Goal: Task Accomplishment & Management: Manage account settings

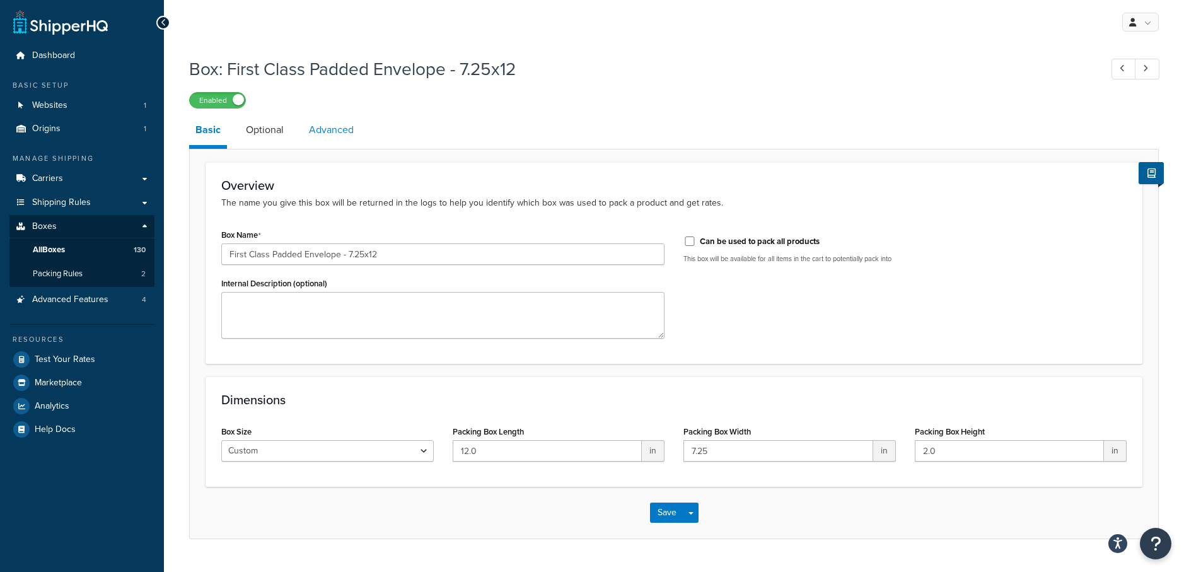
click at [320, 130] on link "Advanced" at bounding box center [331, 130] width 57 height 30
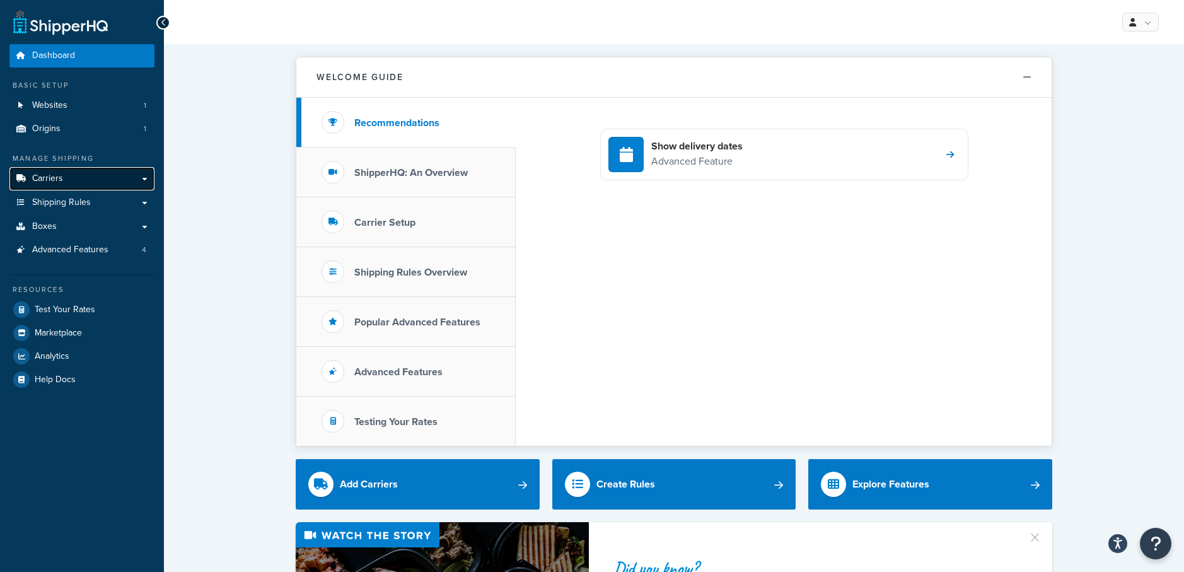
click at [74, 181] on link "Carriers" at bounding box center [81, 178] width 145 height 23
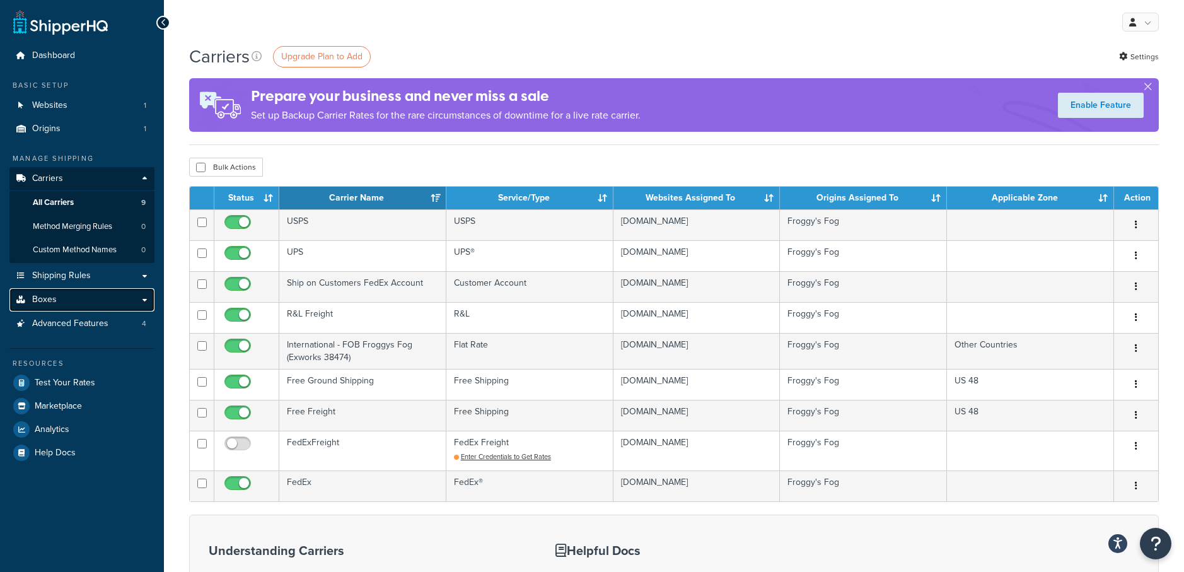
click at [61, 298] on link "Boxes" at bounding box center [81, 299] width 145 height 23
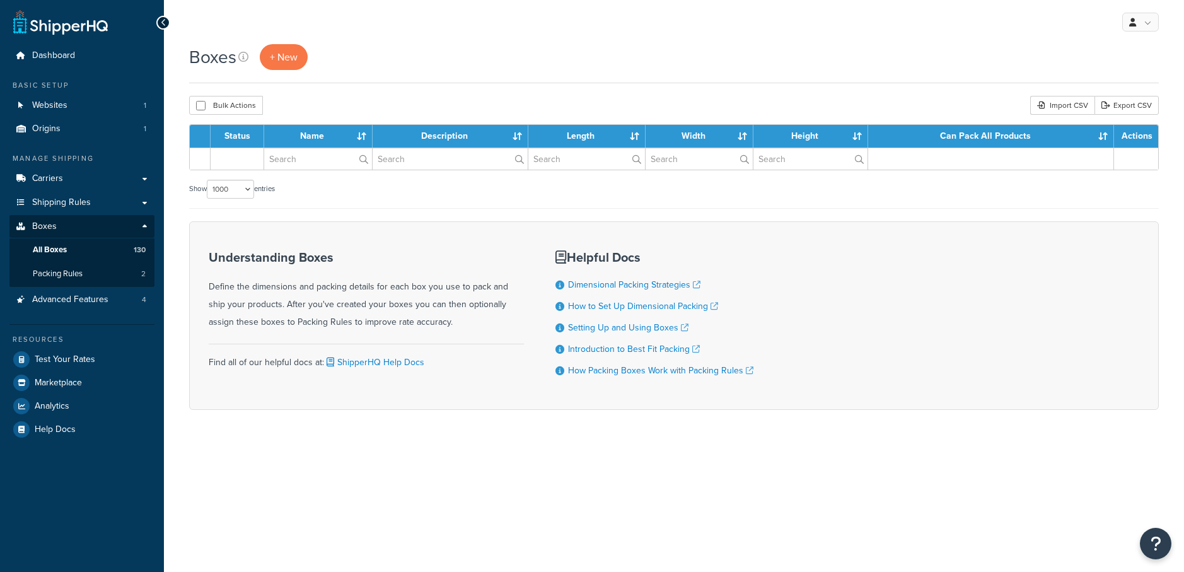
select select "1000"
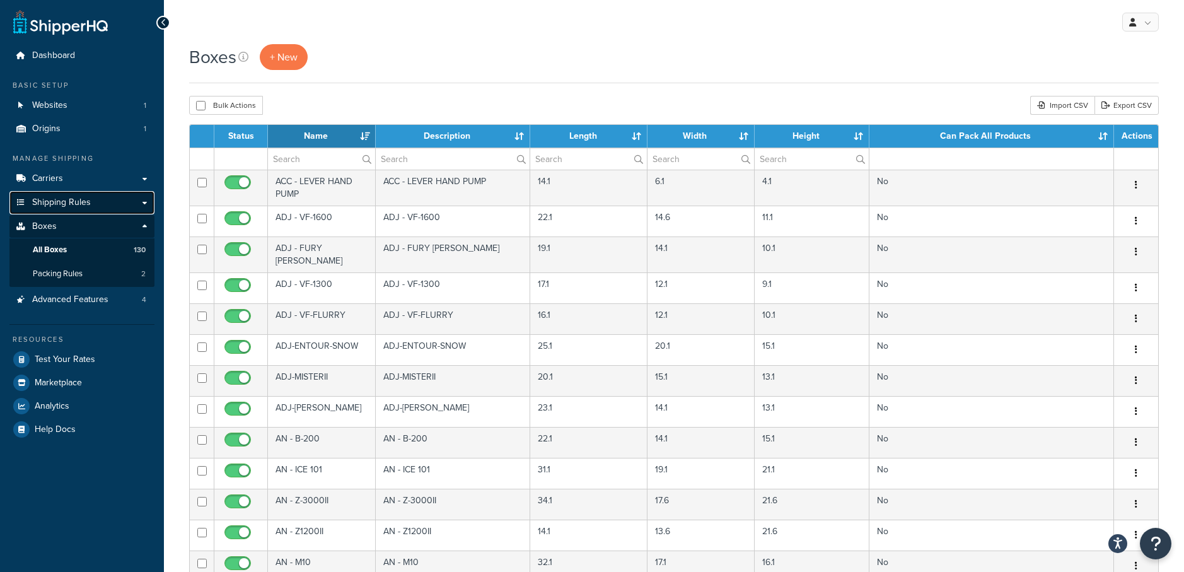
click at [83, 204] on span "Shipping Rules" at bounding box center [61, 202] width 59 height 11
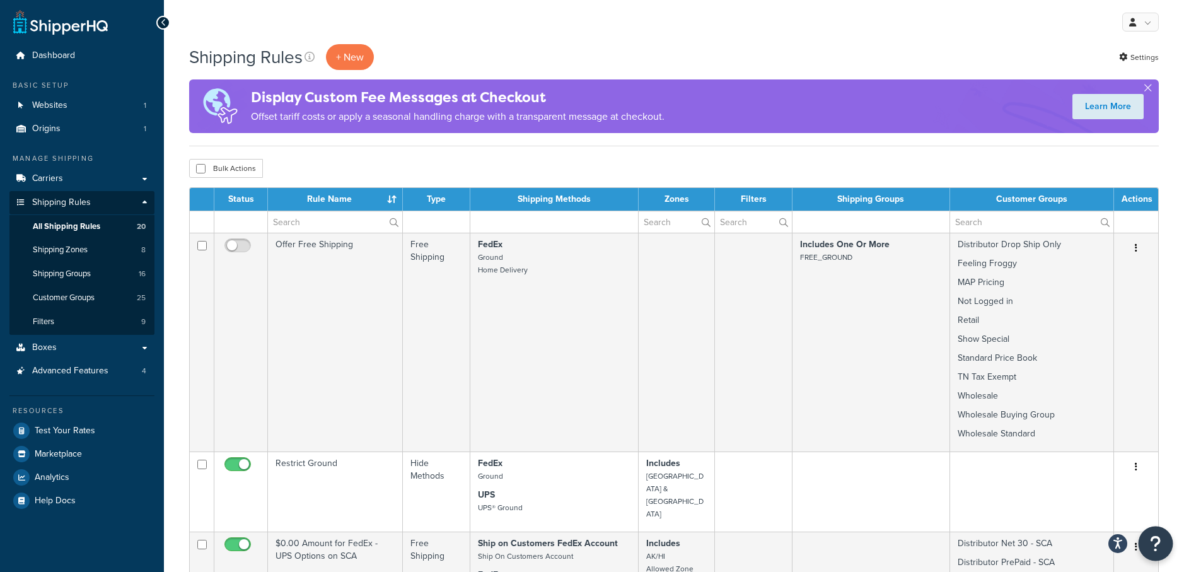
click at [1157, 535] on icon "Open Resource Center" at bounding box center [1156, 544] width 12 height 18
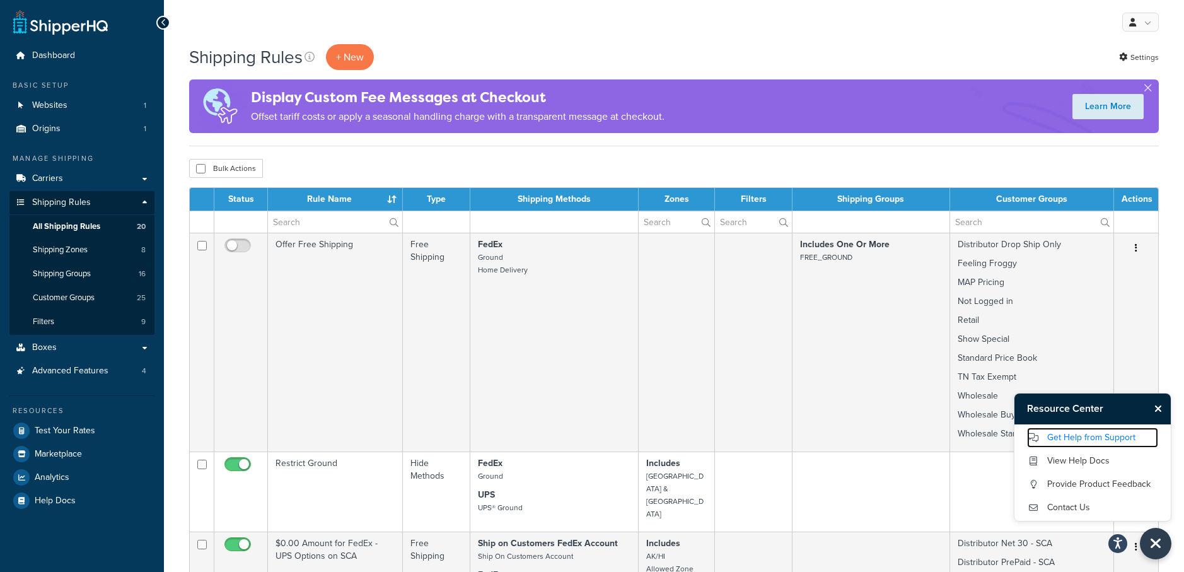
click at [1089, 436] on link "Get Help from Support" at bounding box center [1092, 437] width 131 height 20
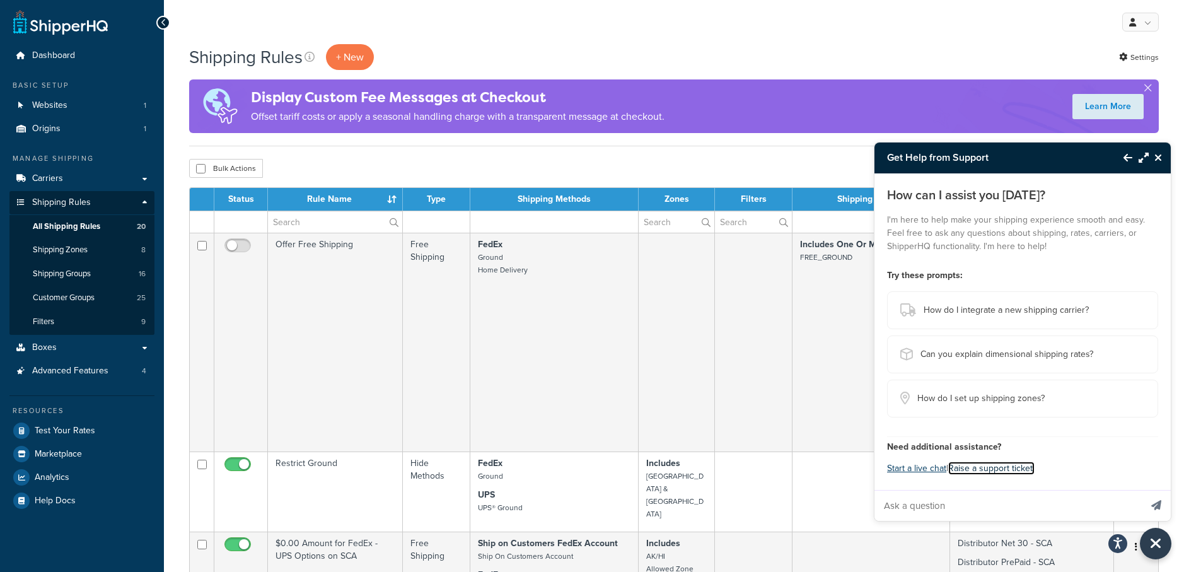
click at [993, 472] on link "Raise a support ticket." at bounding box center [991, 467] width 86 height 13
click at [62, 349] on link "Boxes" at bounding box center [81, 347] width 145 height 23
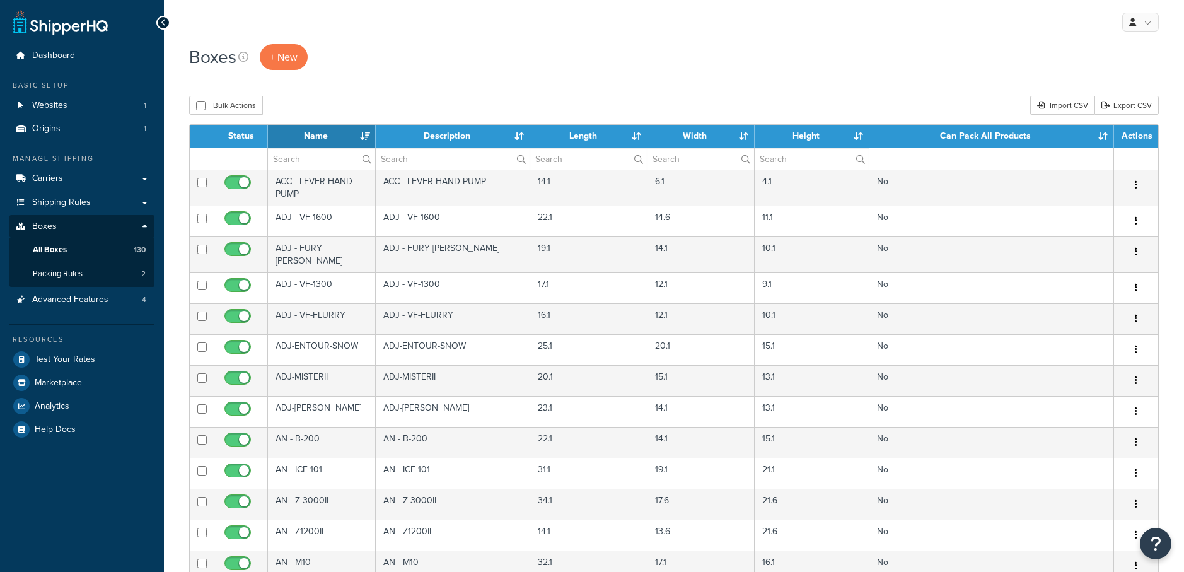
select select "1000"
click at [289, 157] on input "text" at bounding box center [321, 158] width 107 height 21
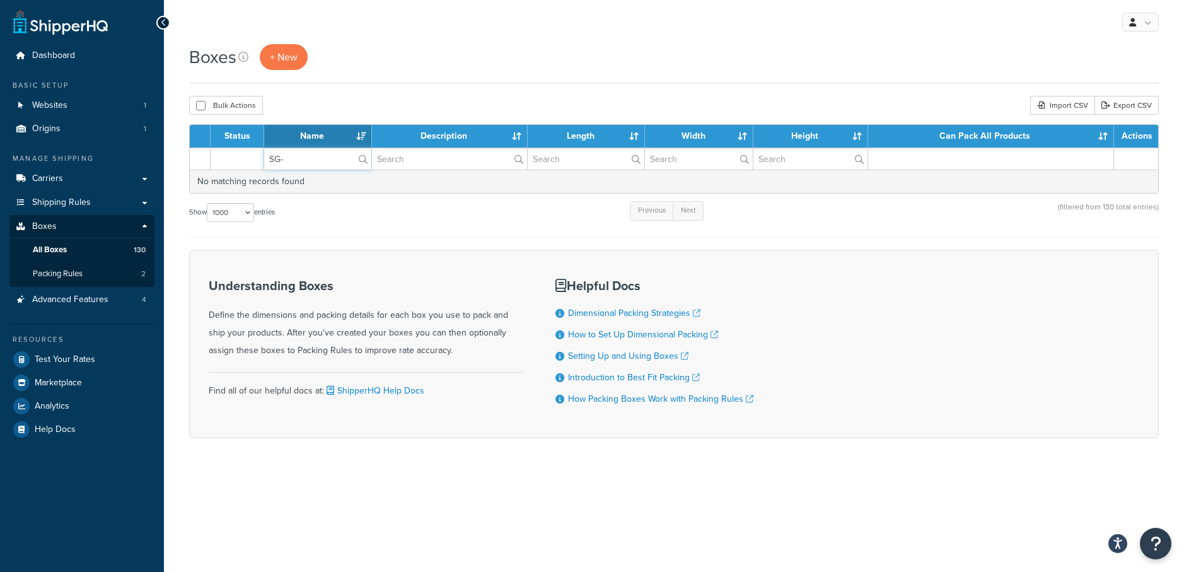
type input "SG-"
click at [57, 253] on span "All Boxes" at bounding box center [50, 250] width 34 height 11
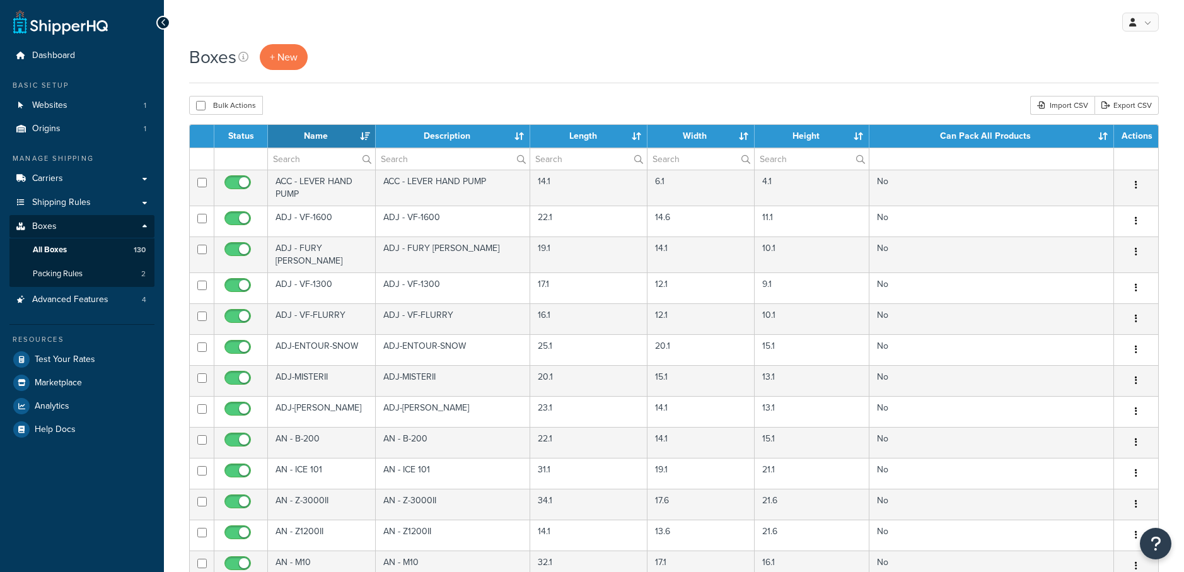
select select "1000"
click at [63, 197] on span "Shipping Rules" at bounding box center [61, 202] width 59 height 11
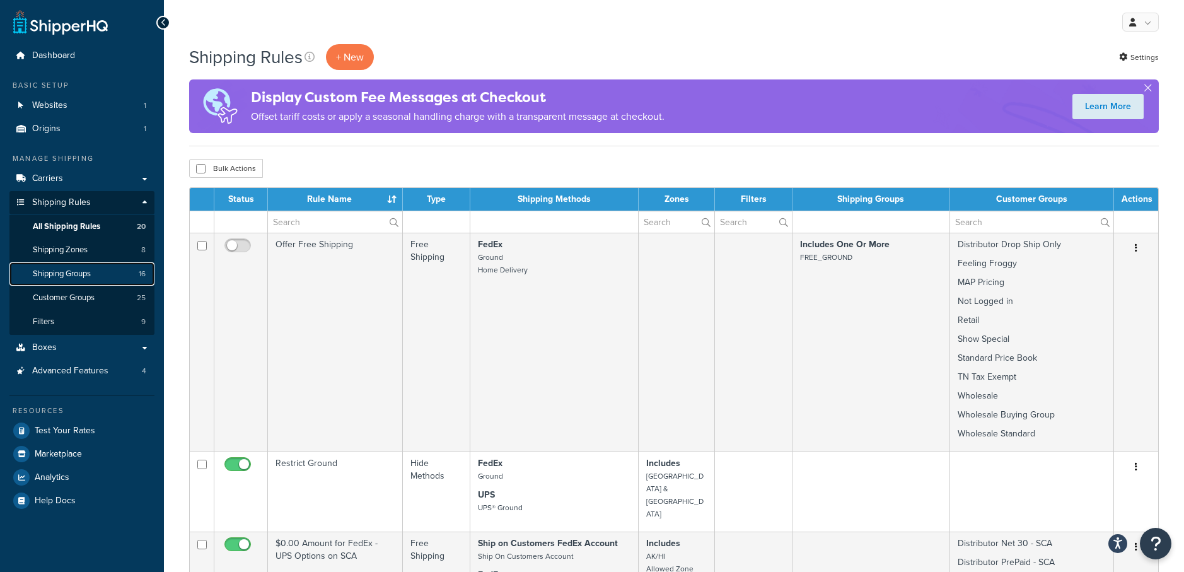
click at [78, 272] on span "Shipping Groups" at bounding box center [62, 274] width 58 height 11
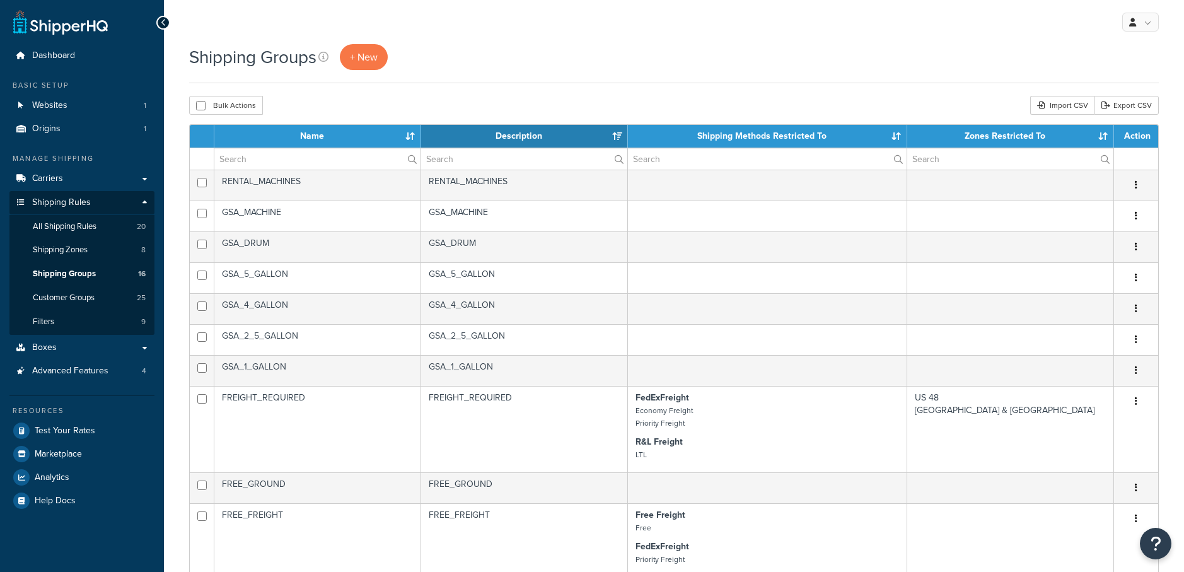
select select "15"
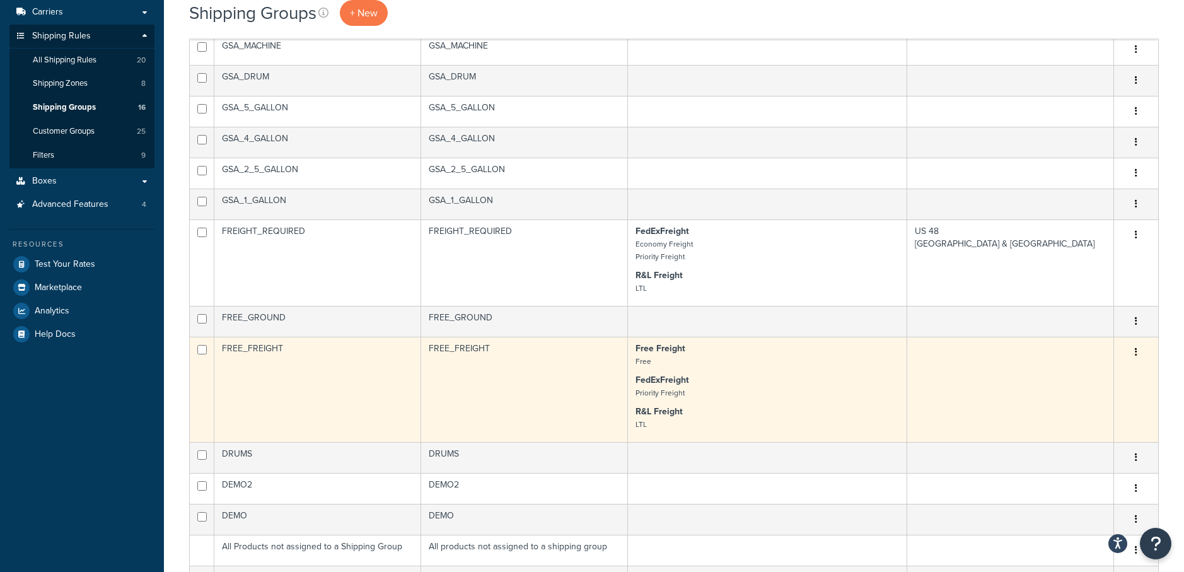
scroll to position [203, 0]
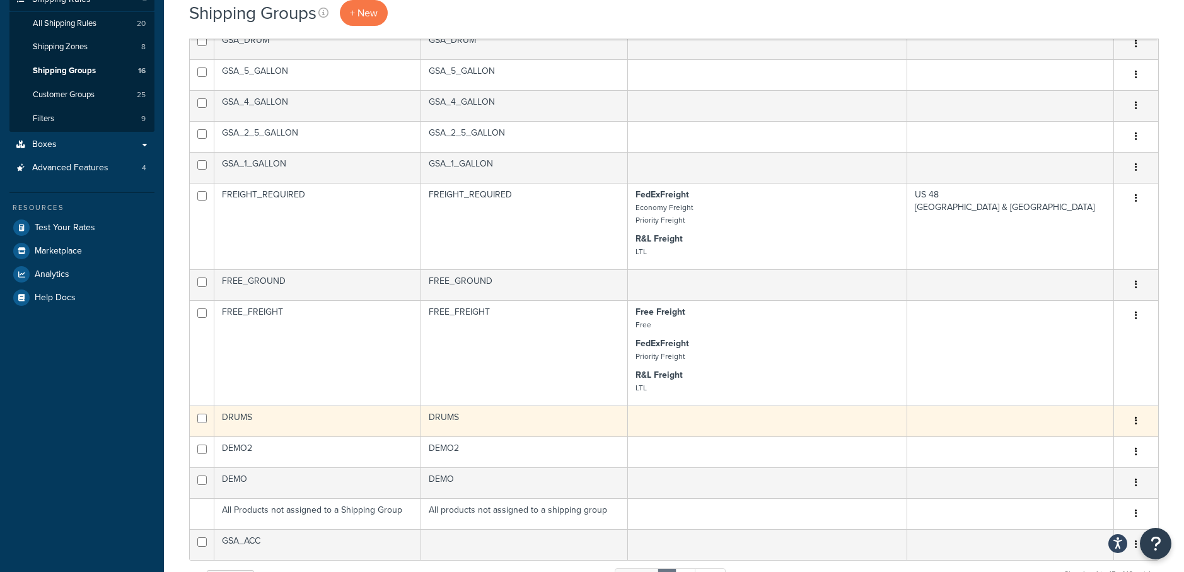
click at [667, 422] on td at bounding box center [767, 420] width 279 height 31
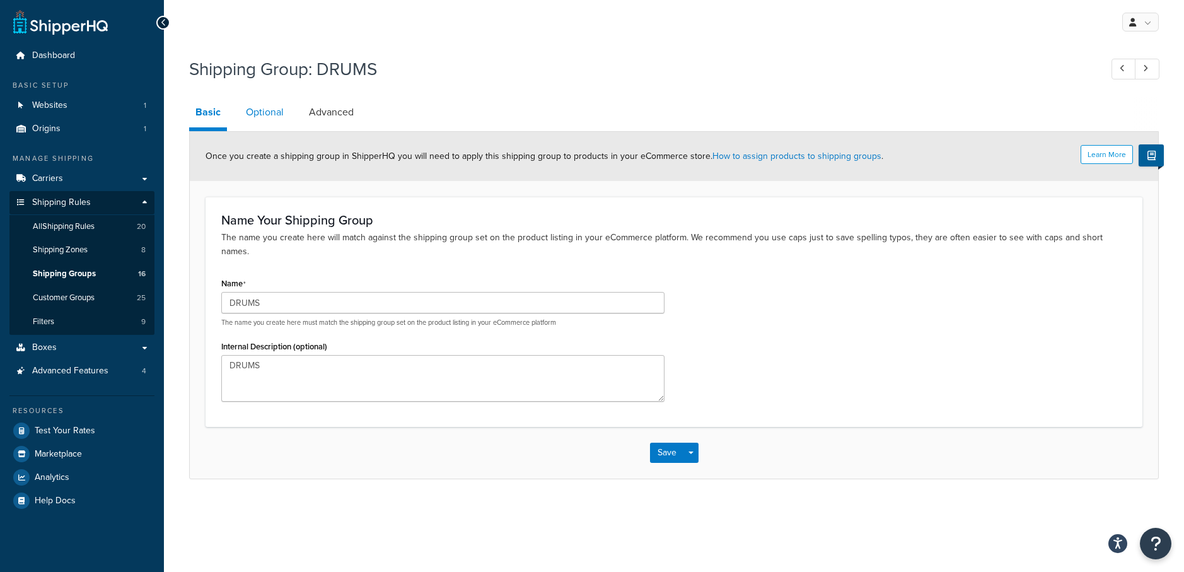
click at [256, 116] on link "Optional" at bounding box center [265, 112] width 50 height 30
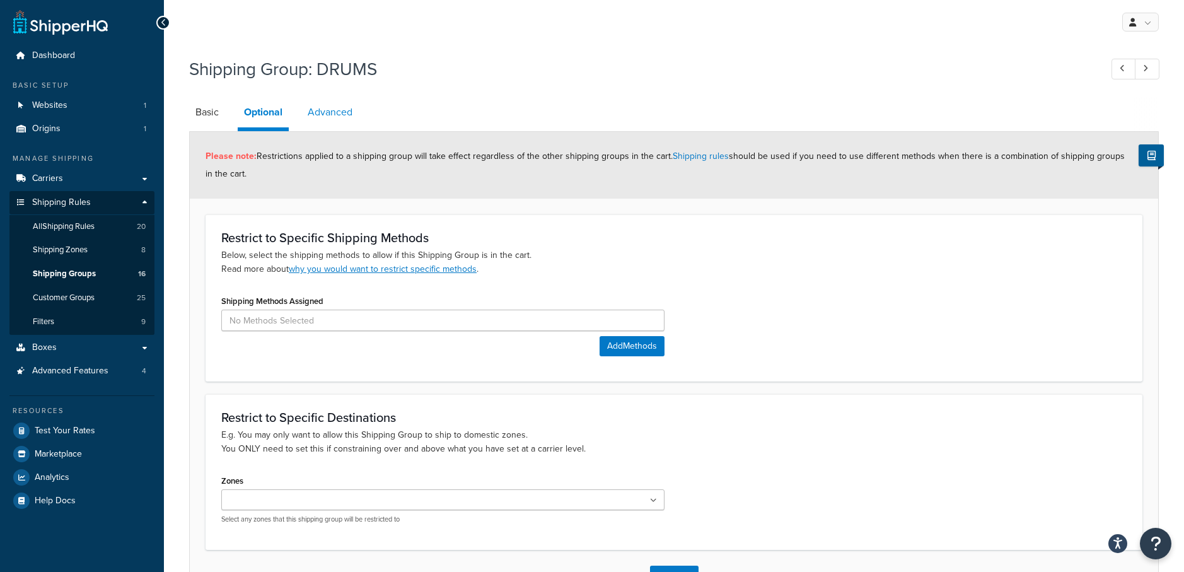
click at [330, 115] on link "Advanced" at bounding box center [329, 112] width 57 height 30
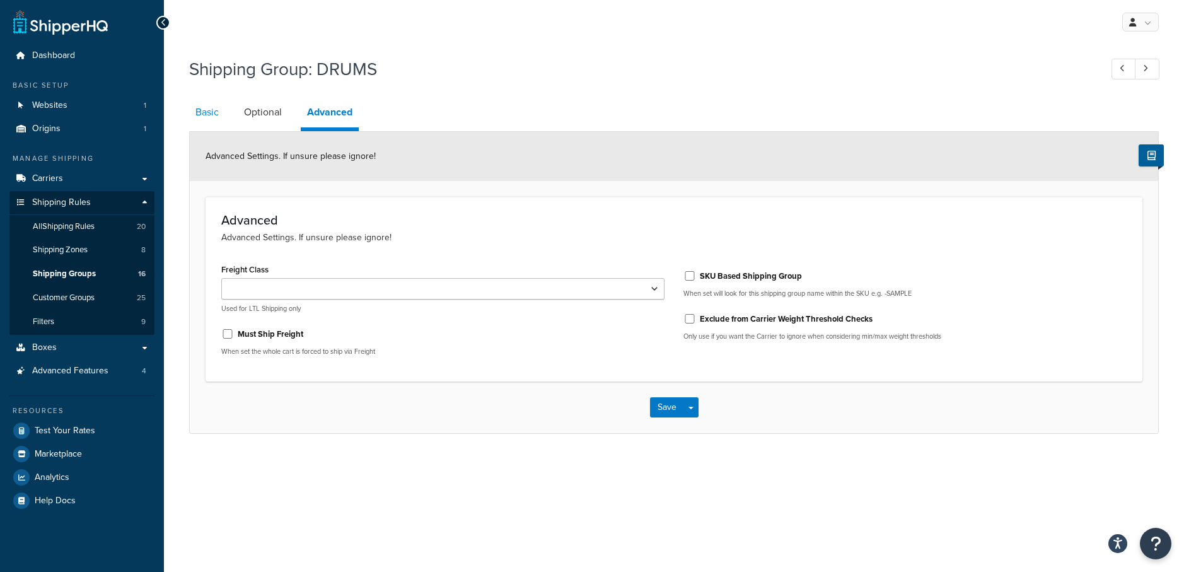
click at [214, 113] on link "Basic" at bounding box center [207, 112] width 36 height 30
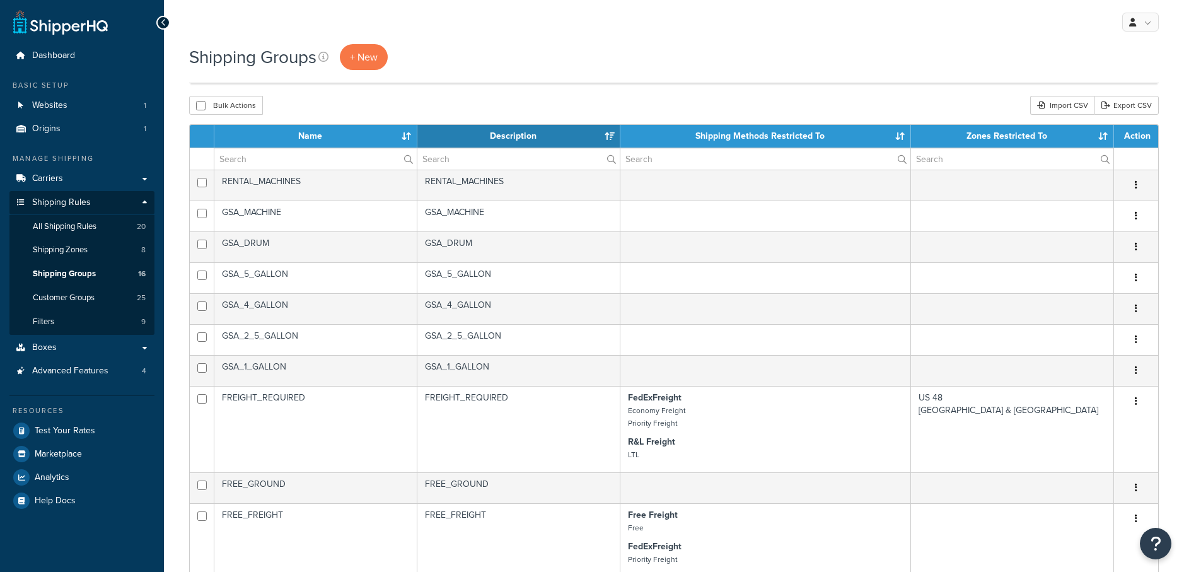
select select "15"
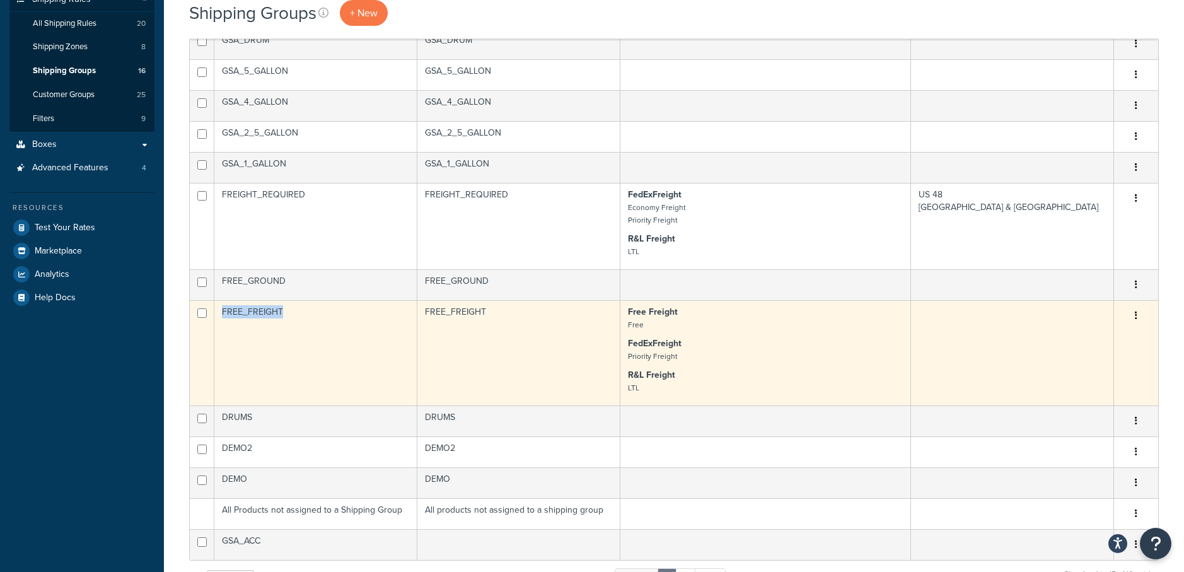
drag, startPoint x: 290, startPoint y: 310, endPoint x: 223, endPoint y: 310, distance: 66.8
click at [223, 310] on td "FREE_FREIGHT" at bounding box center [315, 352] width 203 height 105
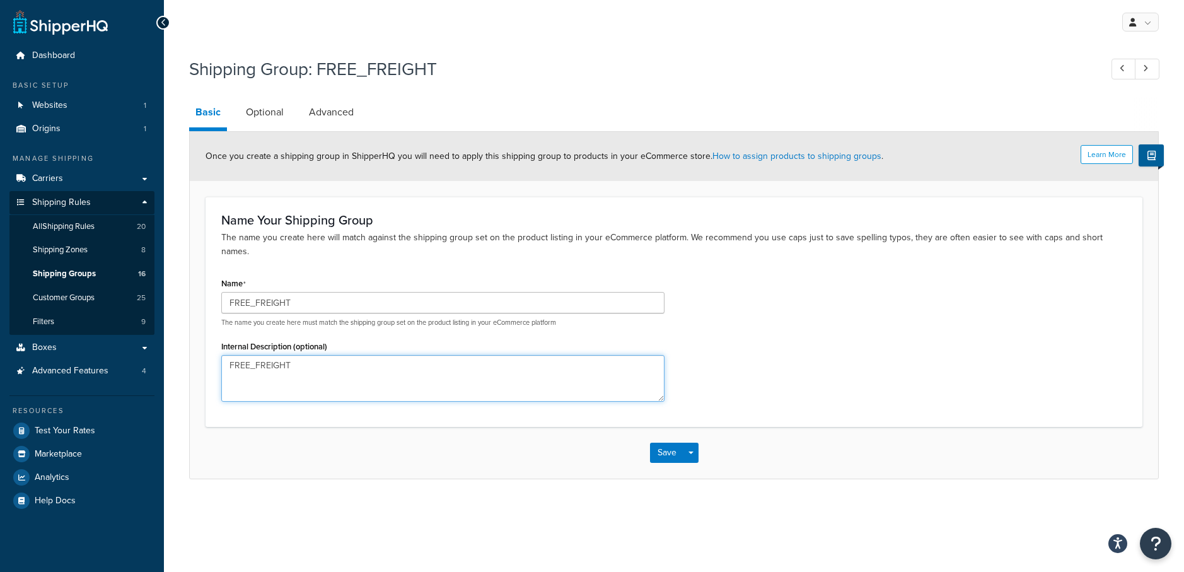
drag, startPoint x: 310, startPoint y: 351, endPoint x: 126, endPoint y: 334, distance: 184.8
click at [126, 334] on div "Dashboard Basic Setup Websites 1 Origins 1 Manage Shipping Carriers Carriers Al…" at bounding box center [592, 286] width 1184 height 572
click at [264, 109] on link "Optional" at bounding box center [265, 112] width 50 height 30
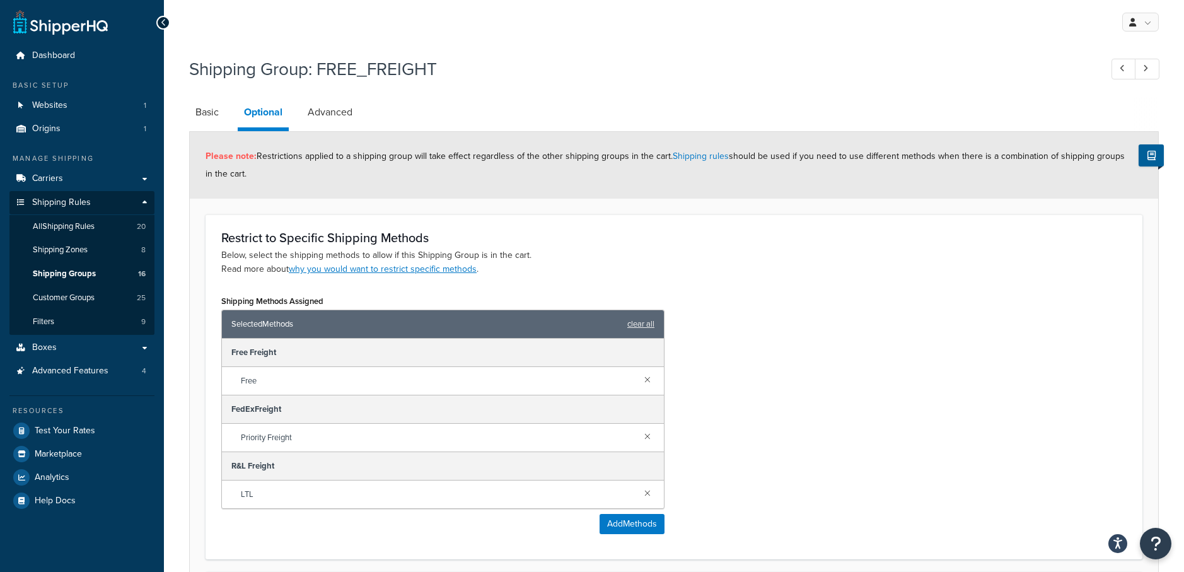
click at [505, 313] on div "Selected Methods clear all" at bounding box center [443, 324] width 442 height 28
click at [625, 524] on button "Add Methods" at bounding box center [631, 524] width 65 height 20
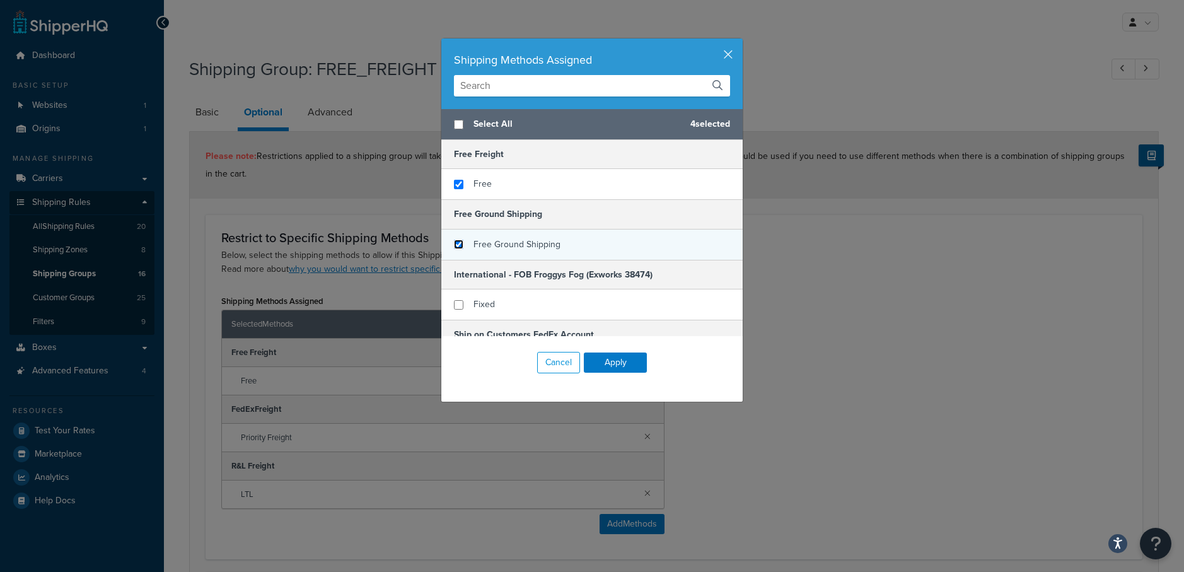
click at [456, 244] on input "checkbox" at bounding box center [458, 244] width 9 height 9
click at [460, 244] on input "checkbox" at bounding box center [458, 244] width 9 height 9
click at [459, 245] on input "checkbox" at bounding box center [458, 244] width 9 height 9
checkbox input "true"
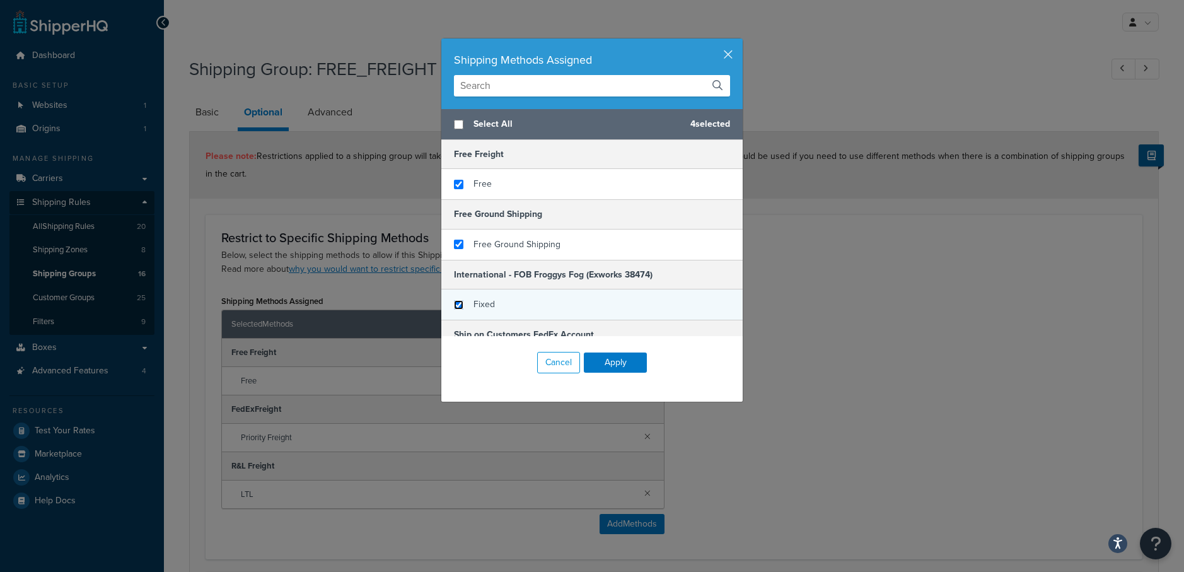
click at [456, 306] on input "checkbox" at bounding box center [458, 304] width 9 height 9
checkbox input "true"
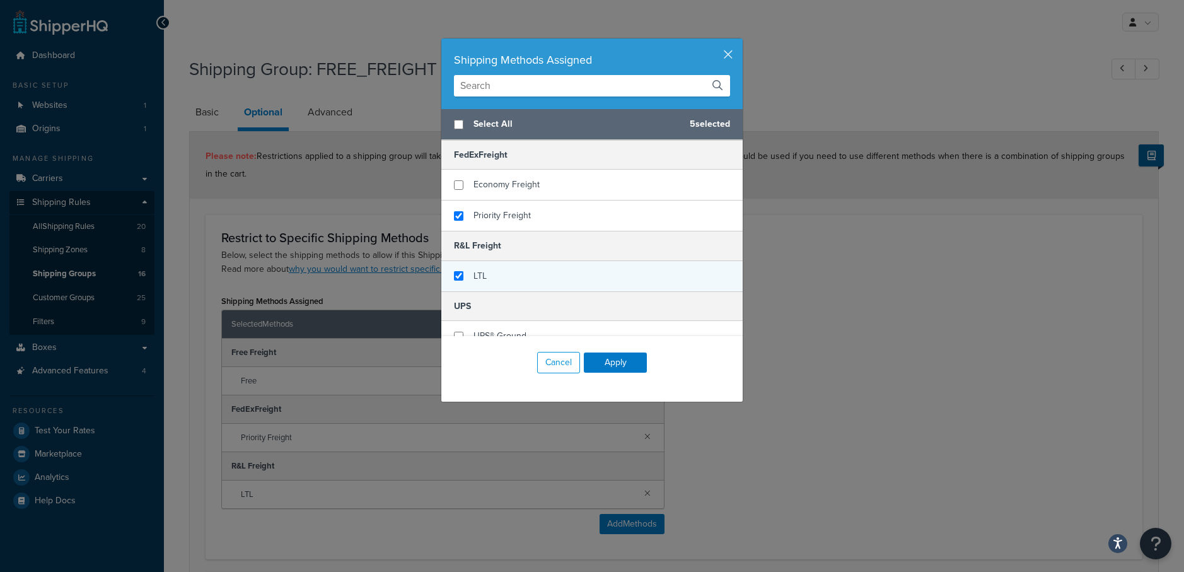
scroll to position [632, 0]
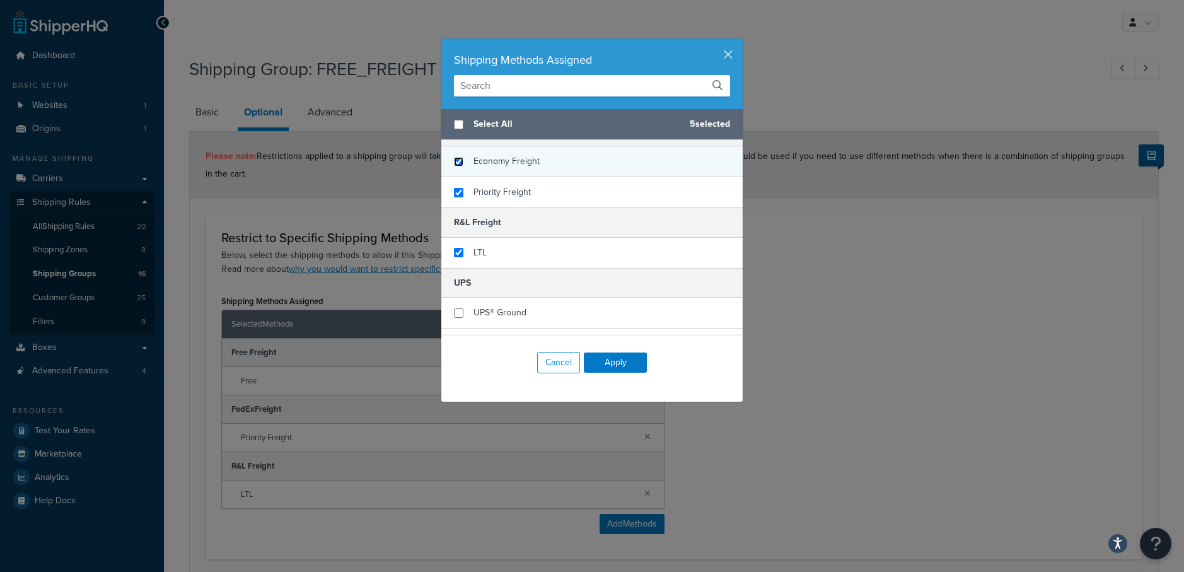
click at [458, 163] on input "checkbox" at bounding box center [458, 161] width 9 height 9
checkbox input "true"
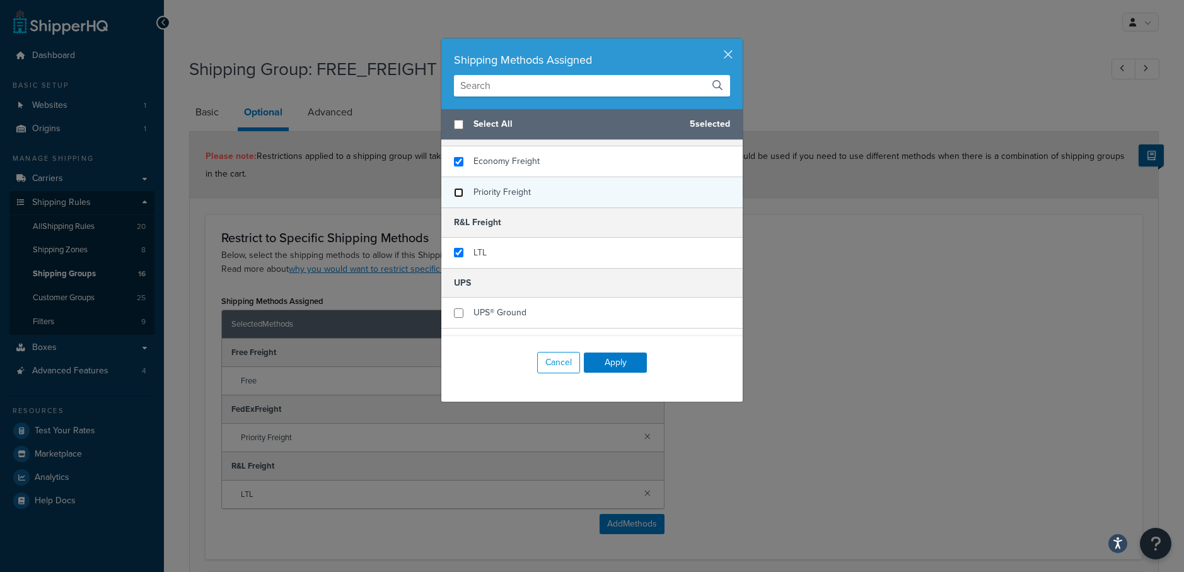
click at [459, 192] on input "checkbox" at bounding box center [458, 192] width 9 height 9
checkbox input "false"
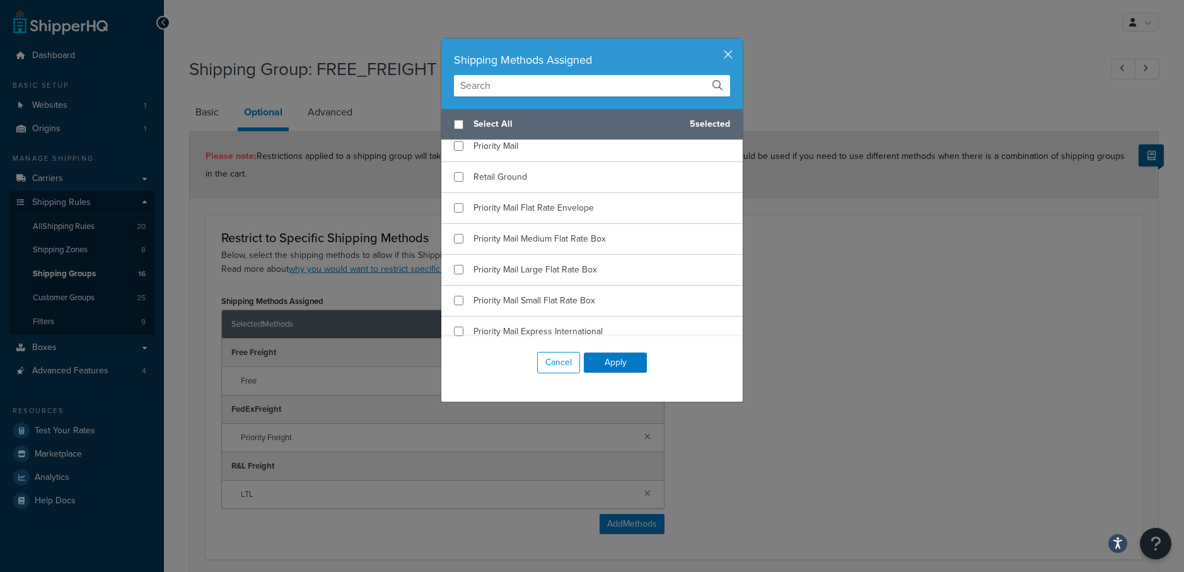
scroll to position [1148, 0]
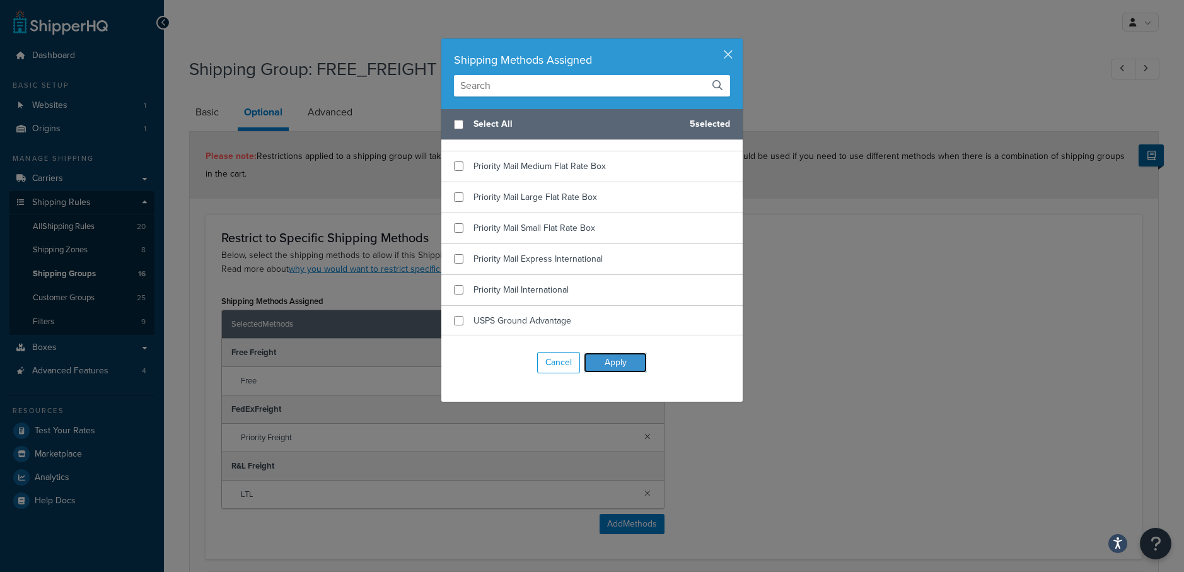
click at [611, 362] on button "Apply" at bounding box center [615, 362] width 63 height 20
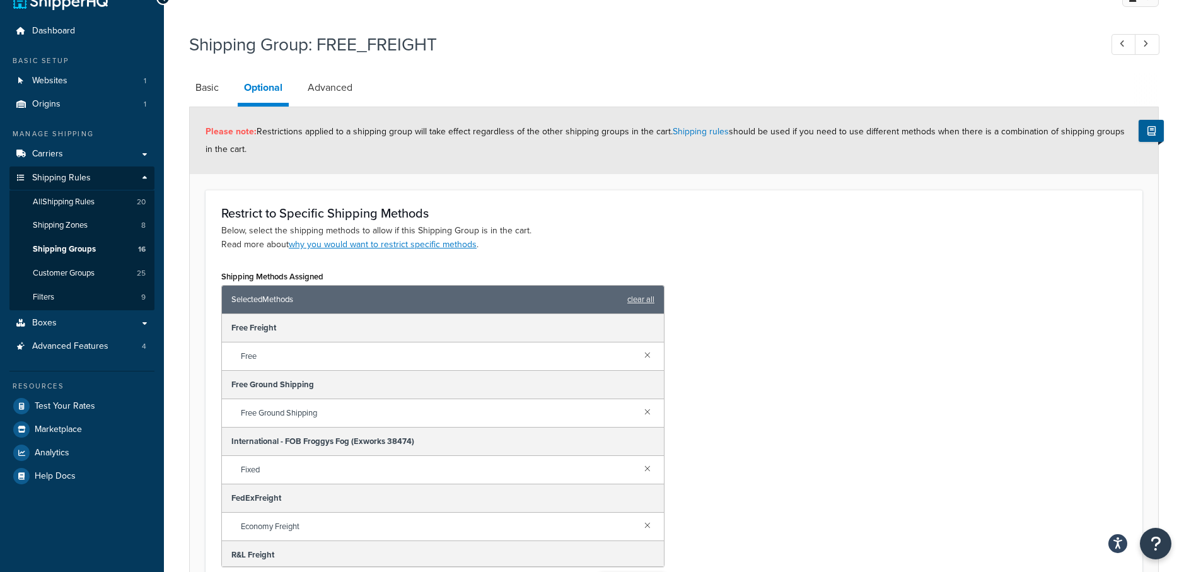
scroll to position [0, 0]
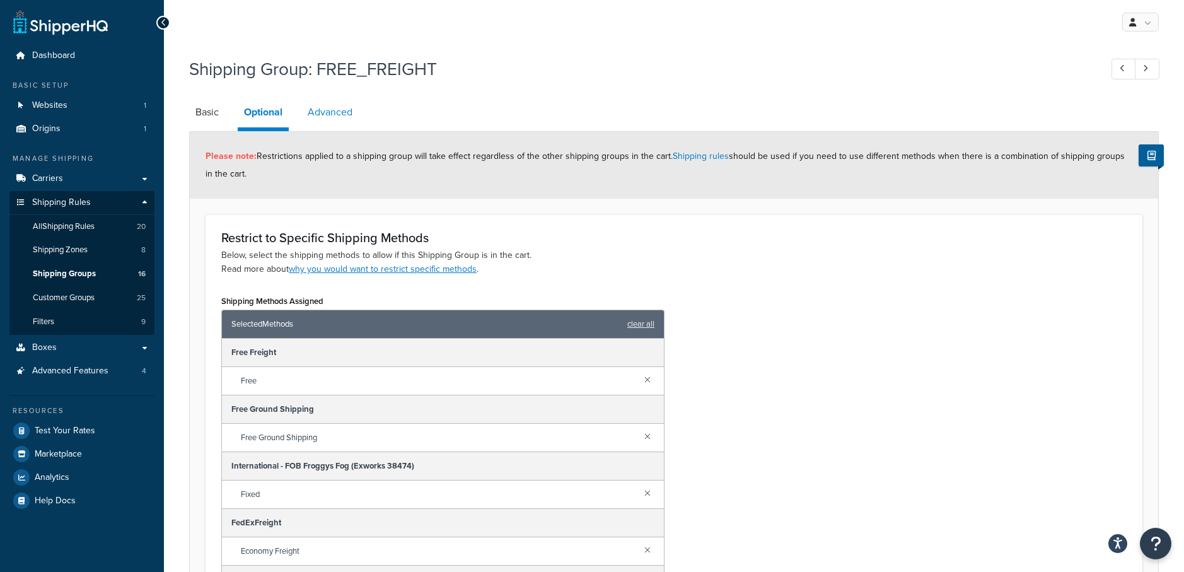
click at [334, 113] on link "Advanced" at bounding box center [329, 112] width 57 height 30
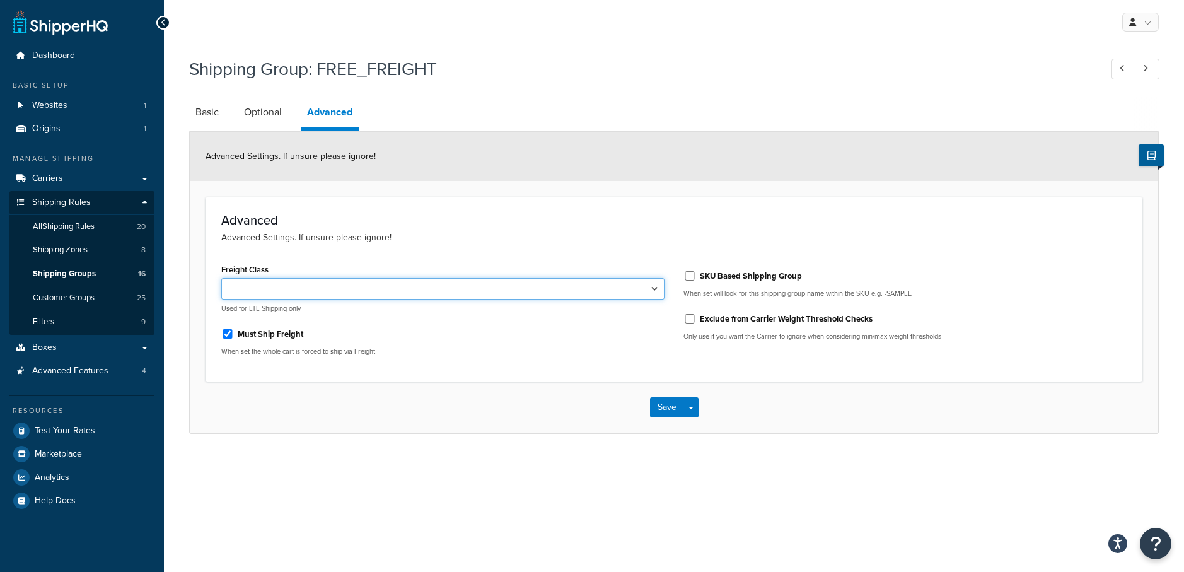
click at [642, 288] on select "50 55 60 65 70 77.5 85 92.5 100 110 125 150 175 200 250 300 400 500" at bounding box center [442, 288] width 443 height 21
select select "55"
click at [221, 278] on select "50 55 60 65 70 77.5 85 92.5 100 110 125 150 175 200 250 300 400 500" at bounding box center [442, 288] width 443 height 21
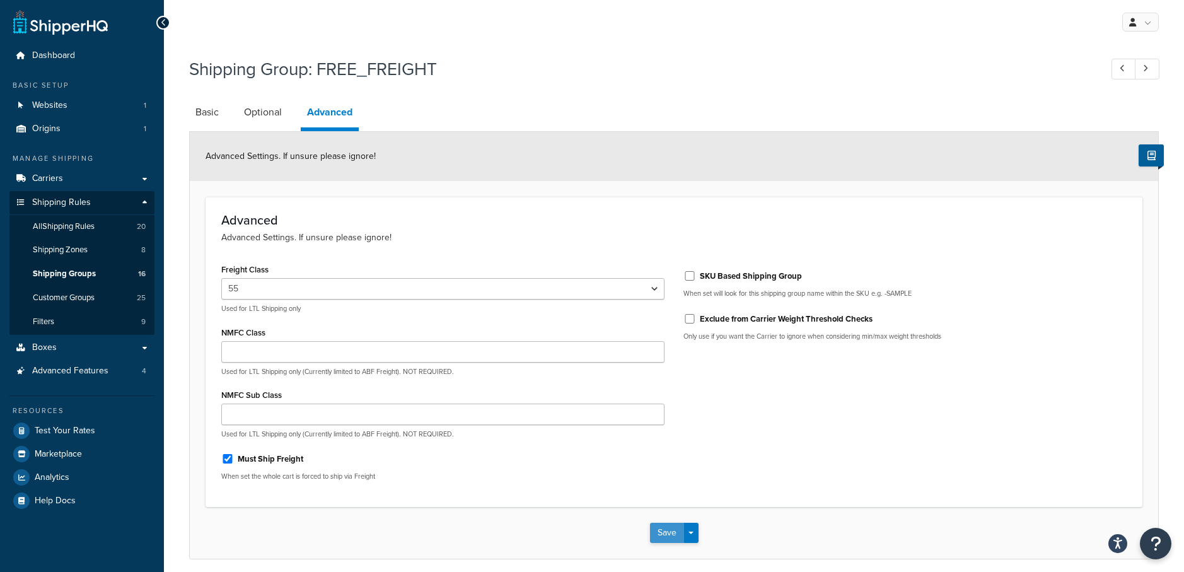
click at [654, 532] on button "Save" at bounding box center [667, 533] width 34 height 20
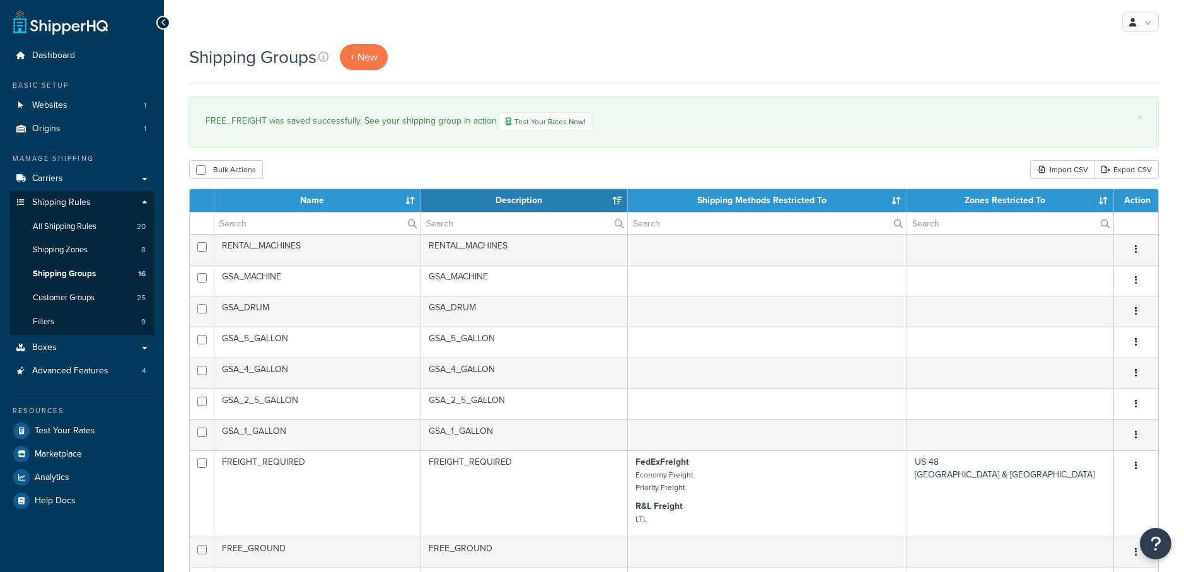
select select "15"
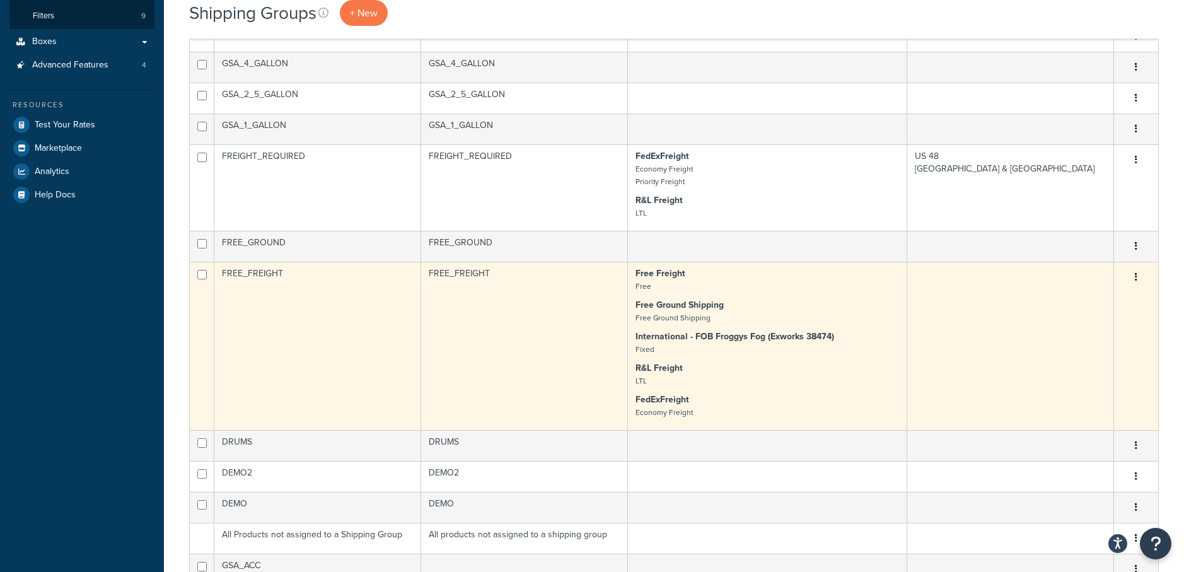
scroll to position [308, 0]
drag, startPoint x: 291, startPoint y: 267, endPoint x: 220, endPoint y: 269, distance: 70.6
click at [220, 269] on td "FREE_FREIGHT" at bounding box center [317, 344] width 207 height 168
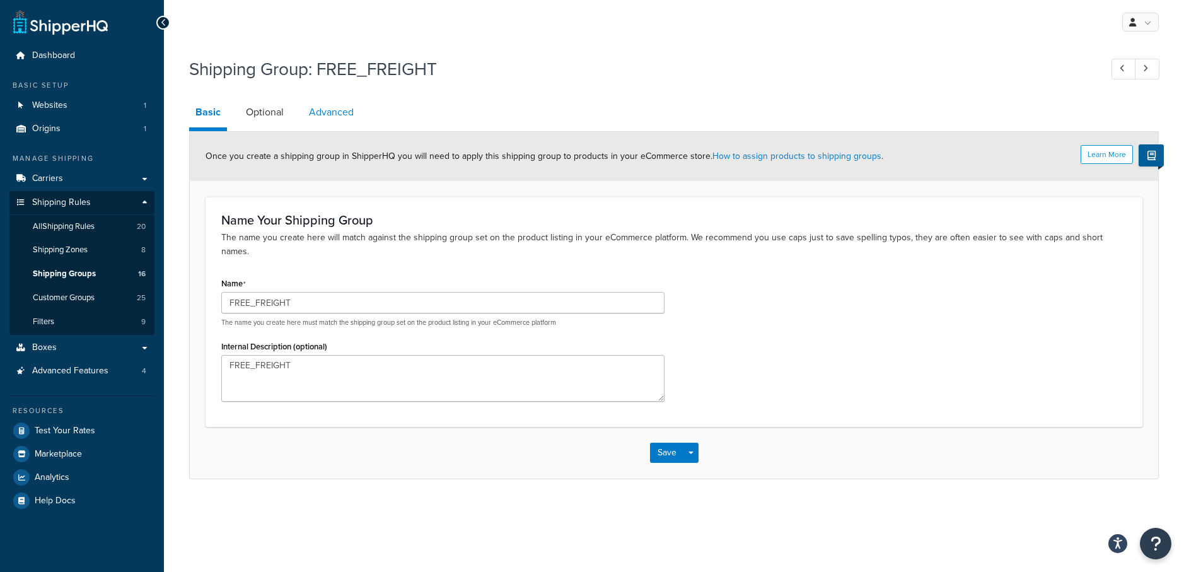
click at [331, 113] on link "Advanced" at bounding box center [331, 112] width 57 height 30
select select "55"
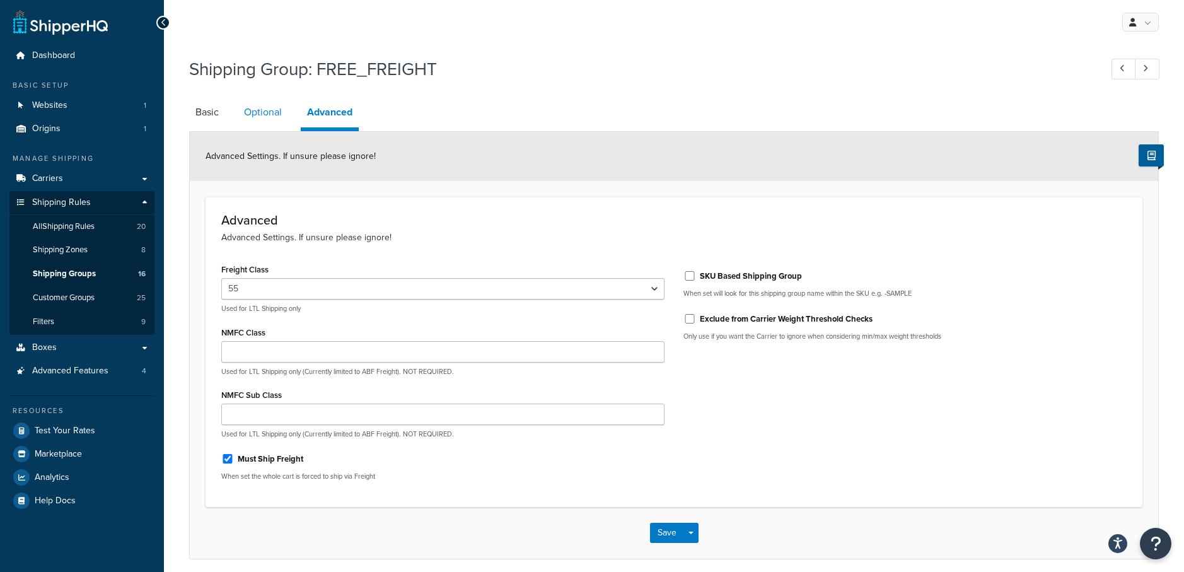
click at [263, 113] on link "Optional" at bounding box center [263, 112] width 50 height 30
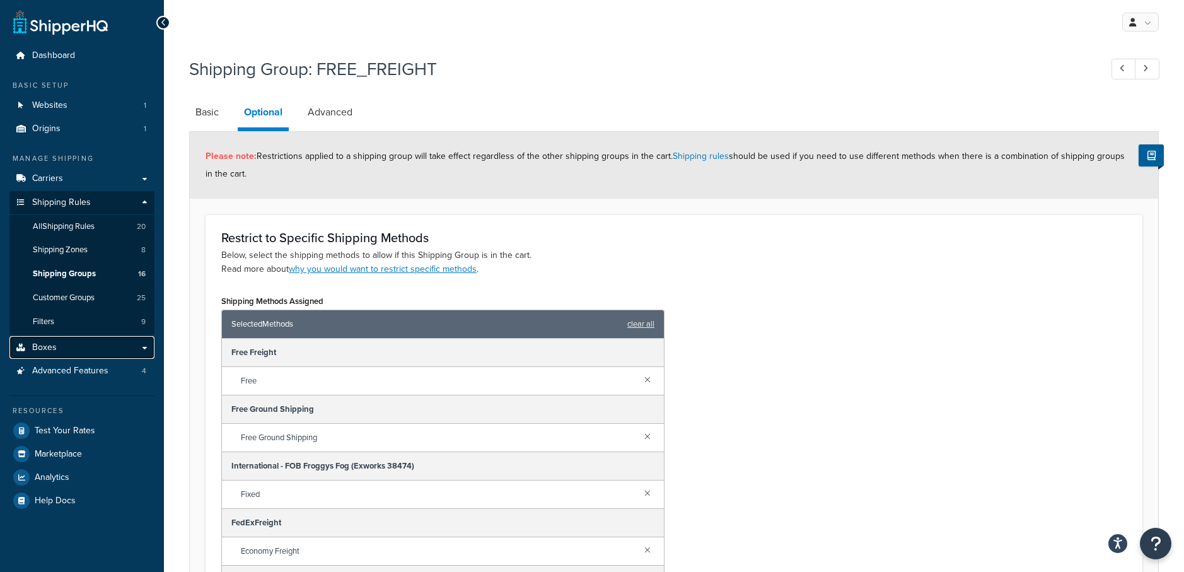
click at [52, 345] on span "Boxes" at bounding box center [44, 347] width 25 height 11
click at [199, 113] on link "Basic" at bounding box center [207, 112] width 36 height 30
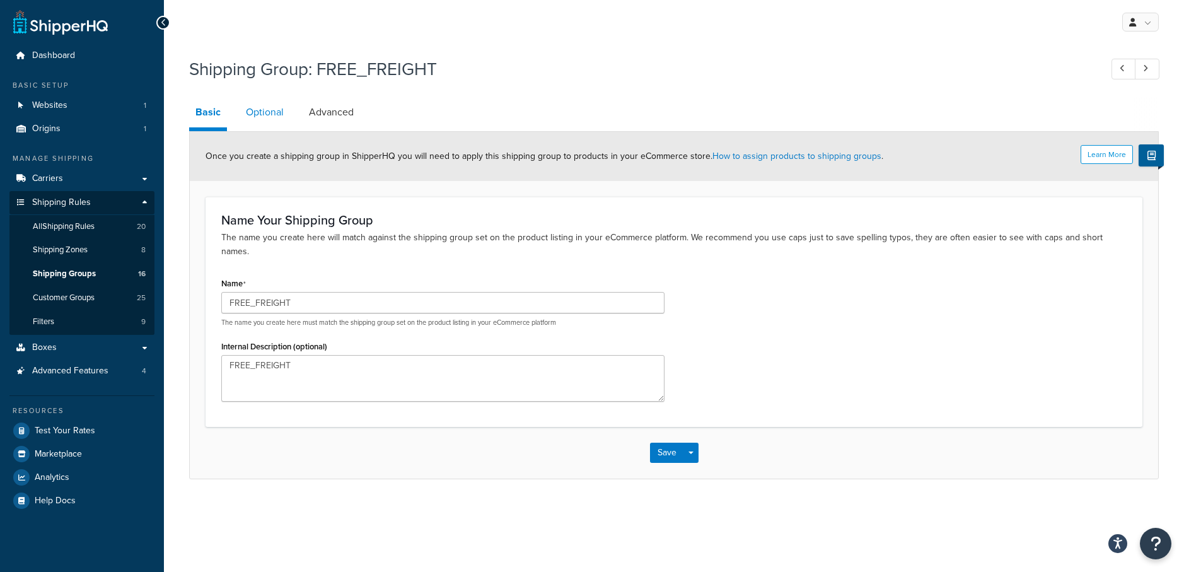
click at [260, 110] on link "Optional" at bounding box center [265, 112] width 50 height 30
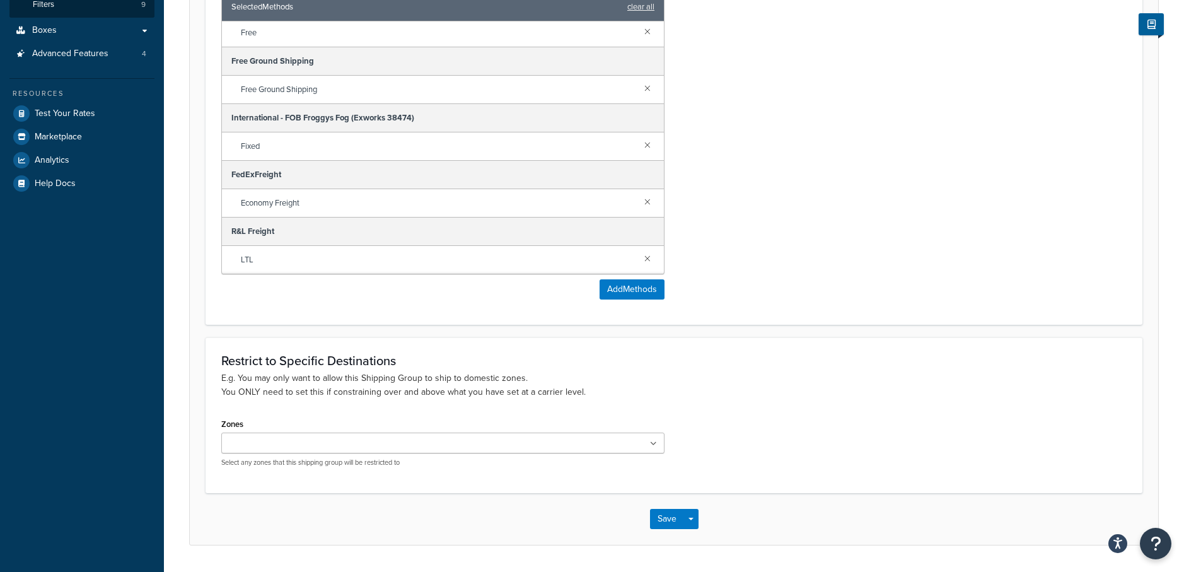
scroll to position [354, 0]
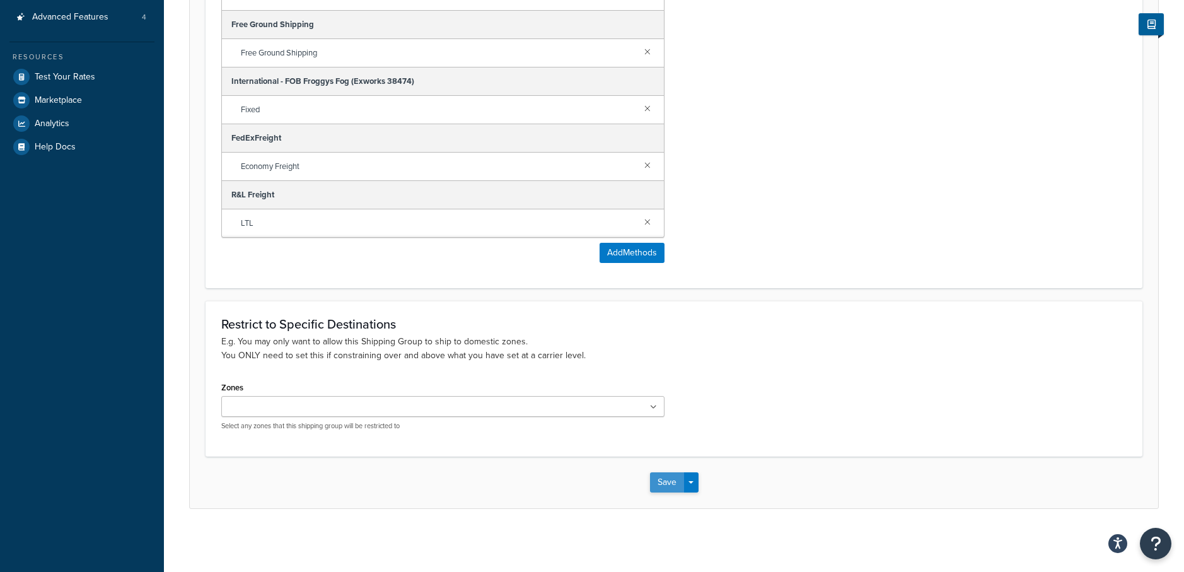
click at [660, 480] on button "Save" at bounding box center [667, 482] width 34 height 20
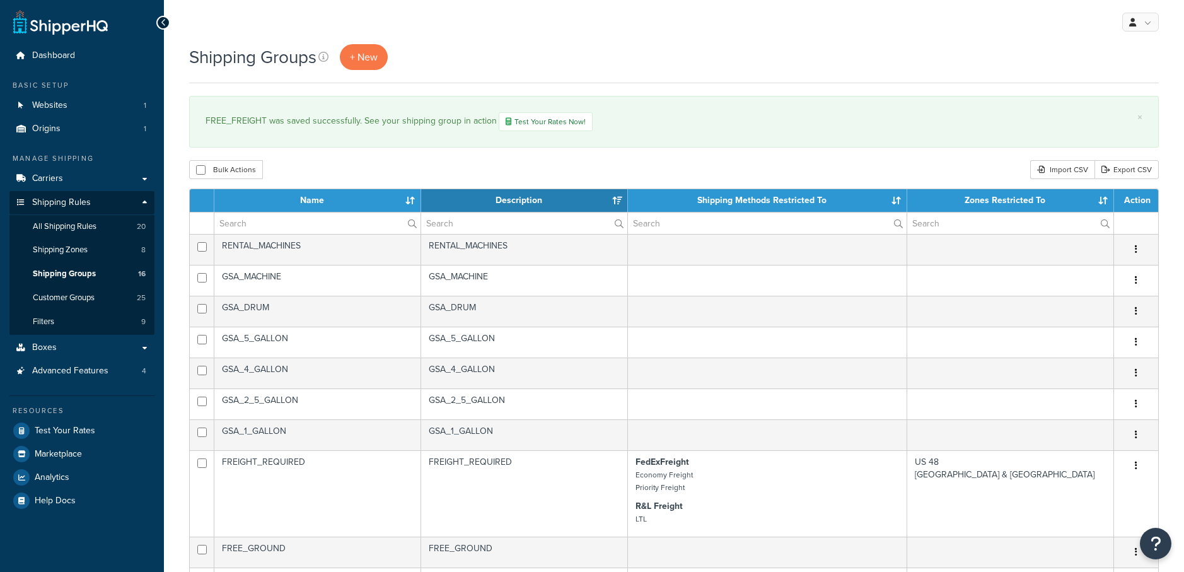
select select "15"
click at [43, 346] on span "Boxes" at bounding box center [44, 347] width 25 height 11
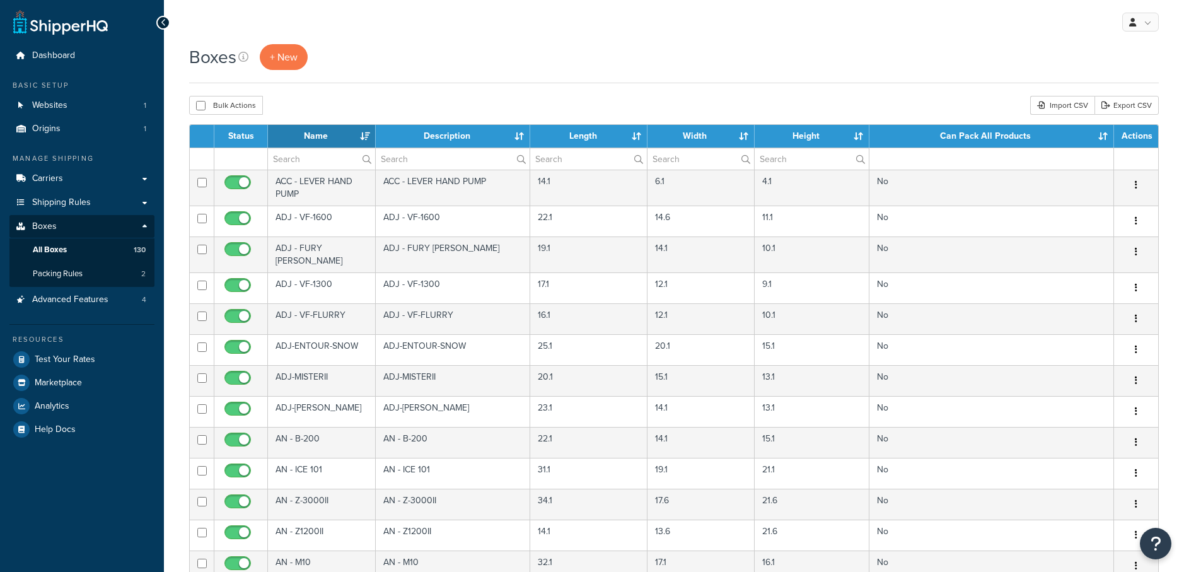
select select "1000"
click at [304, 154] on input "text" at bounding box center [321, 158] width 107 height 21
type input "hyperion"
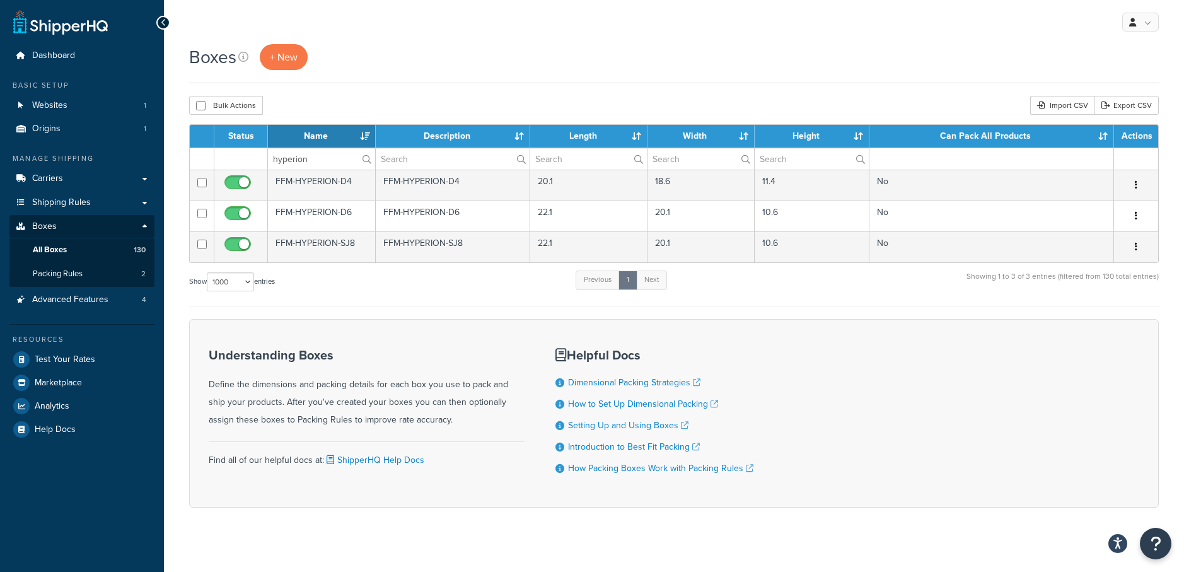
click at [593, 66] on div "Boxes + New" at bounding box center [673, 57] width 969 height 26
click at [52, 222] on span "Boxes" at bounding box center [44, 226] width 25 height 11
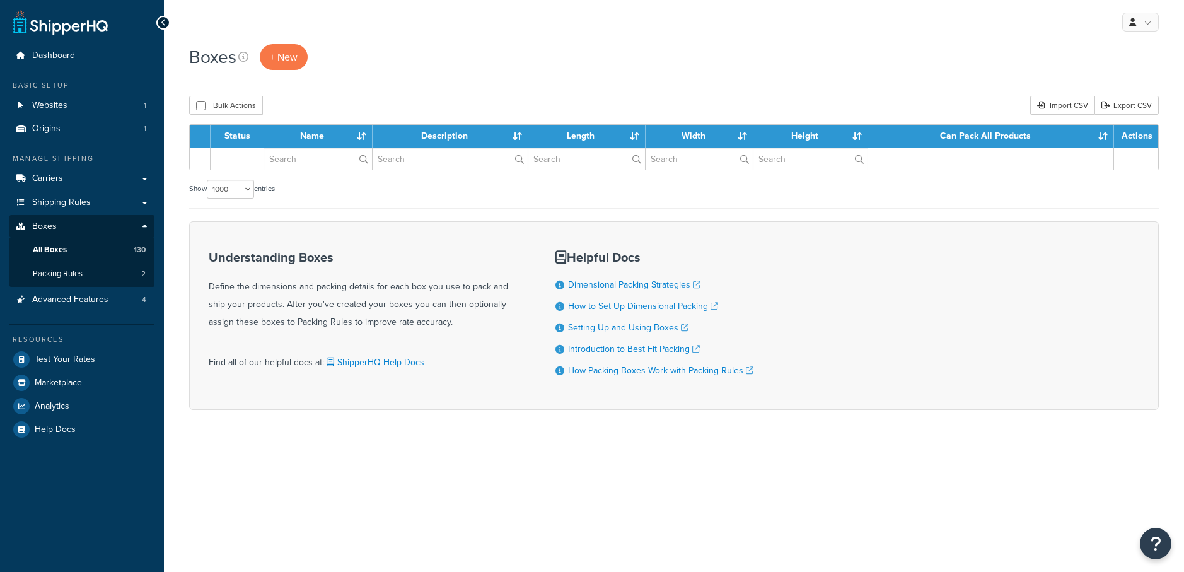
select select "1000"
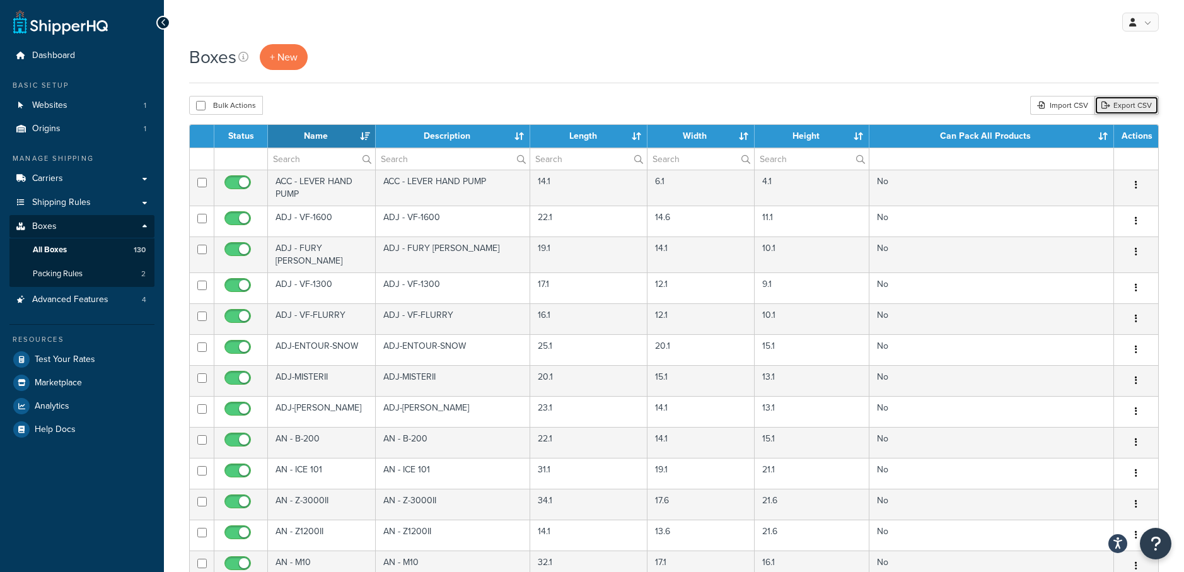
click at [1123, 103] on link "Export CSV" at bounding box center [1126, 105] width 64 height 19
click at [308, 158] on input "text" at bounding box center [321, 158] width 107 height 21
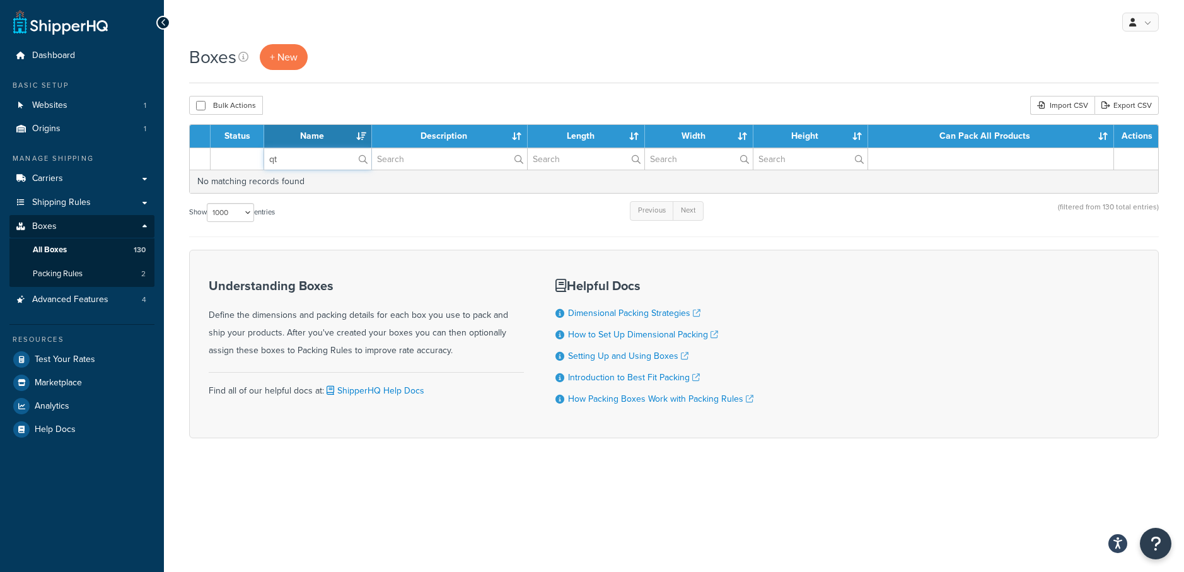
drag, startPoint x: 315, startPoint y: 158, endPoint x: 207, endPoint y: 155, distance: 107.8
click at [207, 155] on tr "qt" at bounding box center [674, 159] width 968 height 22
type input "quart"
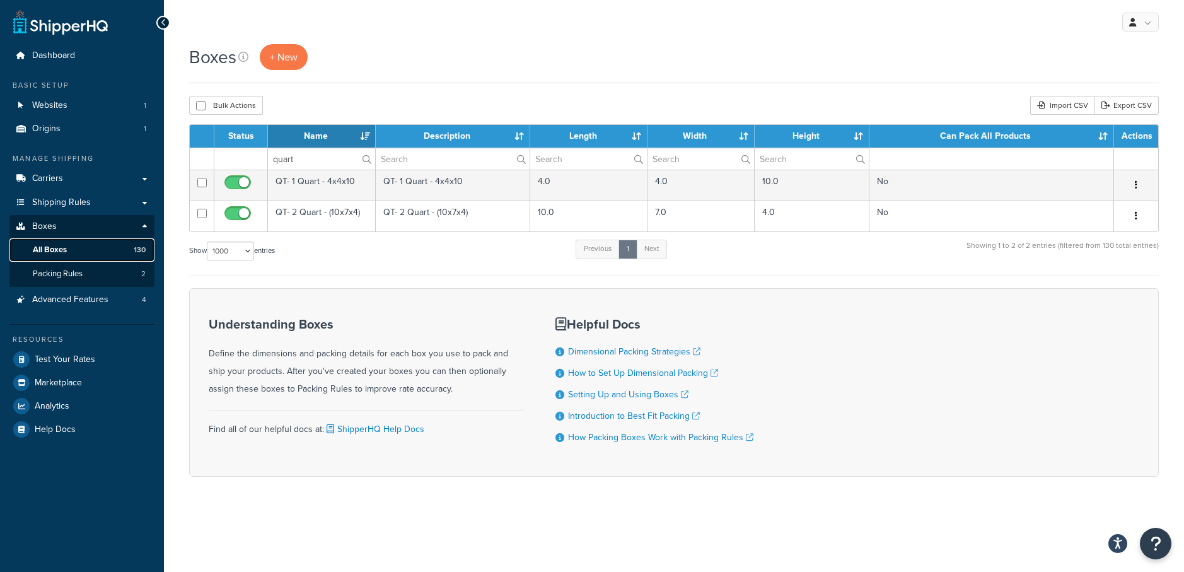
click at [48, 250] on span "All Boxes" at bounding box center [50, 250] width 34 height 11
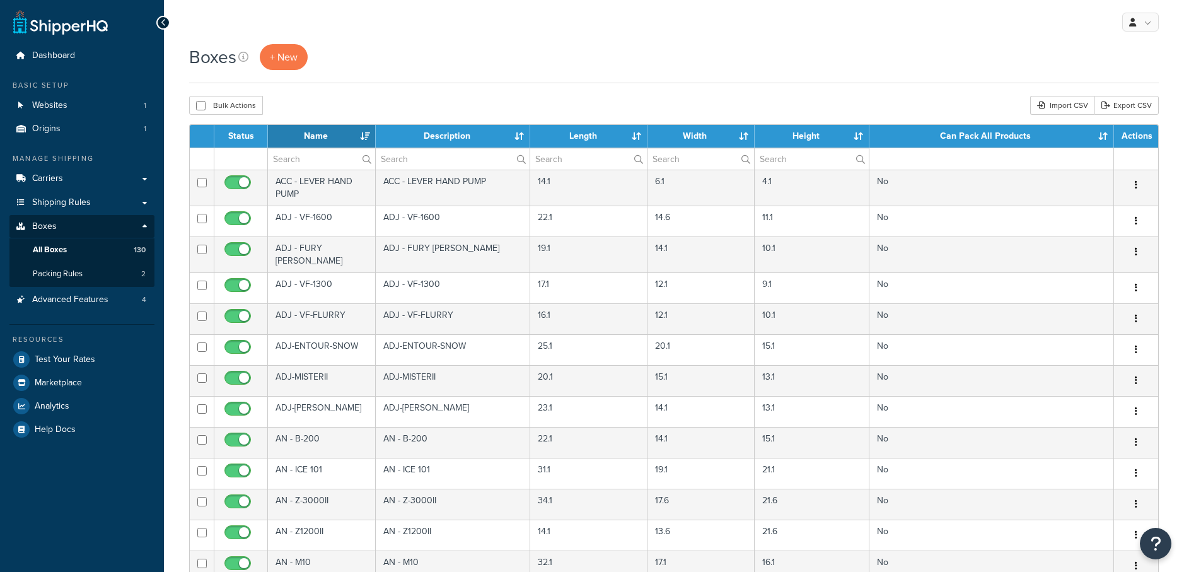
select select "1000"
click at [315, 161] on input "text" at bounding box center [321, 158] width 107 height 21
type input "hyperion"
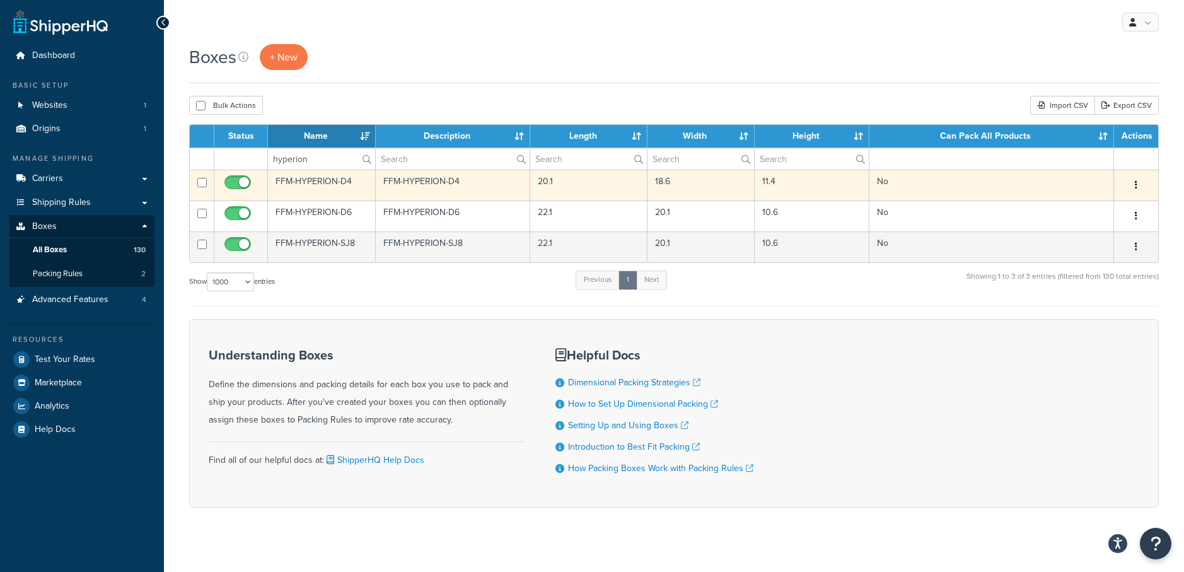
click at [313, 182] on td "FFM-HYPERION-D4" at bounding box center [322, 185] width 108 height 31
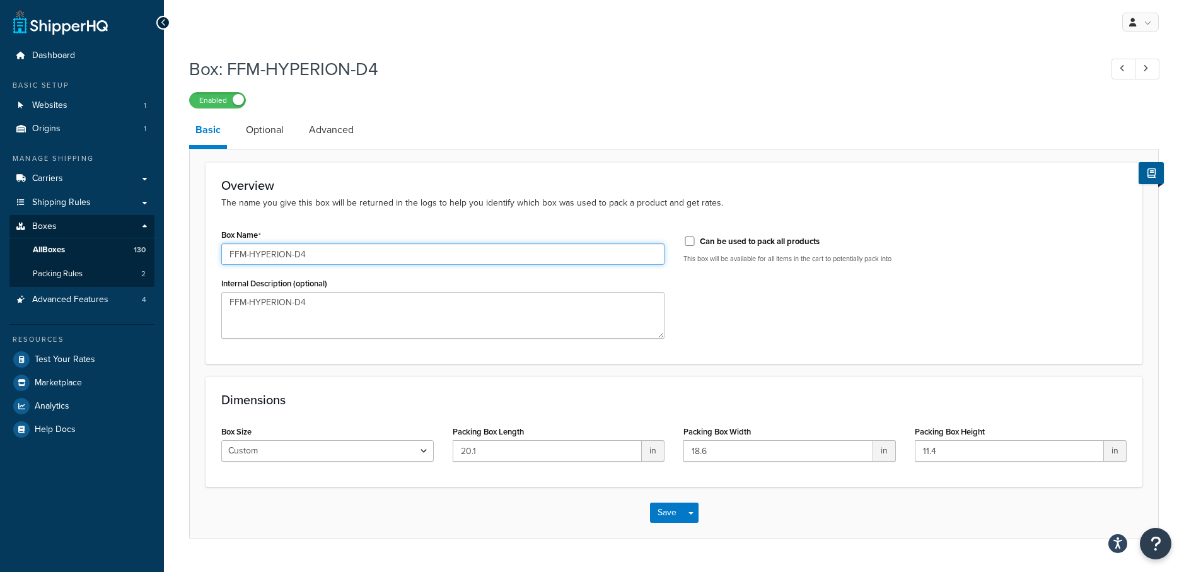
click at [295, 253] on input "FFM-HYPERION-D4" at bounding box center [442, 253] width 443 height 21
drag, startPoint x: 369, startPoint y: 252, endPoint x: 4, endPoint y: 192, distance: 369.3
click at [4, 192] on div "Dashboard Basic Setup Websites 1 Origins 1 Manage Shipping Carriers Carriers Al…" at bounding box center [592, 301] width 1184 height 602
type input "FFM-HYPERION-D4"
click at [344, 253] on input "FFM-HYPERION-D4" at bounding box center [442, 253] width 443 height 21
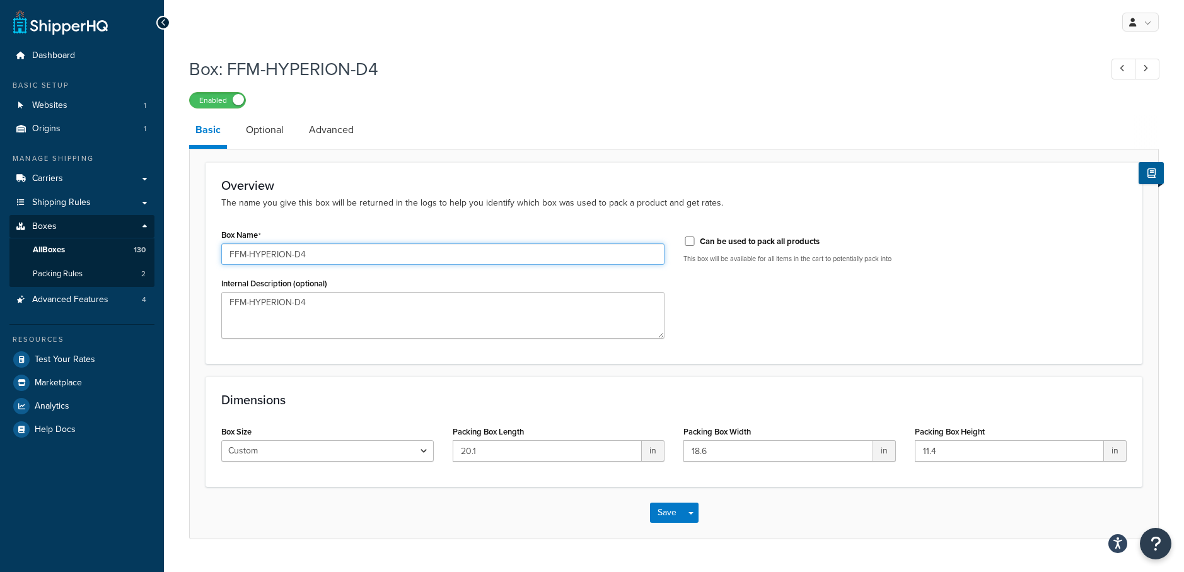
click at [344, 253] on input "FFM-HYPERION-D4" at bounding box center [442, 253] width 443 height 21
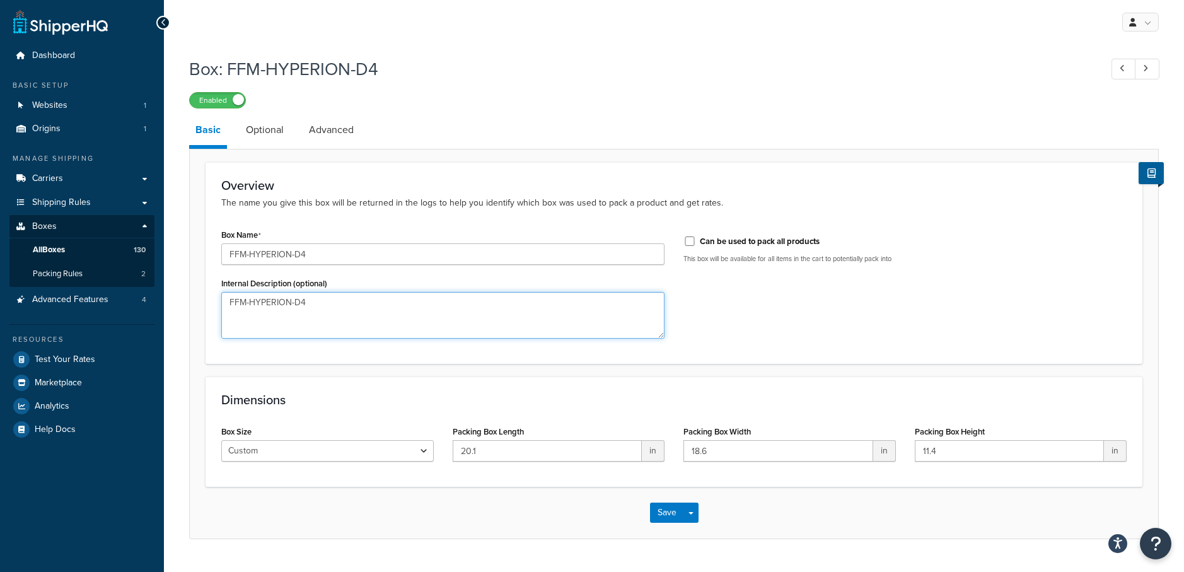
click at [383, 317] on textarea "FFM-HYPERION-D4" at bounding box center [442, 315] width 443 height 47
click at [666, 508] on button "Save" at bounding box center [667, 512] width 34 height 20
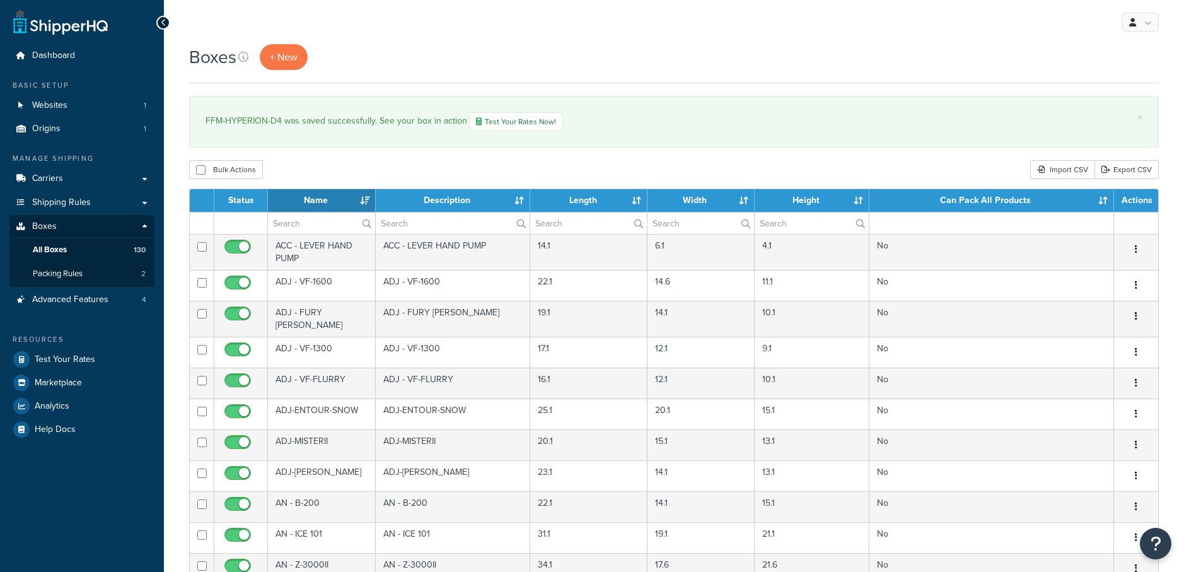
select select "1000"
click at [311, 229] on input "text" at bounding box center [321, 222] width 107 height 21
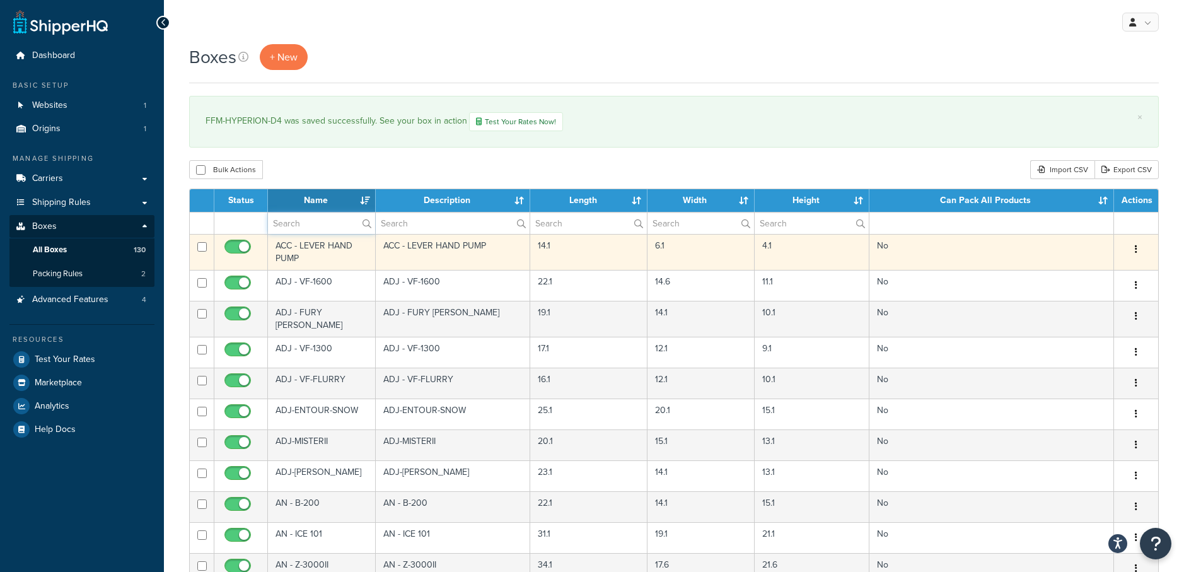
paste input "FFM-HYPERION-D4"
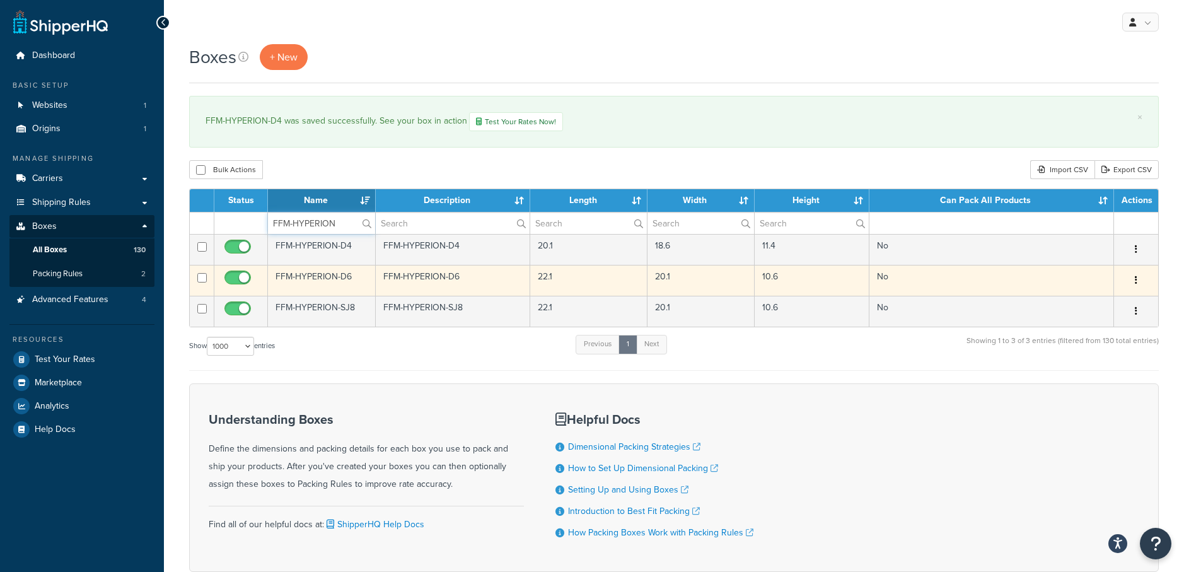
type input "FFM-HYPERION"
click at [1135, 280] on icon "button" at bounding box center [1136, 279] width 3 height 9
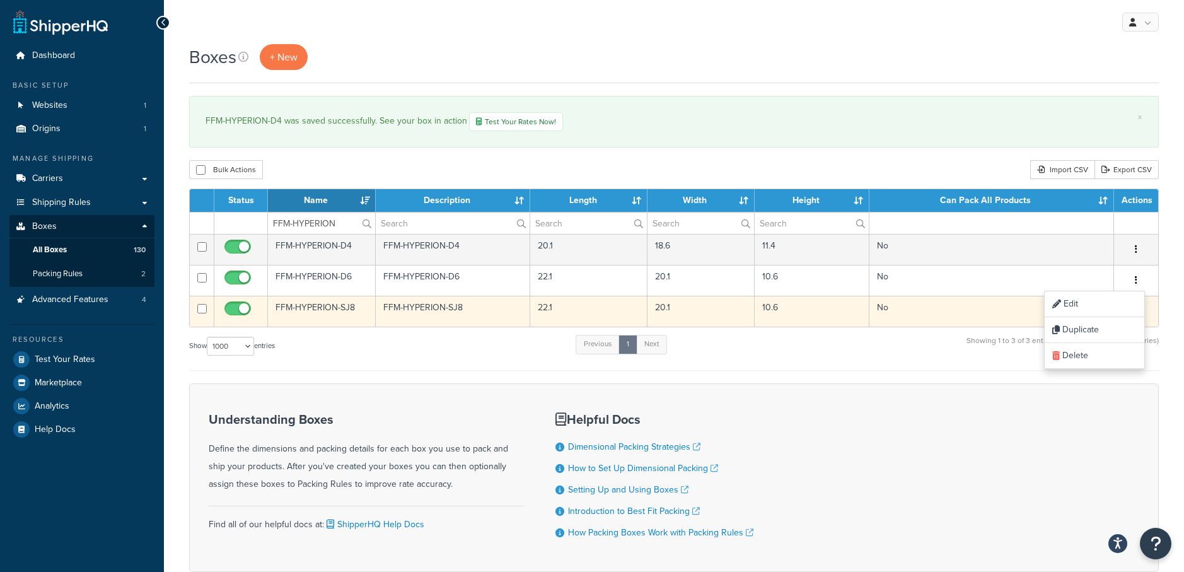
click at [1157, 307] on td "Edit Duplicate Delete" at bounding box center [1136, 311] width 44 height 31
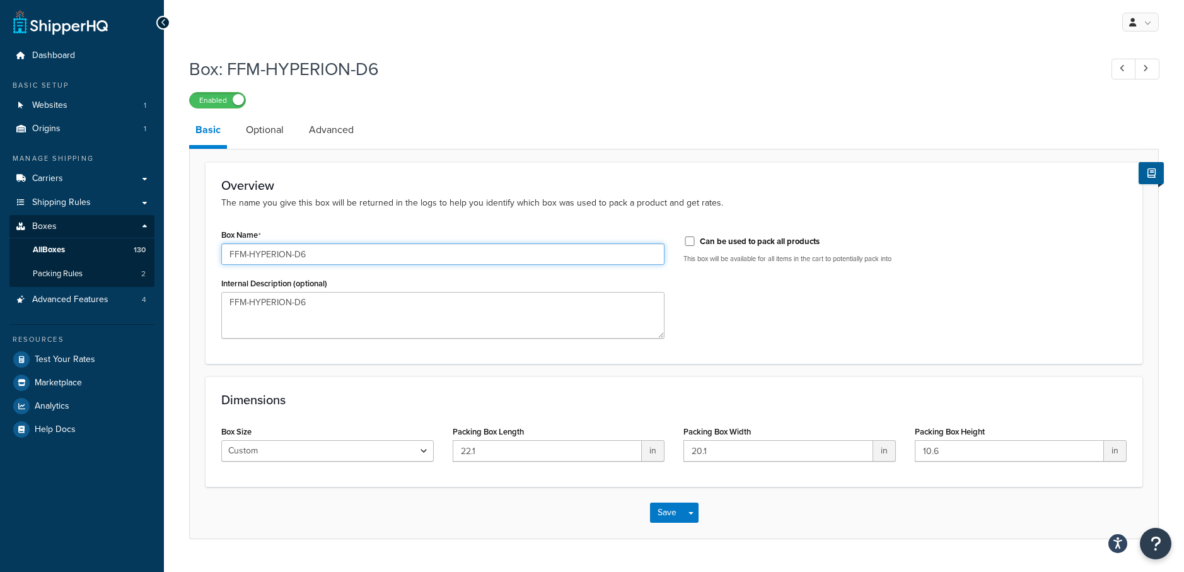
drag, startPoint x: 328, startPoint y: 252, endPoint x: -4, endPoint y: 227, distance: 333.7
click at [0, 227] on html "Press Option+1 for screen-reader mode, Option+0 to cancel Accessibility Screen-…" at bounding box center [592, 301] width 1184 height 602
paste input "4"
type input "FFM-HYPERION-D6"
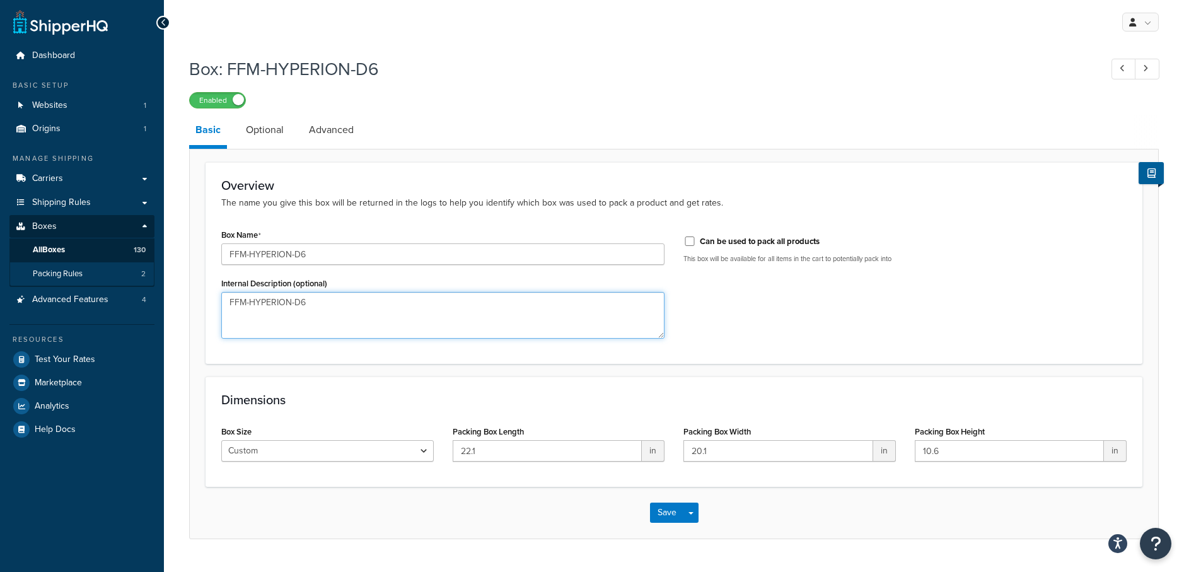
drag, startPoint x: 344, startPoint y: 312, endPoint x: 27, endPoint y: 284, distance: 318.3
click at [27, 284] on div "Dashboard Basic Setup Websites 1 Origins 1 Manage Shipping Carriers Carriers Al…" at bounding box center [592, 301] width 1184 height 602
paste textarea "4"
type textarea "FFM-HYPERION-D6"
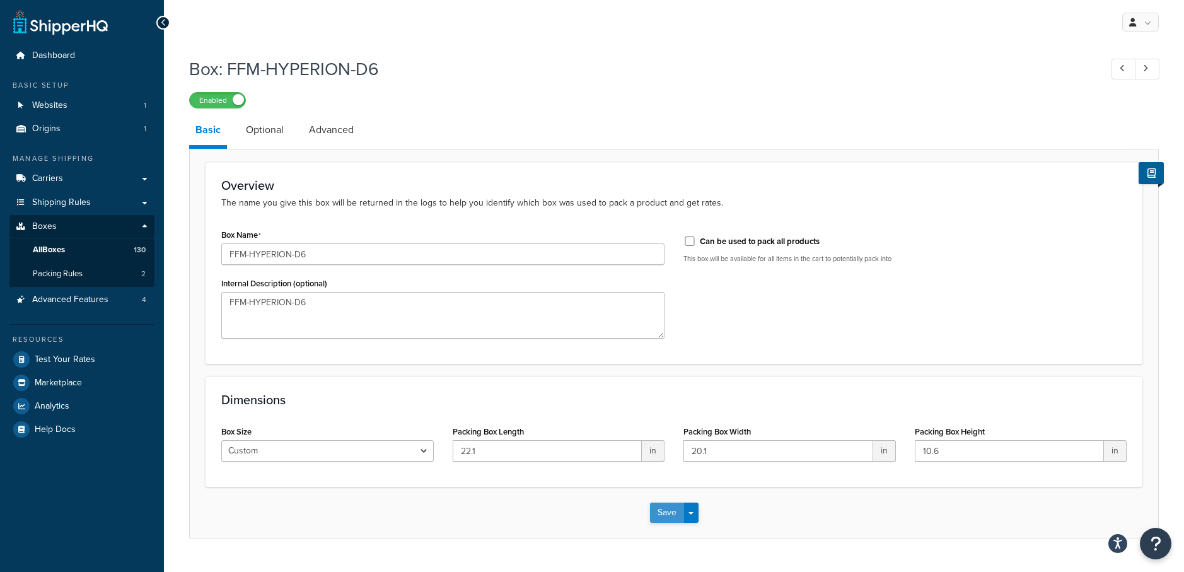
click at [664, 509] on button "Save" at bounding box center [667, 512] width 34 height 20
drag, startPoint x: 363, startPoint y: 256, endPoint x: 84, endPoint y: 224, distance: 281.1
click at [84, 224] on div "Dashboard Basic Setup Websites 1 Origins 1 Manage Shipping Carriers Carriers Al…" at bounding box center [592, 301] width 1184 height 602
paste input "D4"
type input "FFM-HYPERION-D4"
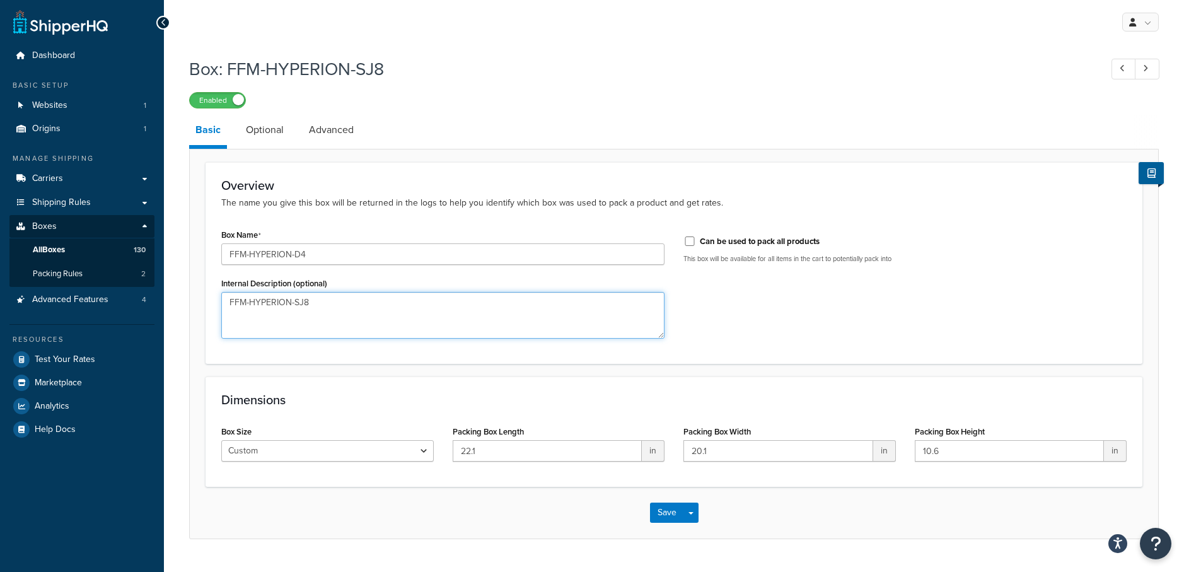
drag, startPoint x: 358, startPoint y: 301, endPoint x: 159, endPoint y: 278, distance: 200.5
click at [159, 278] on div "Dashboard Basic Setup Websites 1 Origins 1 Manage Shipping Carriers Carriers Al…" at bounding box center [592, 301] width 1184 height 602
paste textarea "D4"
type textarea "FFM-HYPERION-SJ8"
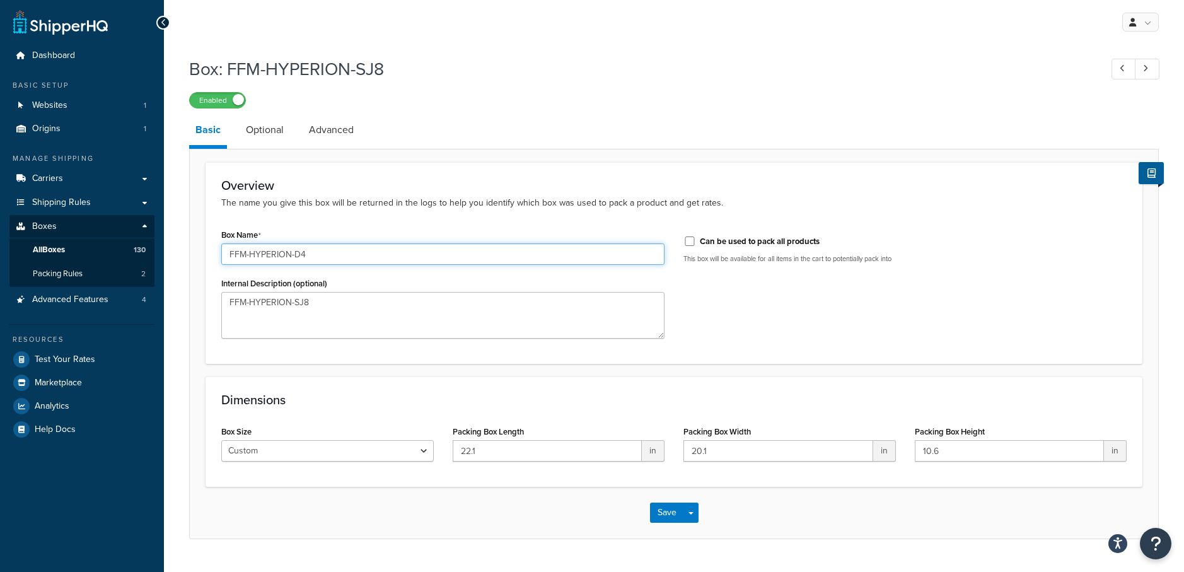
click at [347, 257] on input "FFM-HYPERION-D4" at bounding box center [442, 253] width 443 height 21
type input "FFM-HYPERION-SJ8"
click at [668, 514] on button "Save" at bounding box center [667, 512] width 34 height 20
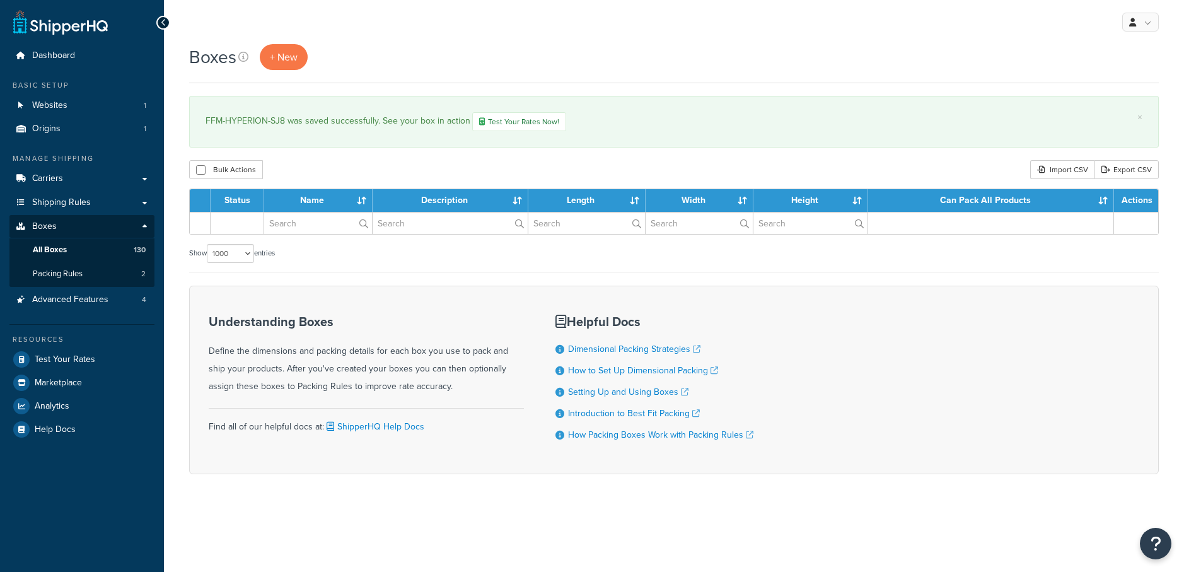
select select "1000"
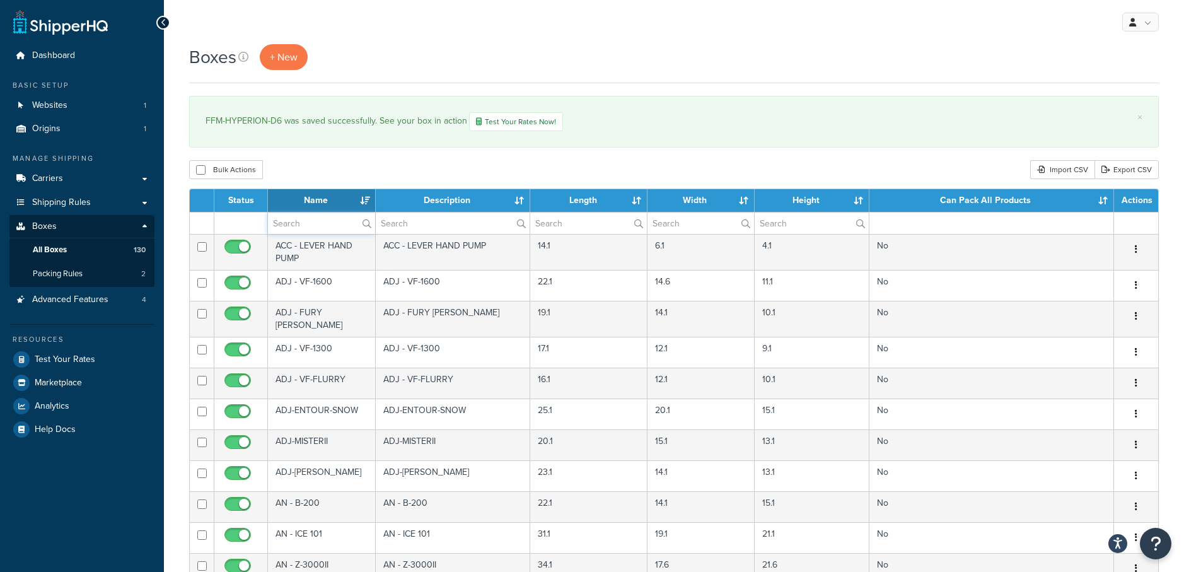
click at [286, 225] on input "text" at bounding box center [321, 222] width 107 height 21
type input "venus"
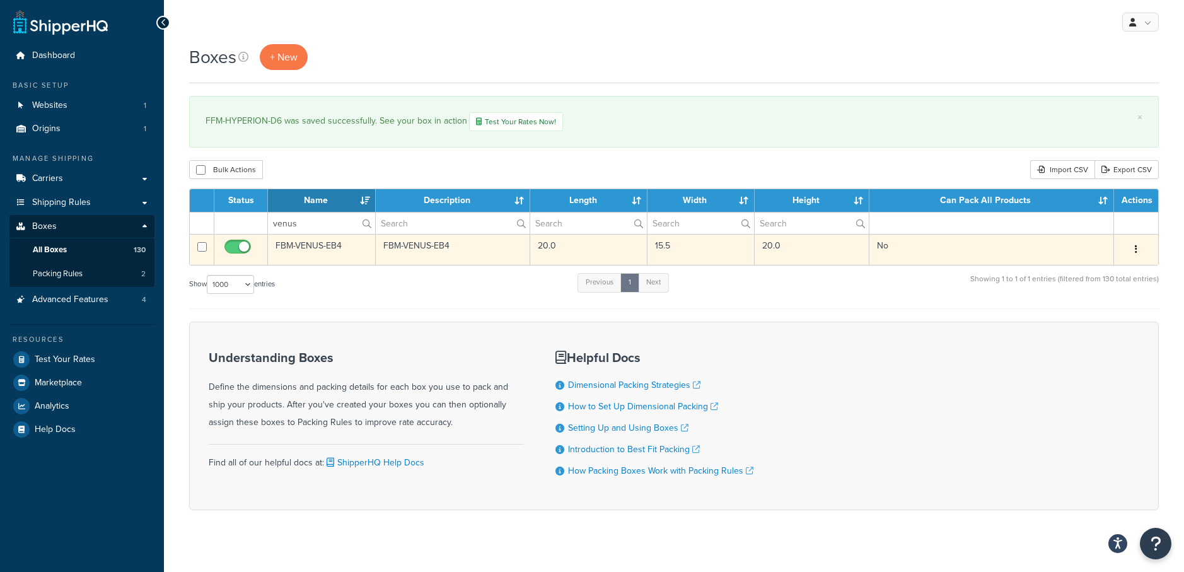
click at [344, 241] on td "FBM-VENUS-EB4" at bounding box center [322, 249] width 108 height 31
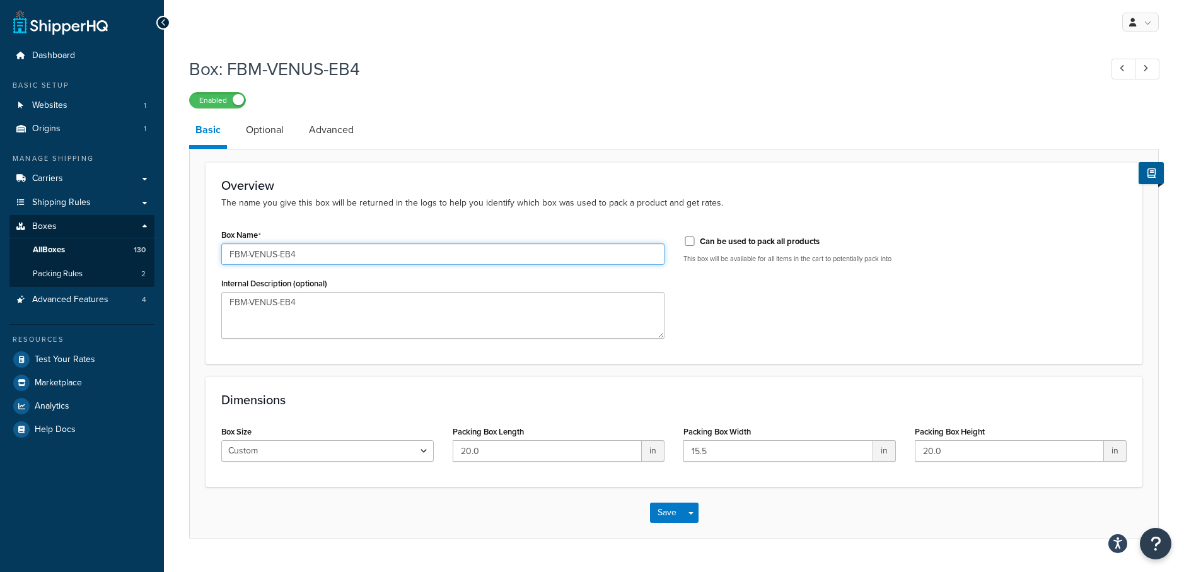
drag, startPoint x: 367, startPoint y: 252, endPoint x: 24, endPoint y: 243, distance: 343.0
click at [24, 243] on div "Dashboard Basic Setup Websites 1 Origins 1 Manage Shipping Carriers Carriers Al…" at bounding box center [592, 301] width 1184 height 602
click at [325, 254] on input "FBM-VENUS-EB5" at bounding box center [442, 253] width 443 height 21
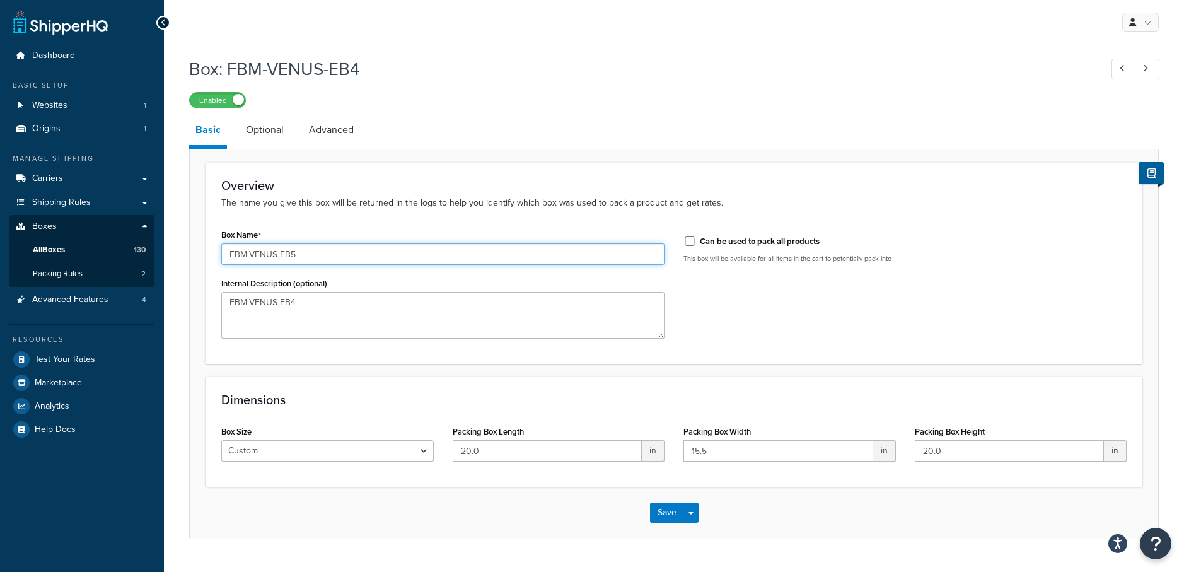
type input "FBM-VENUS-EB5"
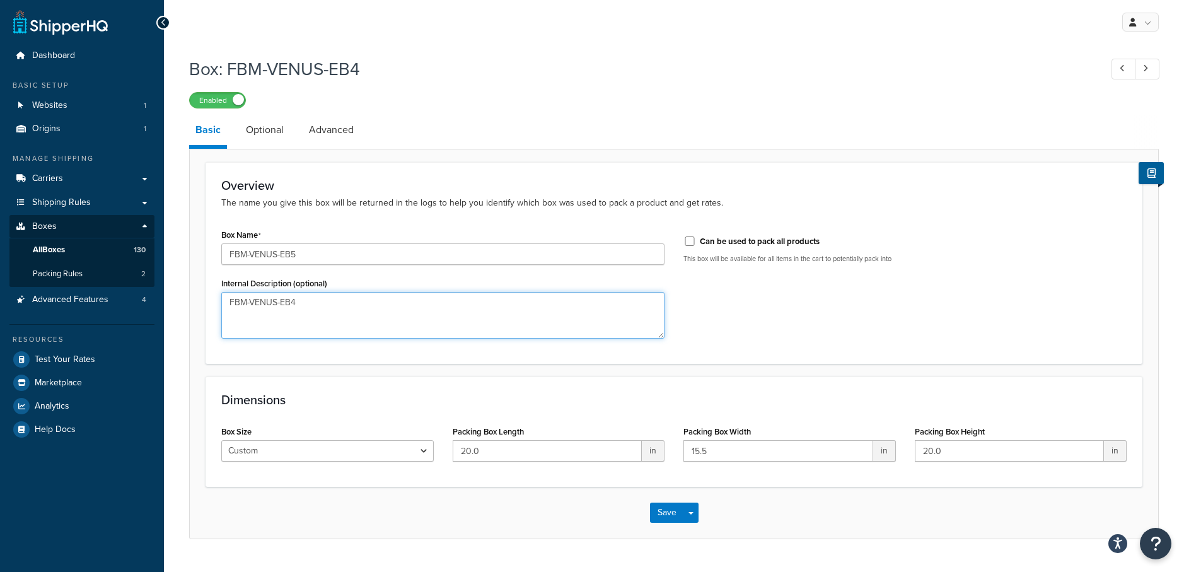
click at [386, 304] on textarea "FBM-VENUS-EB4" at bounding box center [442, 315] width 443 height 47
click at [386, 305] on textarea "FBM-VENUS-EB4" at bounding box center [442, 315] width 443 height 47
paste textarea "5"
type textarea "FBM-VENUS-EB5"
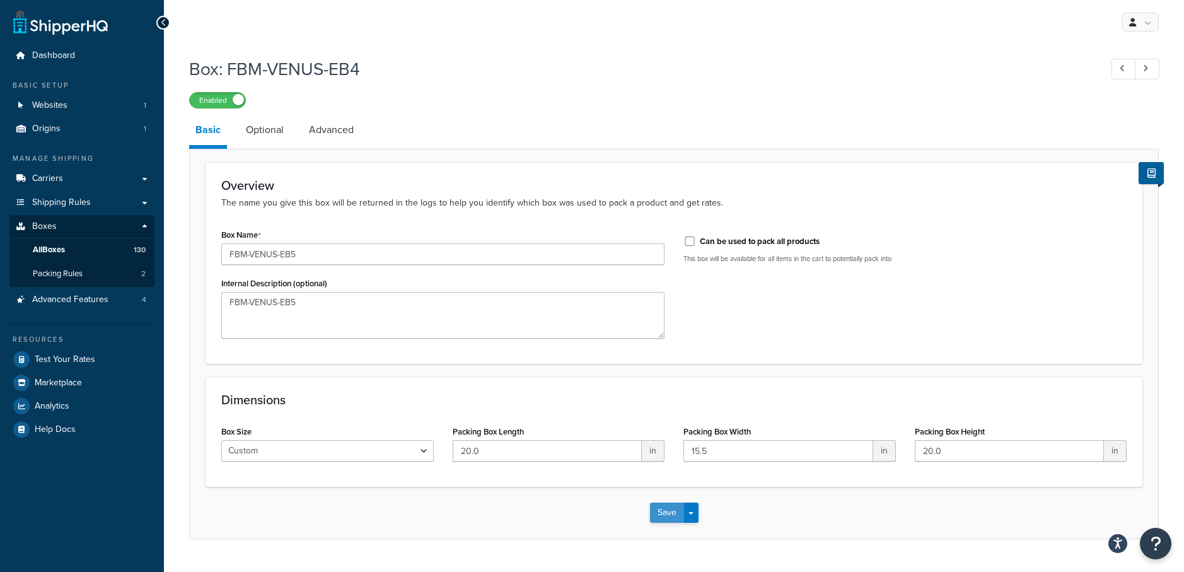
click at [664, 512] on button "Save" at bounding box center [667, 512] width 34 height 20
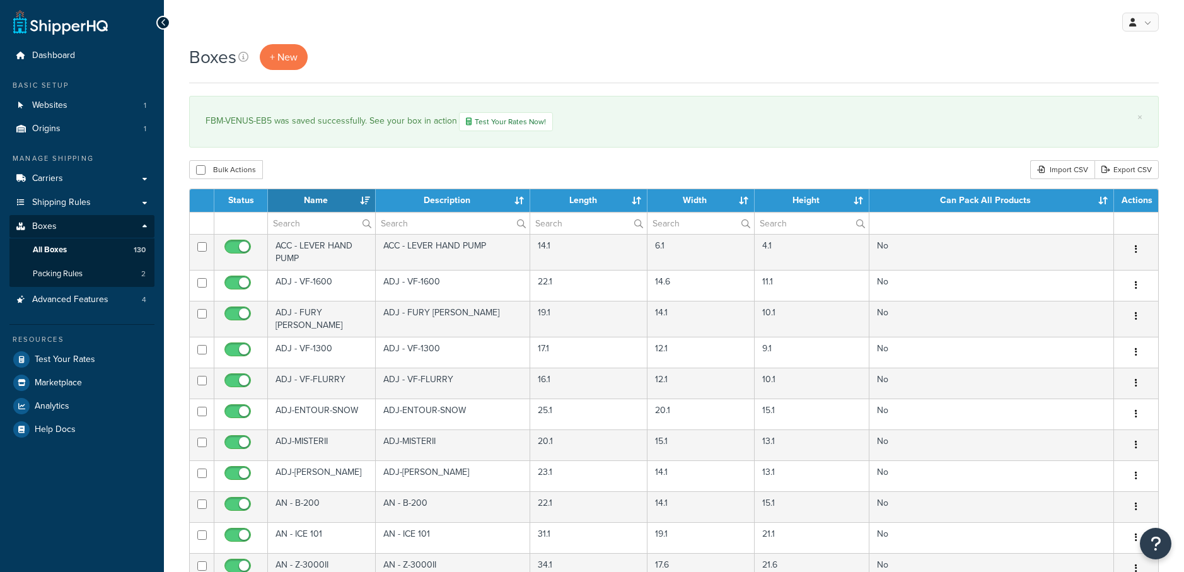
select select "1000"
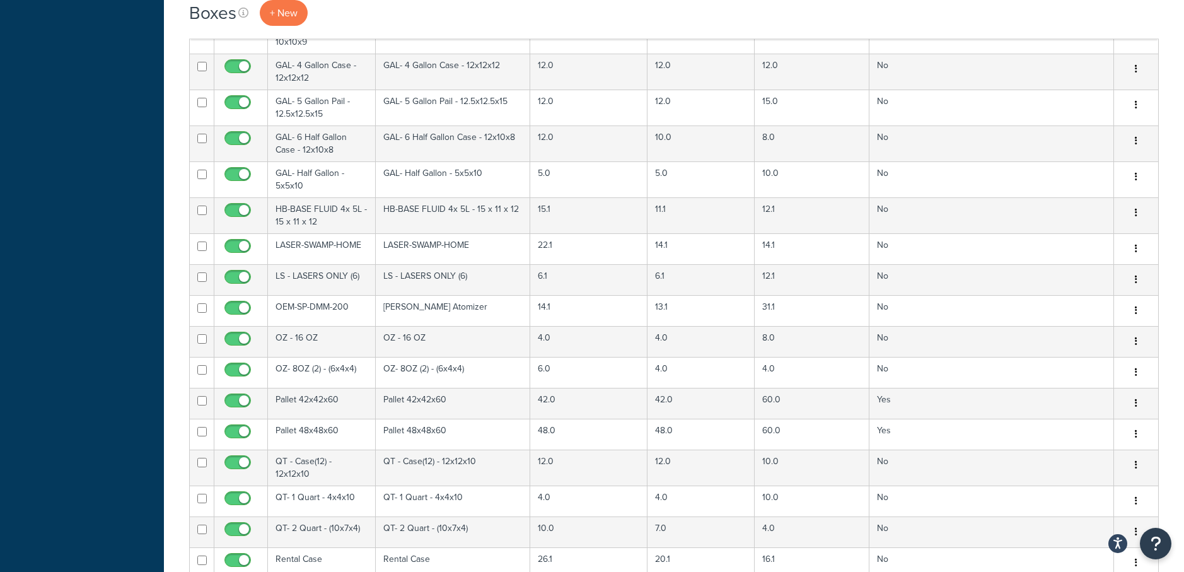
scroll to position [3269, 0]
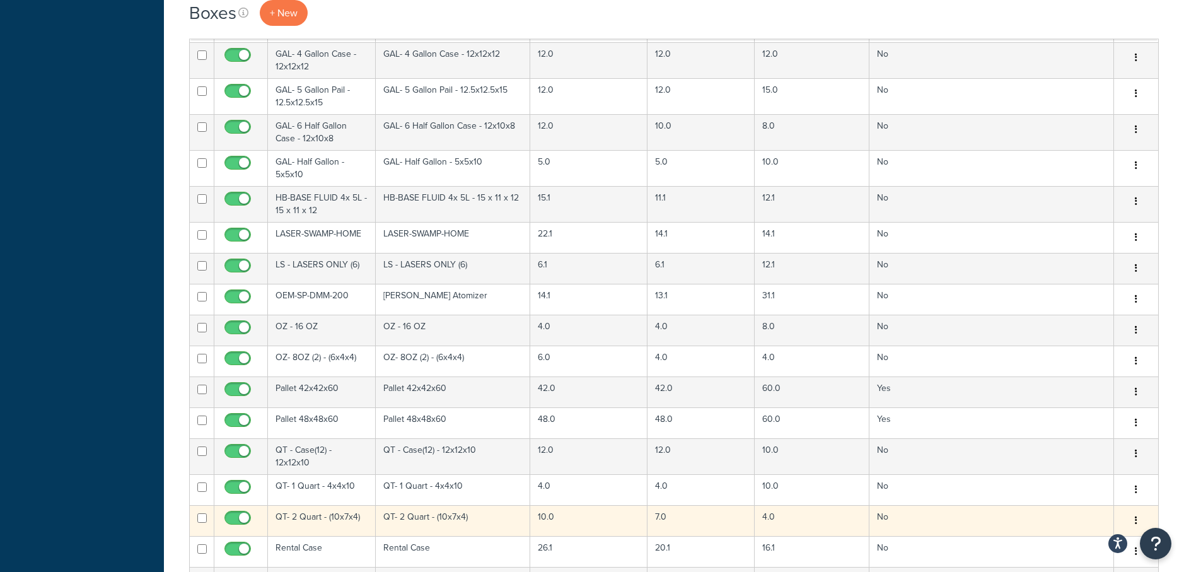
click at [344, 506] on td "QT- 2 Quart - (10x7x4)" at bounding box center [322, 520] width 108 height 31
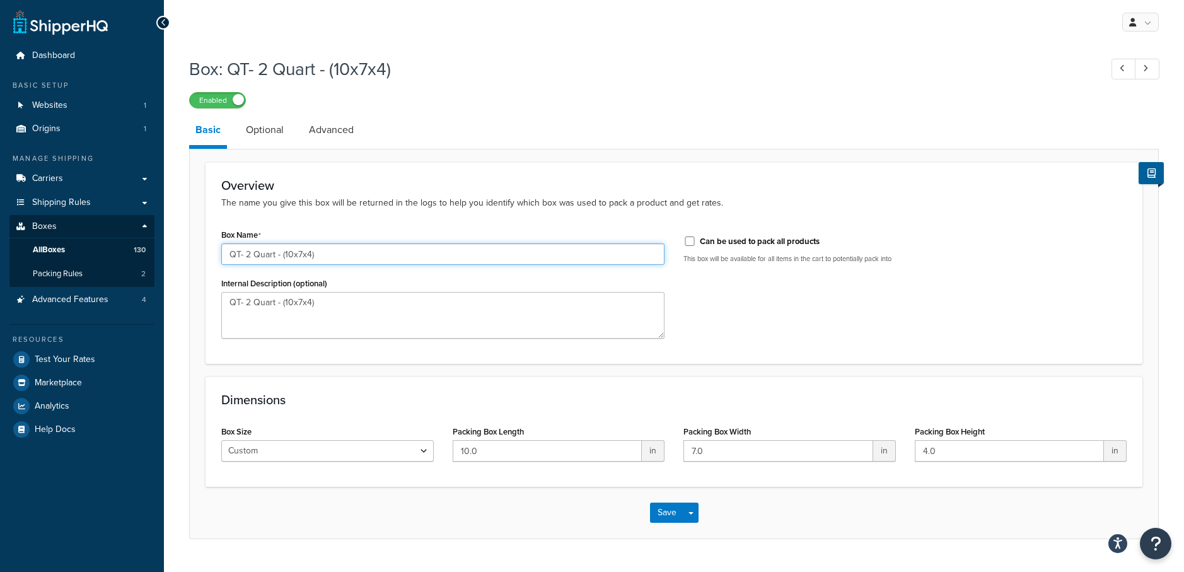
click at [337, 258] on input "QT- 2 Quart - (10x7x4)" at bounding box center [442, 253] width 443 height 21
click at [286, 253] on input "QT- 2 Quart - (10x7x4" at bounding box center [442, 253] width 443 height 21
type input "QT- 2 Quart - 10x7x4"
click at [673, 511] on button "Save" at bounding box center [667, 512] width 34 height 20
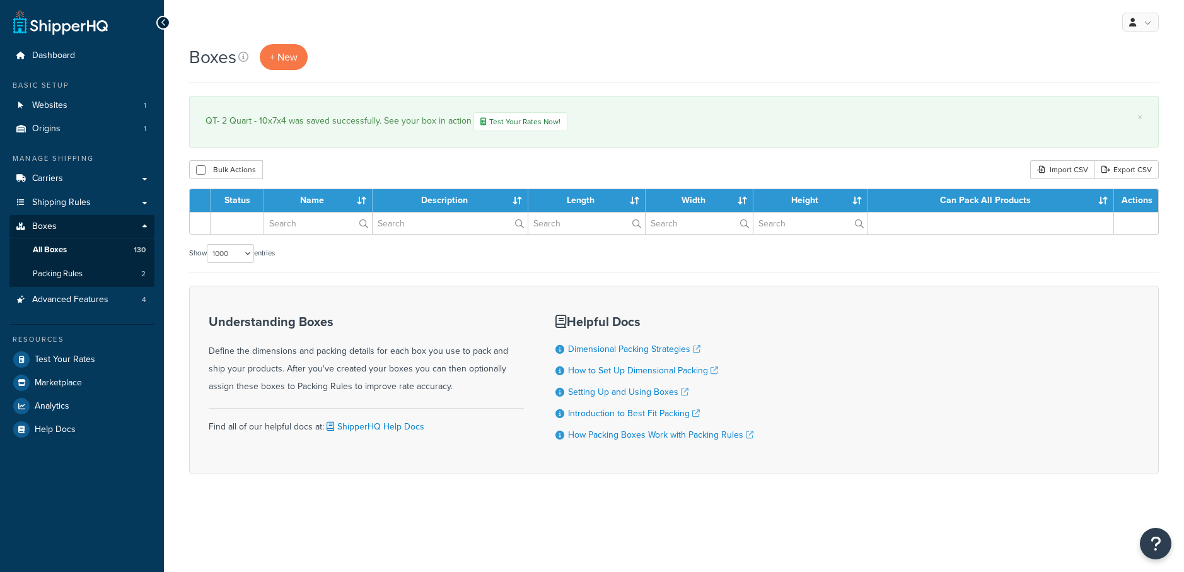
select select "1000"
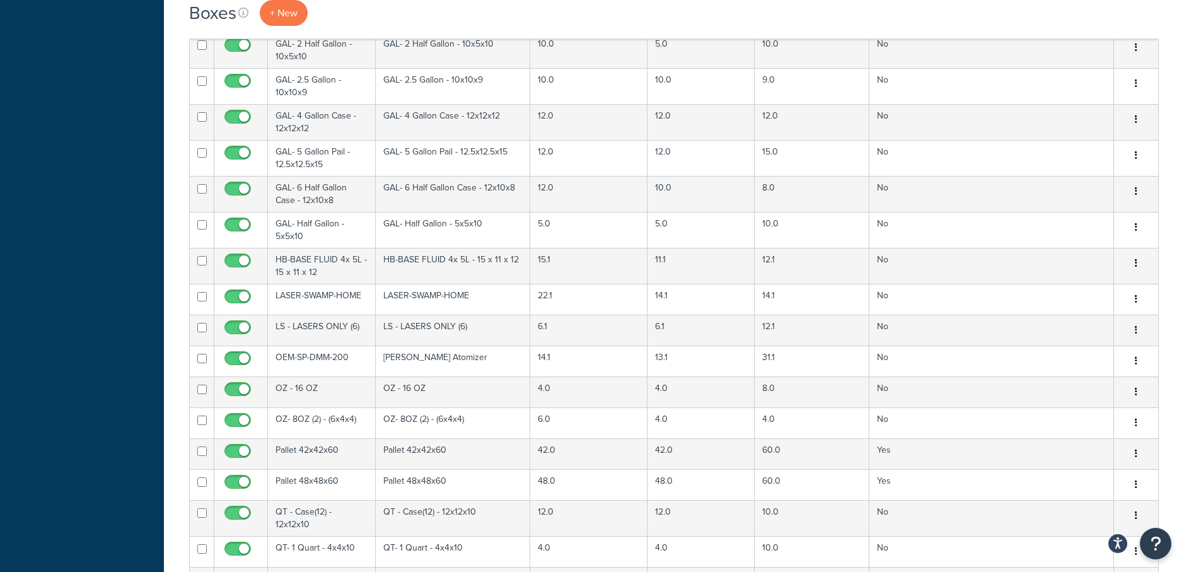
scroll to position [3355, 0]
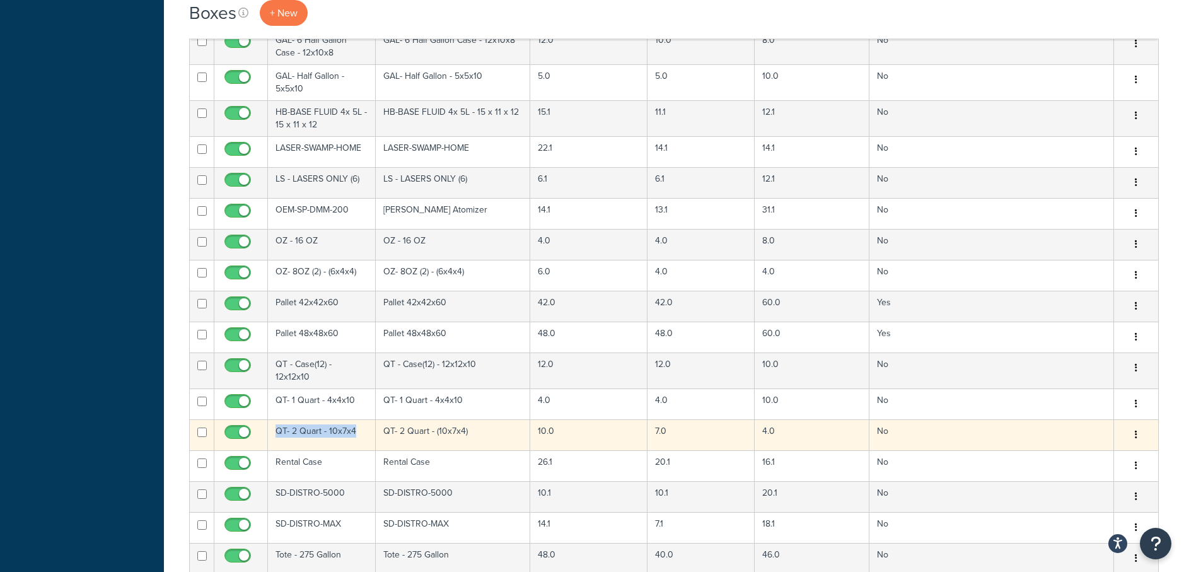
drag, startPoint x: 357, startPoint y: 423, endPoint x: 276, endPoint y: 424, distance: 81.3
click at [276, 424] on td "QT- 2 Quart - 10x7x4" at bounding box center [322, 434] width 108 height 31
copy td "QT- 2 Quart - 10x7x4"
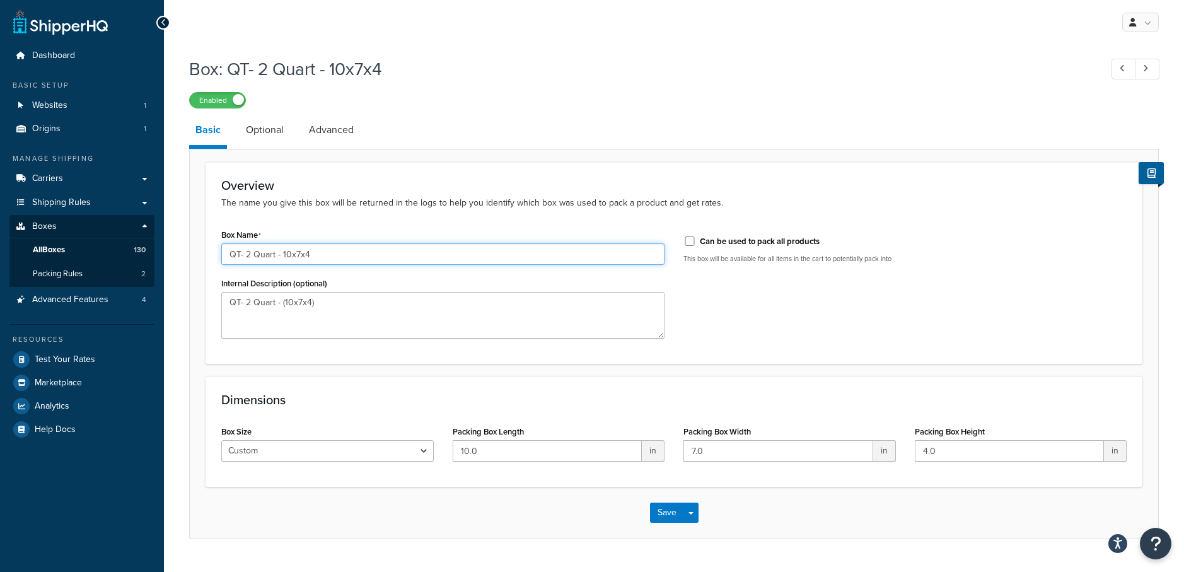
drag, startPoint x: 313, startPoint y: 257, endPoint x: 157, endPoint y: 238, distance: 157.5
click at [157, 238] on div "Dashboard Basic Setup Websites 1 Origins 1 Manage Shipping Carriers Carriers Al…" at bounding box center [592, 301] width 1184 height 602
click at [61, 248] on span "All Boxes" at bounding box center [49, 250] width 32 height 11
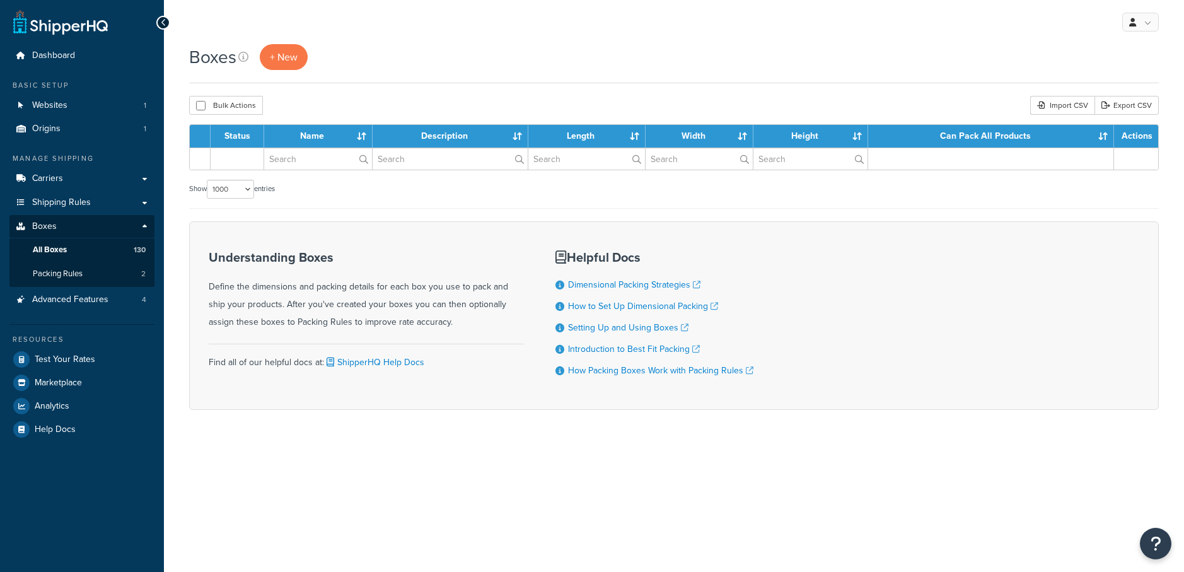
select select "1000"
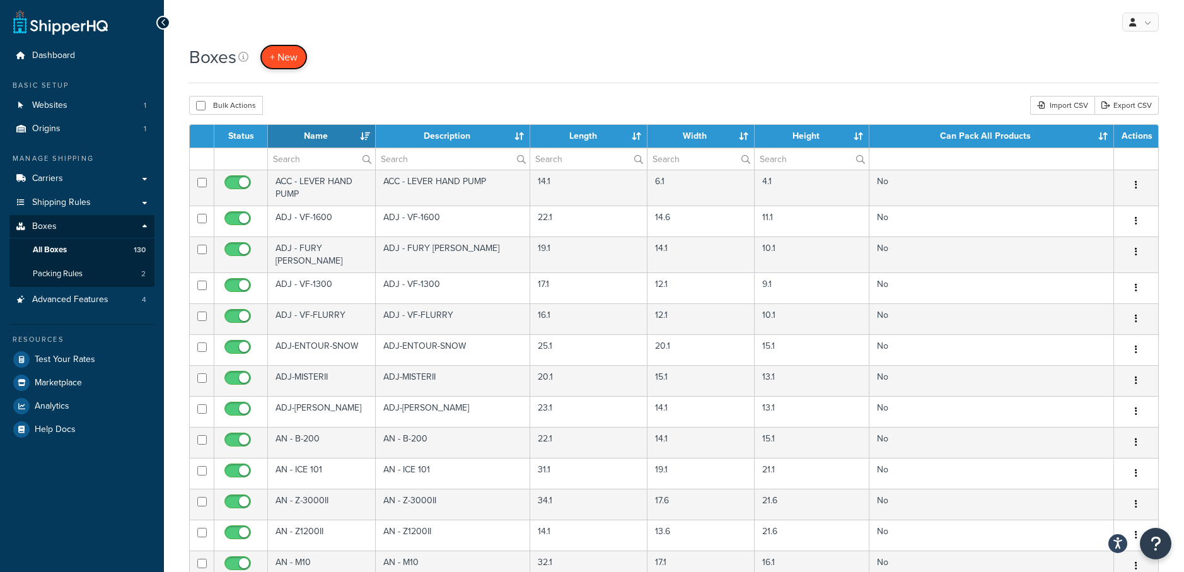
click at [286, 54] on span "+ New" at bounding box center [284, 57] width 28 height 14
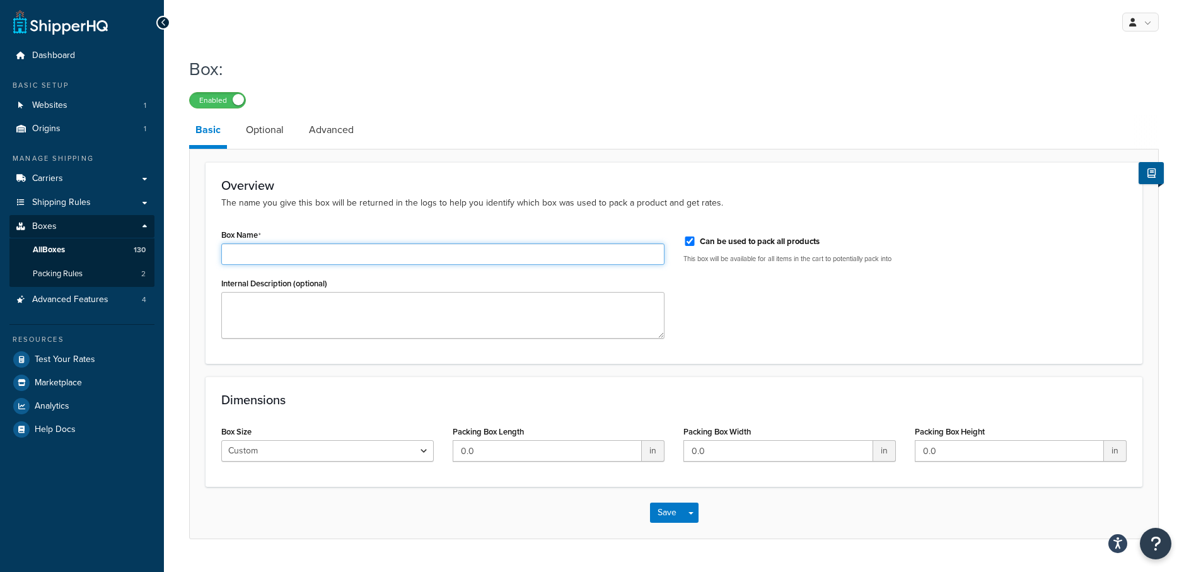
click at [330, 257] on input "Box Name" at bounding box center [442, 253] width 443 height 21
drag, startPoint x: 424, startPoint y: 252, endPoint x: 165, endPoint y: 231, distance: 259.3
click at [165, 231] on div "Box: Enabled Basic Optional Advanced Overview The name you give this box will b…" at bounding box center [674, 310] width 1020 height 520
type input "FB-SG-1700"
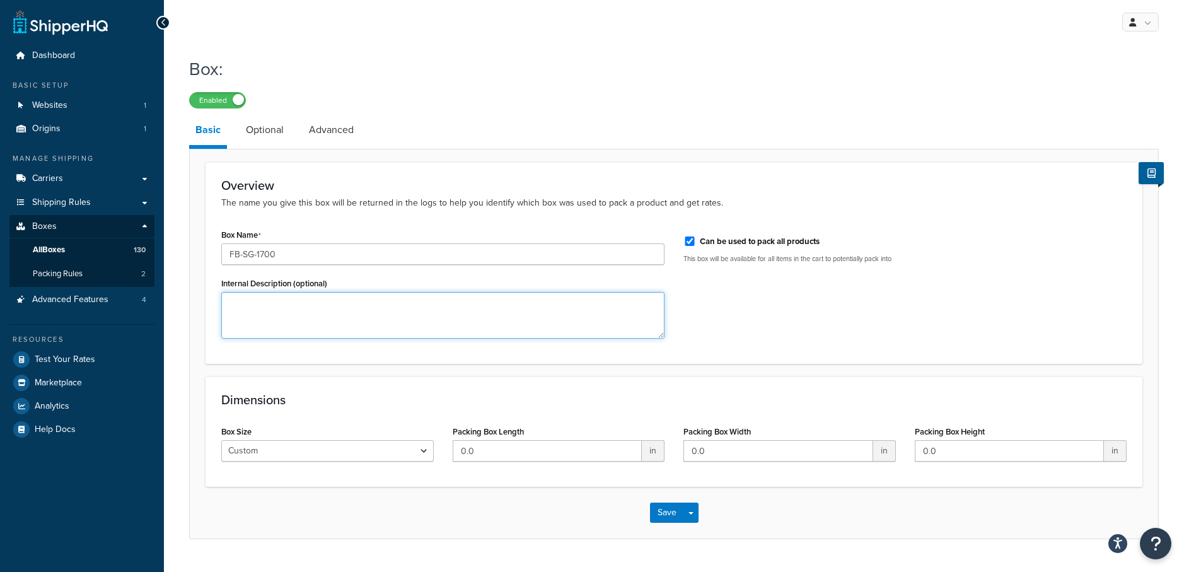
click at [318, 309] on textarea "Internal Description (optional)" at bounding box center [442, 315] width 443 height 47
paste textarea "FB-SG-1700"
type textarea "FB-SG-1700"
drag, startPoint x: 518, startPoint y: 453, endPoint x: 377, endPoint y: 448, distance: 140.7
click at [377, 448] on div "Box Size Custom USPS Small Flat Box USPS Medium Flat Box USPS Large Flat Box US…" at bounding box center [674, 446] width 924 height 49
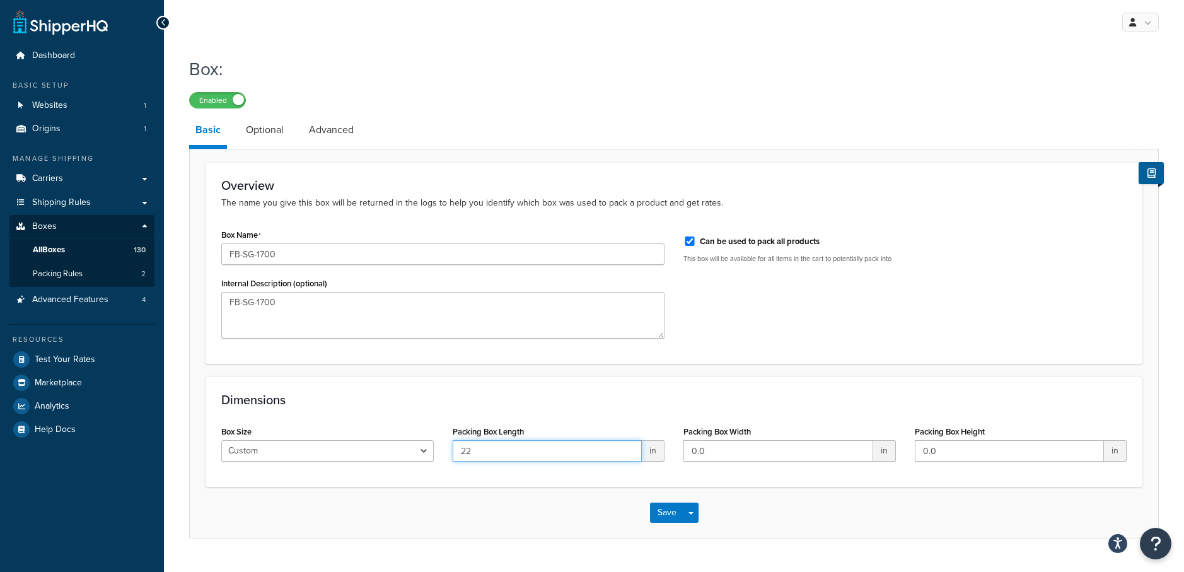
type input "22"
type input "10"
type input "17"
click at [775, 365] on form "Overview The name you give this box will be returned in the logs to help you id…" at bounding box center [674, 350] width 968 height 376
click at [262, 130] on link "Optional" at bounding box center [265, 130] width 50 height 30
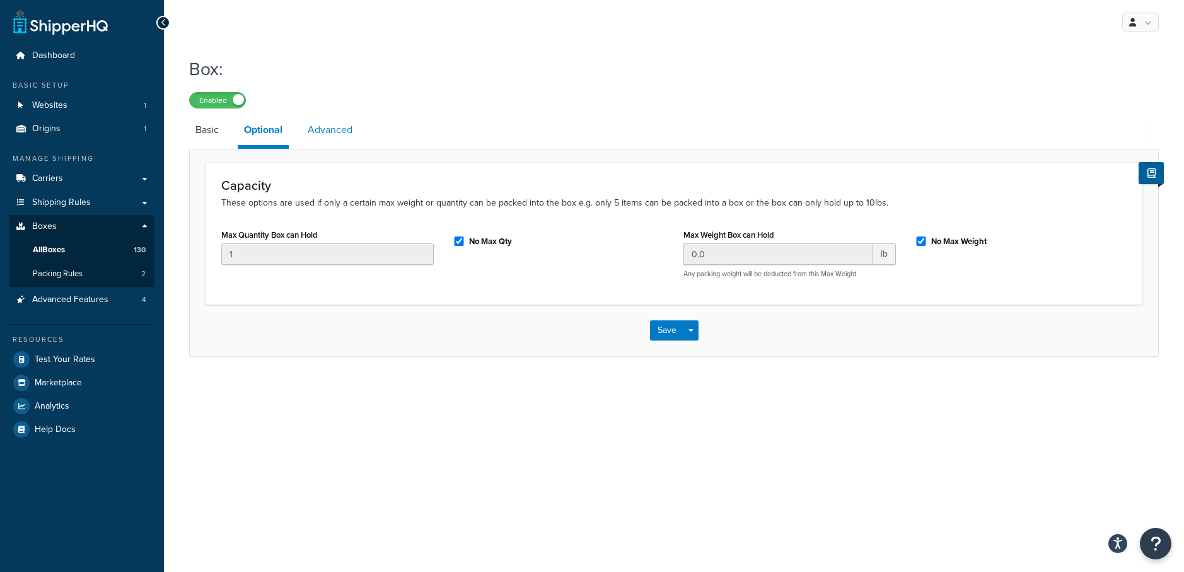
click at [335, 128] on link "Advanced" at bounding box center [329, 130] width 57 height 30
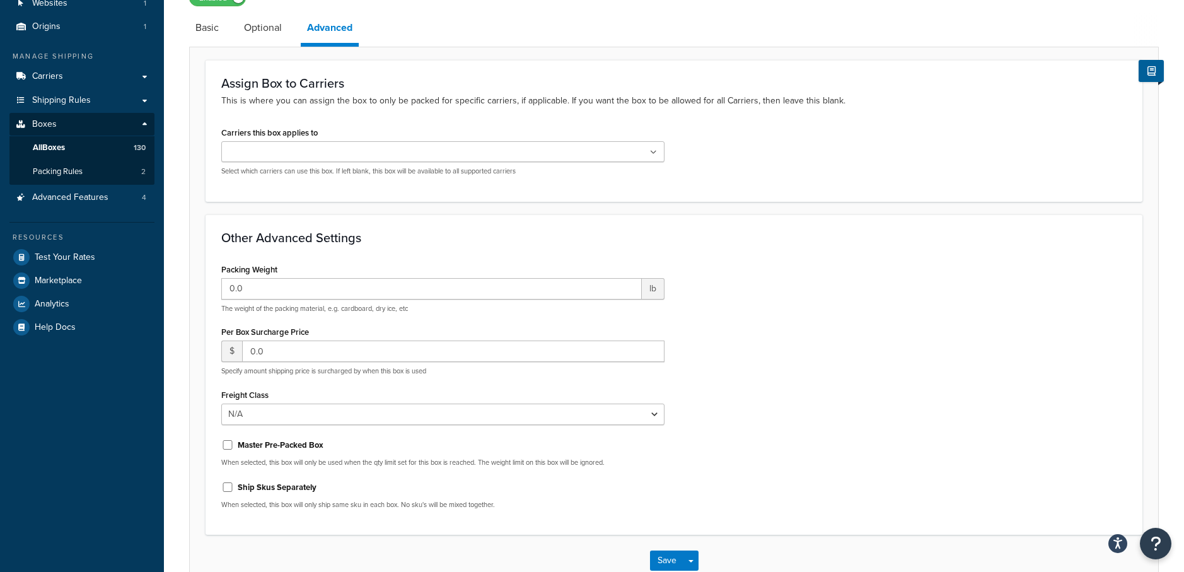
scroll to position [180, 0]
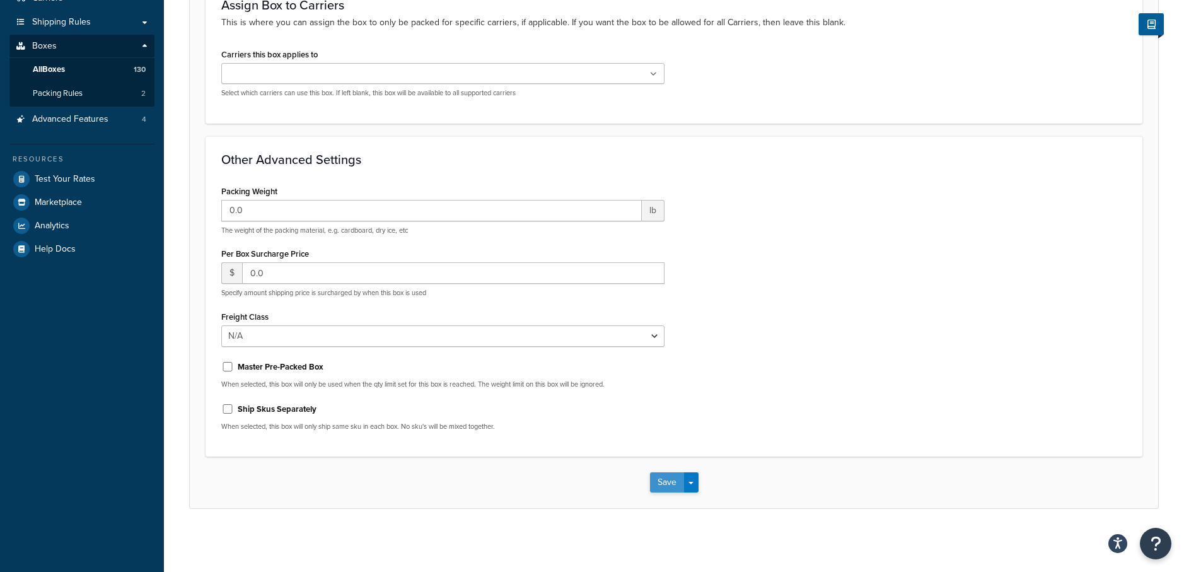
click at [658, 484] on button "Save" at bounding box center [667, 482] width 34 height 20
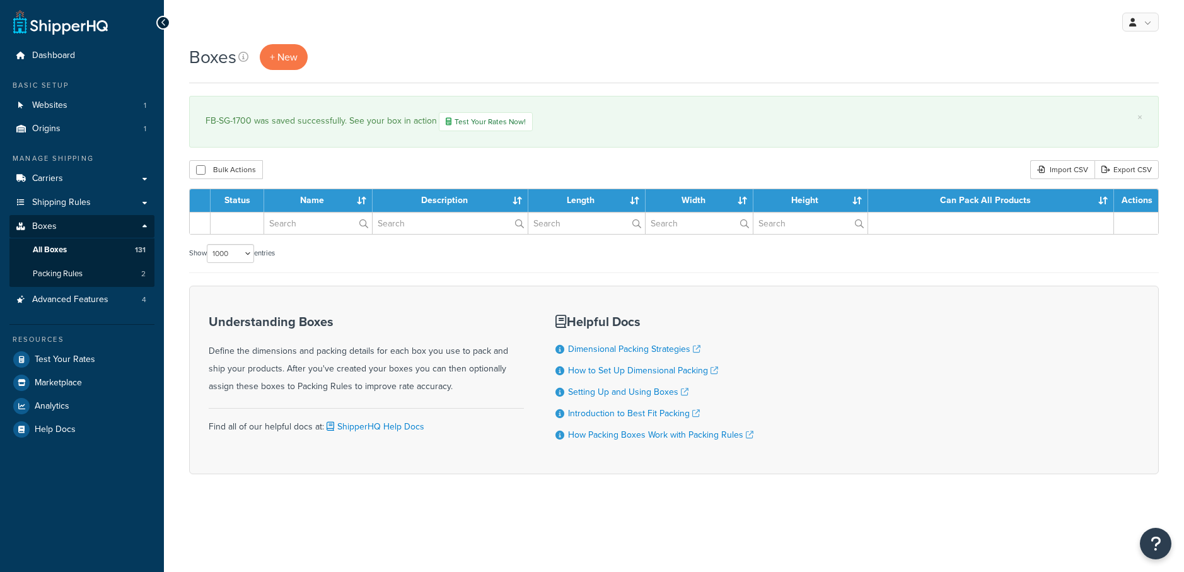
select select "1000"
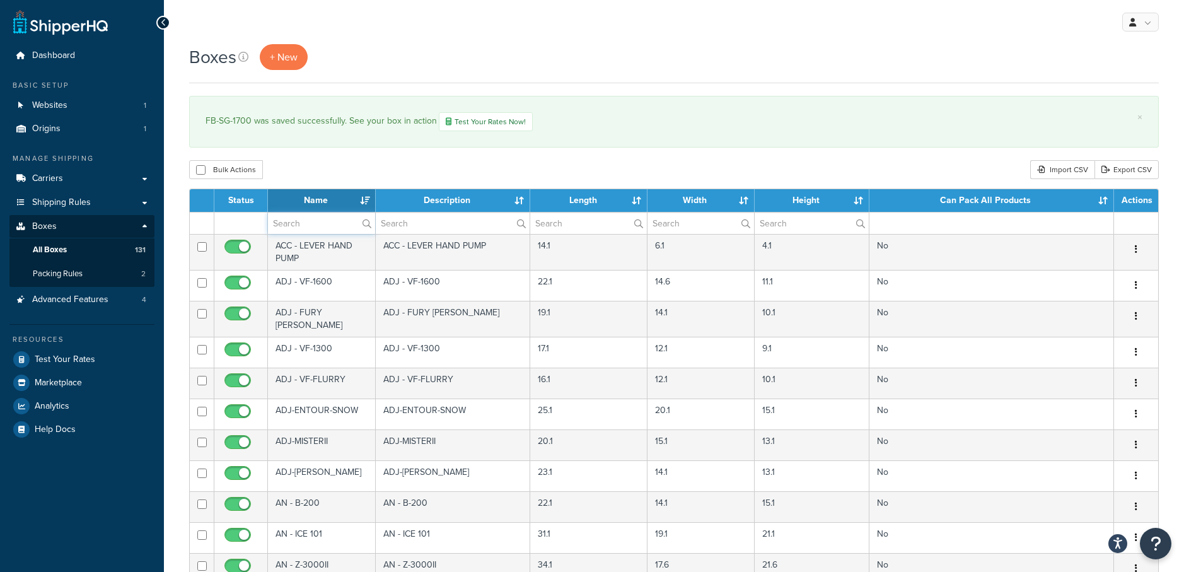
click at [311, 219] on input "text" at bounding box center [321, 222] width 107 height 21
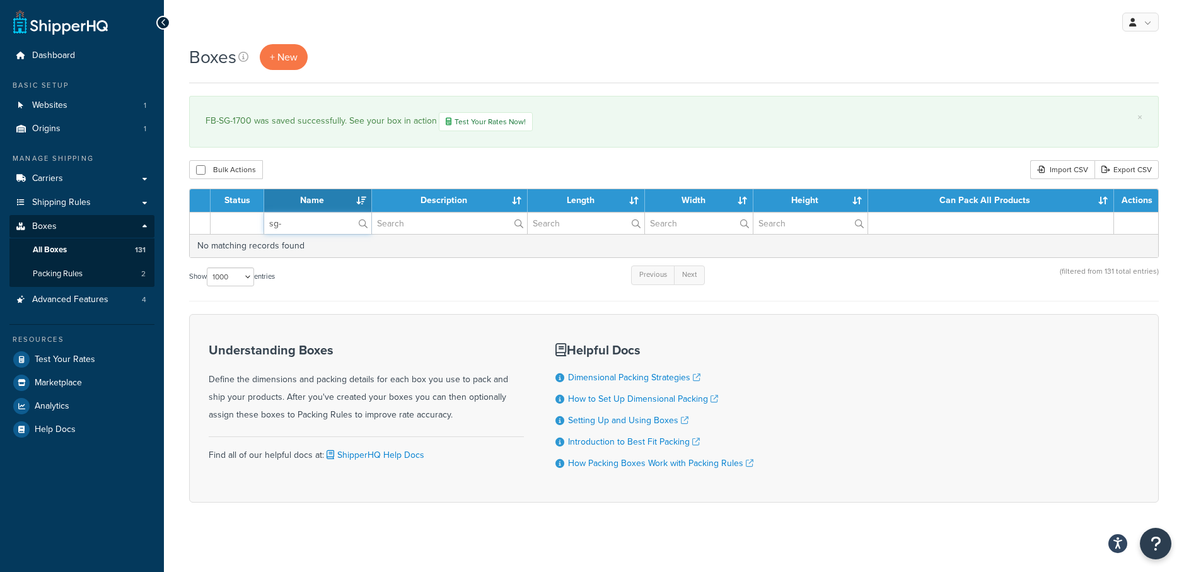
drag, startPoint x: 297, startPoint y: 228, endPoint x: 224, endPoint y: 204, distance: 76.2
click at [224, 204] on table "Status Name Description Length Width Height Can Pack All Products Actions sg- N…" at bounding box center [673, 222] width 969 height 69
drag, startPoint x: 298, startPoint y: 226, endPoint x: 167, endPoint y: 188, distance: 135.9
click at [167, 188] on div "Boxes + New × FB-SG-1700 was saved successfully. See your box in action Test Yo…" at bounding box center [674, 295] width 1020 height 502
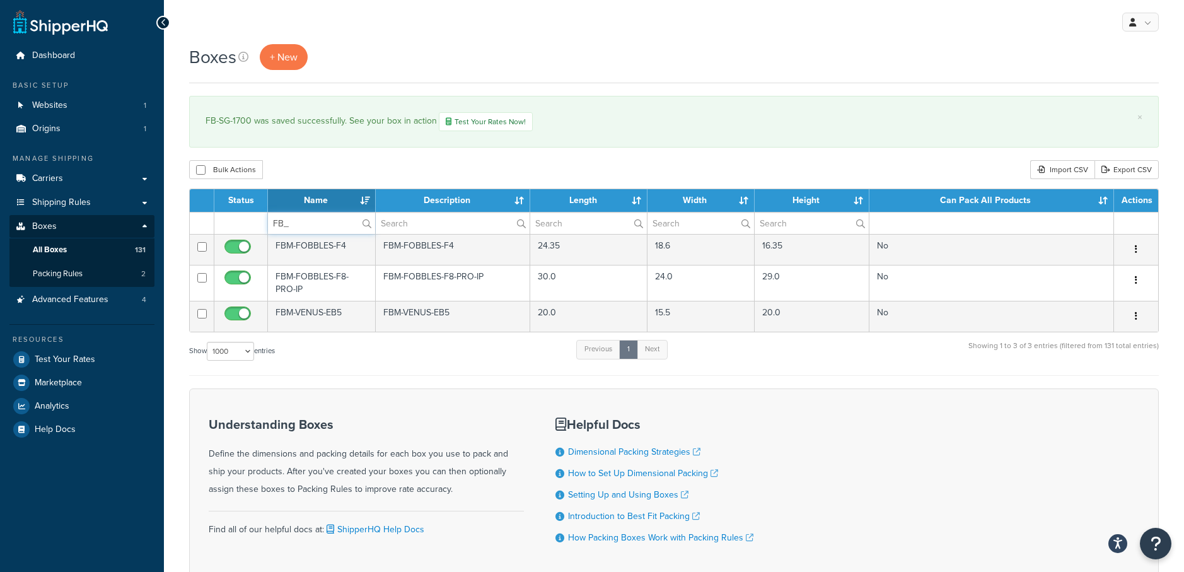
click at [311, 224] on input "FB_" at bounding box center [321, 222] width 107 height 21
click at [364, 221] on label "FB-" at bounding box center [321, 222] width 107 height 21
click at [364, 221] on input "FB-" at bounding box center [321, 222] width 107 height 21
click at [361, 224] on label "FB-" at bounding box center [321, 222] width 107 height 21
click at [361, 224] on input "FB-" at bounding box center [321, 222] width 107 height 21
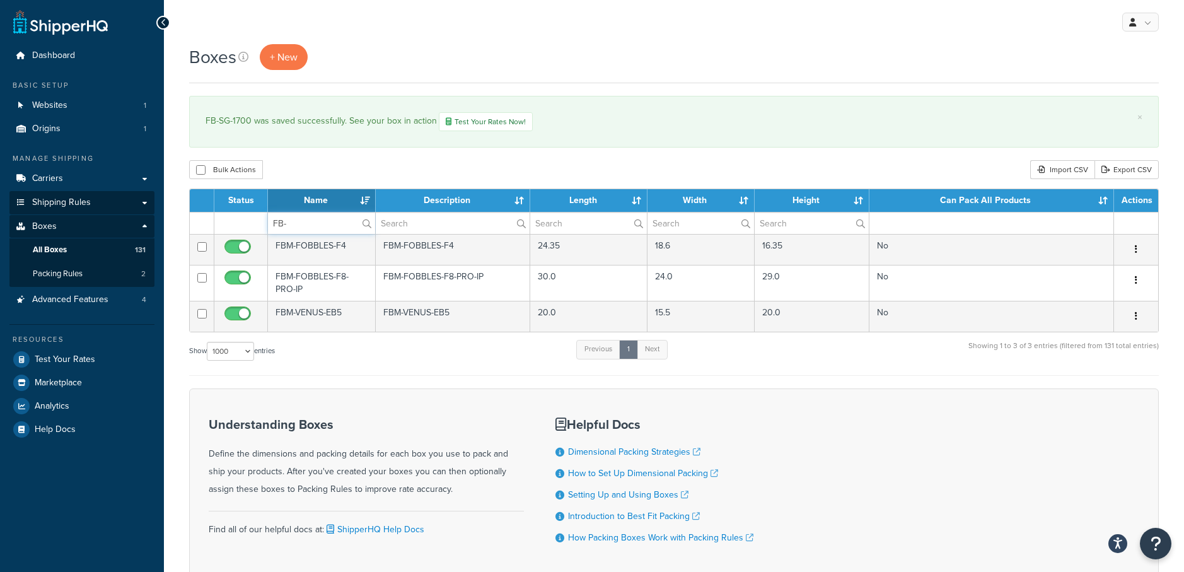
drag, startPoint x: 334, startPoint y: 219, endPoint x: 61, endPoint y: 204, distance: 273.4
click at [61, 204] on div "Dashboard Basic Setup Websites 1 Origins 1 Manage Shipping Carriers Carriers Al…" at bounding box center [592, 326] width 1184 height 652
type input "F"
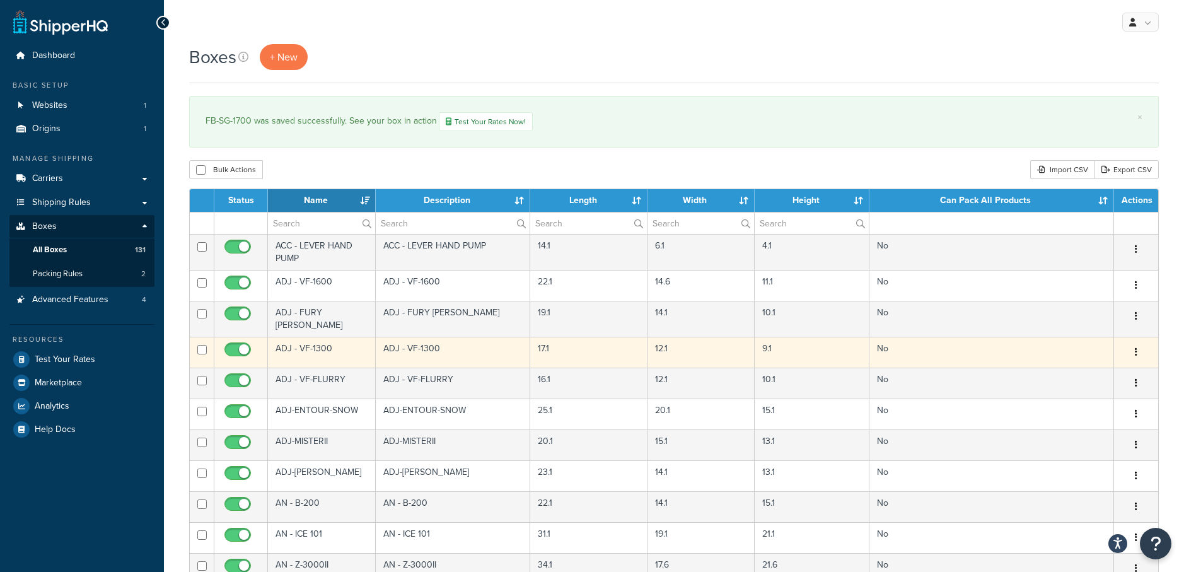
click at [390, 359] on td "ADJ - VF-1300" at bounding box center [453, 352] width 155 height 31
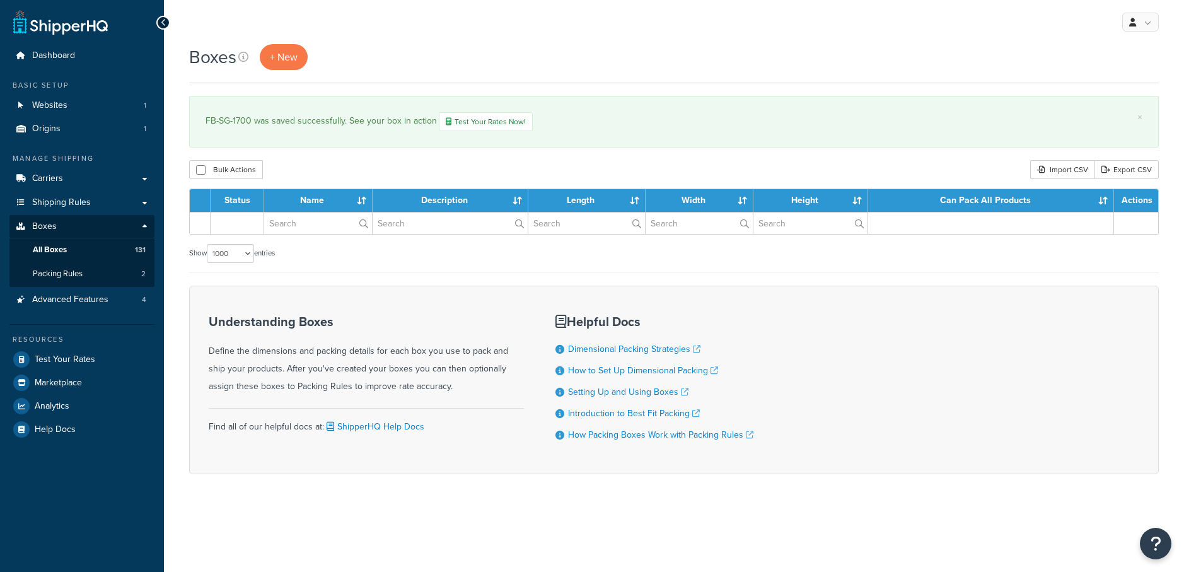
select select "1000"
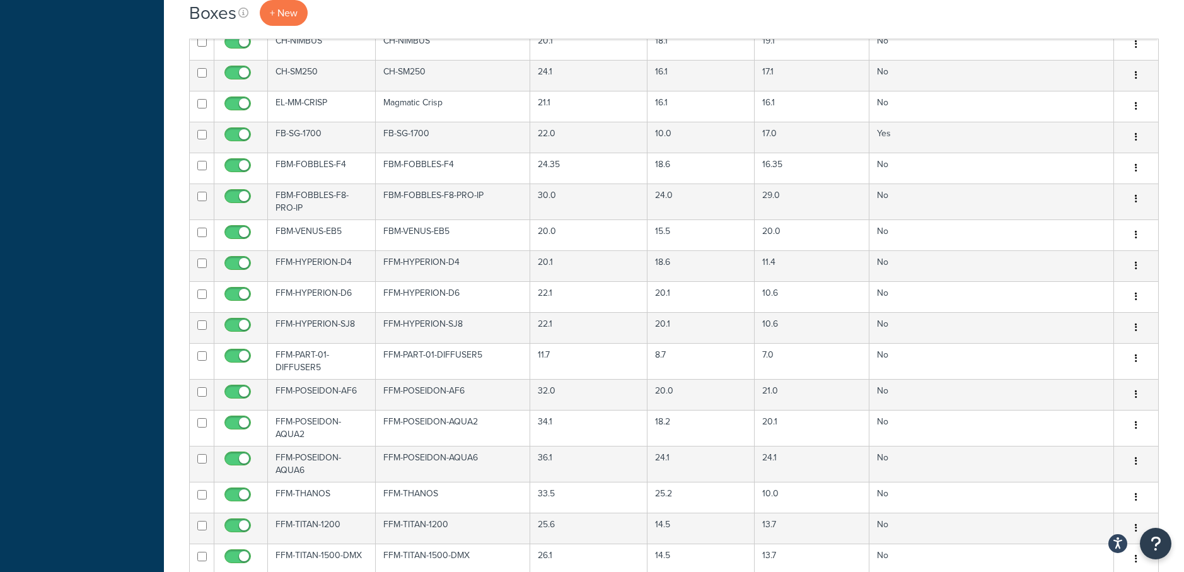
scroll to position [2005, 0]
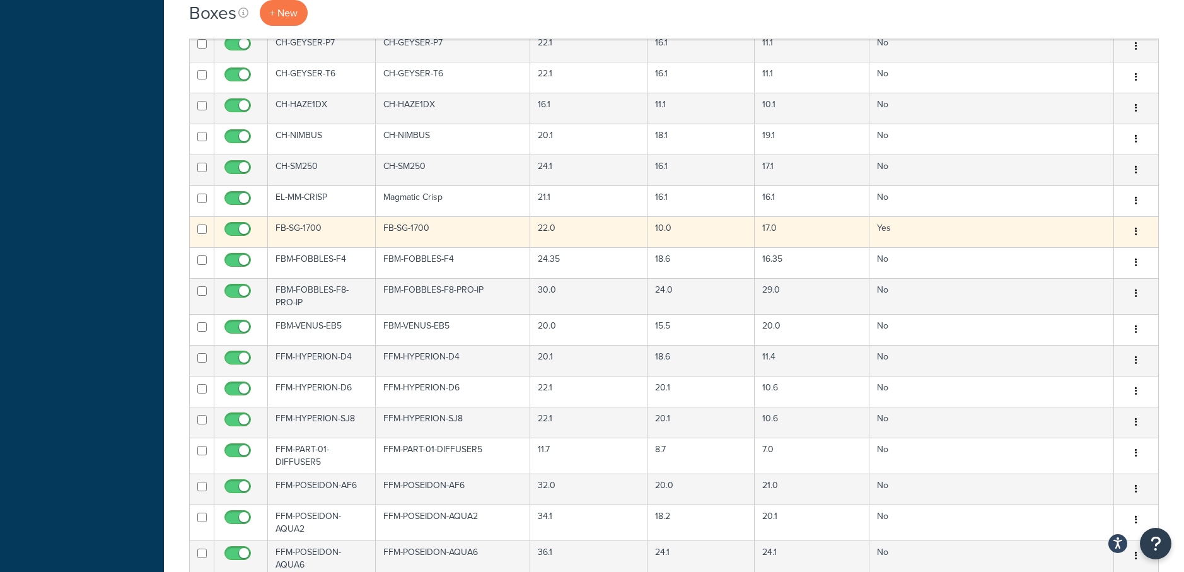
click at [1135, 227] on icon "button" at bounding box center [1136, 231] width 3 height 9
click at [1102, 284] on link "Duplicate" at bounding box center [1094, 282] width 100 height 26
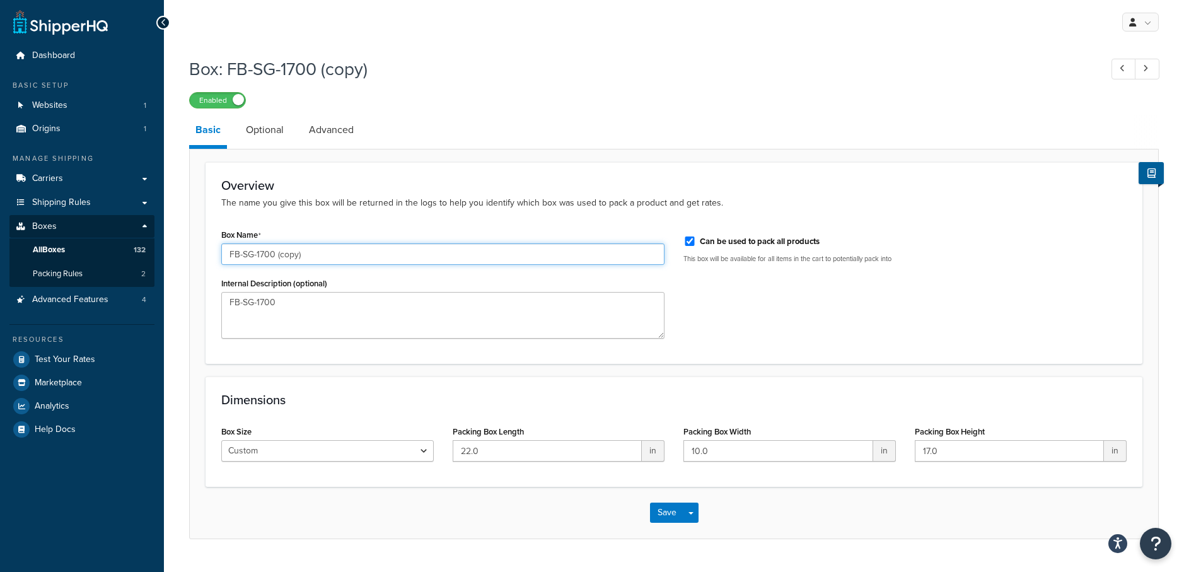
drag, startPoint x: 325, startPoint y: 257, endPoint x: 275, endPoint y: 250, distance: 50.2
click at [275, 250] on input "FB-SG-1700 (copy)" at bounding box center [442, 253] width 443 height 21
type input "FB-SG-1700-CASED"
click at [391, 255] on input "FB-SG-1700-CASED" at bounding box center [442, 253] width 443 height 21
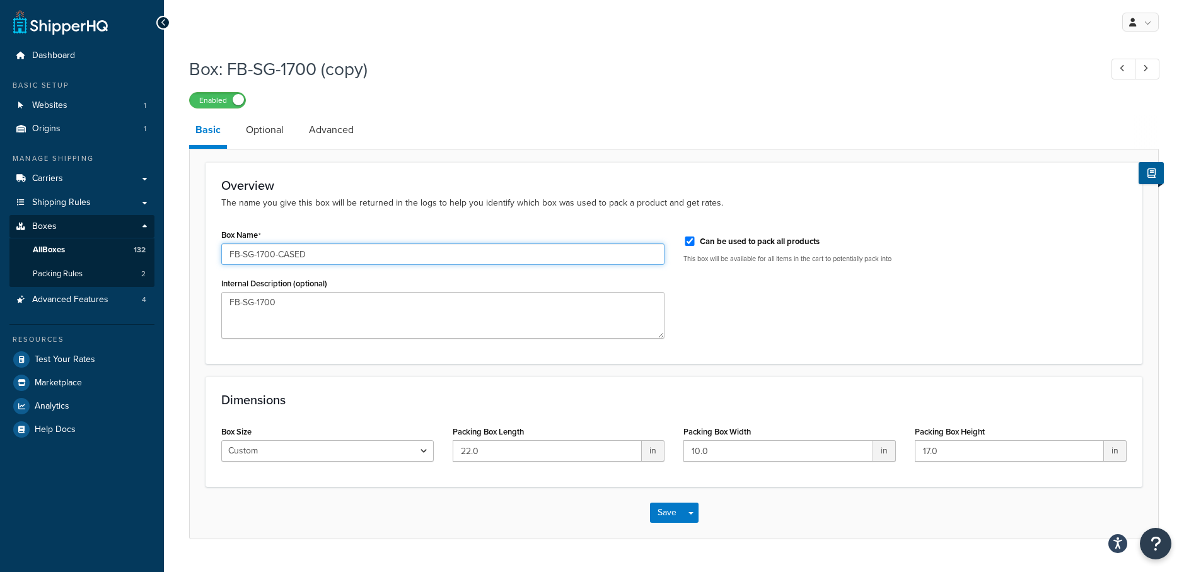
click at [391, 255] on input "FB-SG-1700-CASED" at bounding box center [442, 253] width 443 height 21
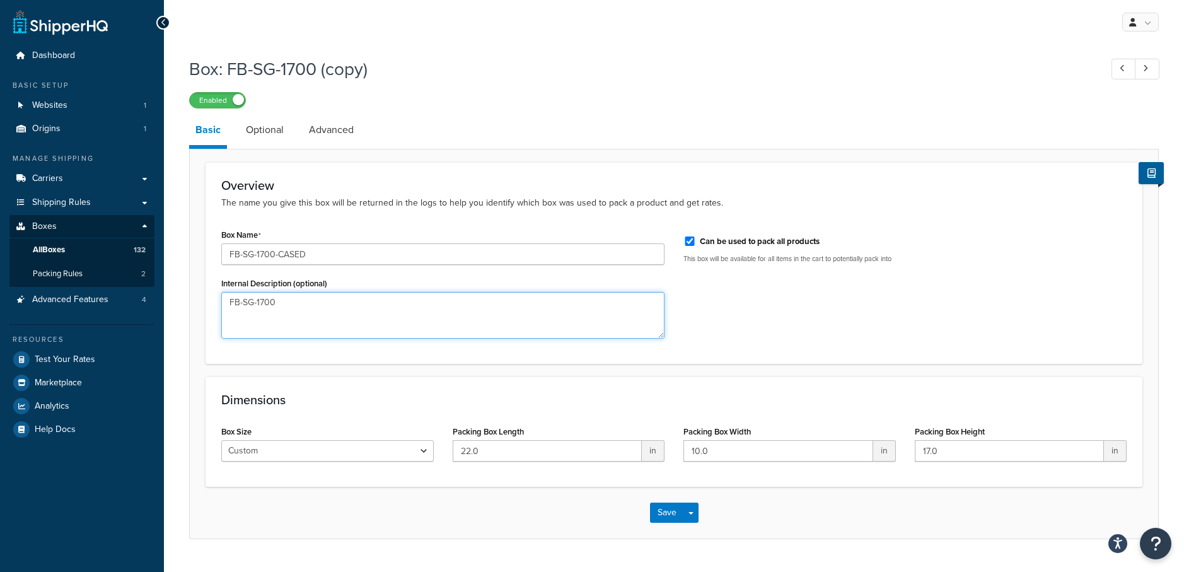
click at [379, 306] on textarea "FB-SG-1700" at bounding box center [442, 315] width 443 height 47
paste textarea "-CASED"
type textarea "FB-SG-1700-CASED"
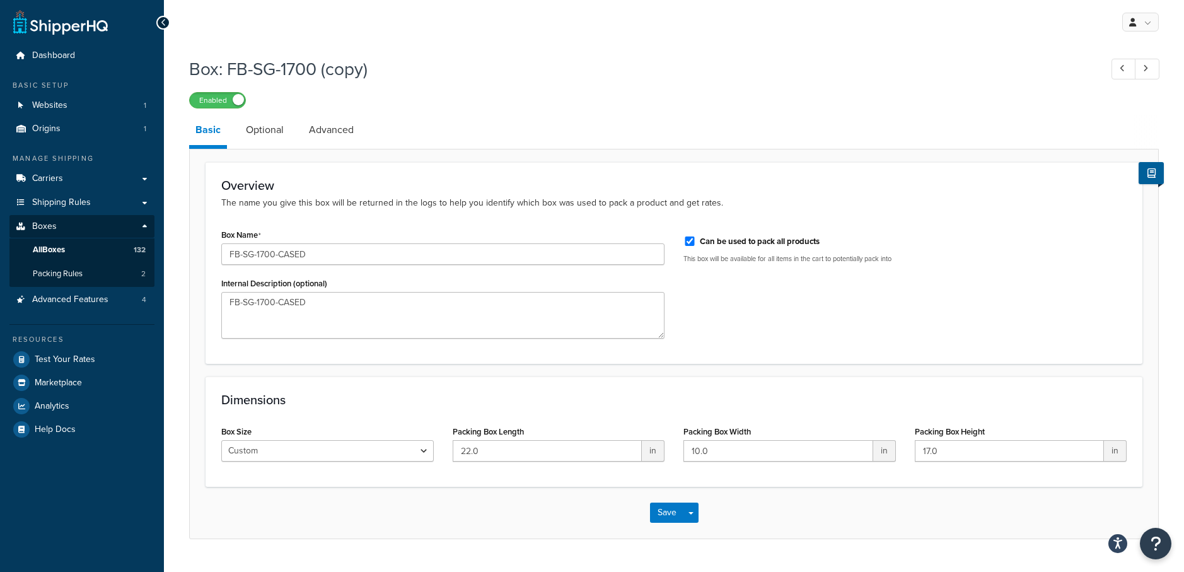
click at [770, 306] on div "Box Name FB-SG-1700-CASED Internal Description (optional) FB-SG-1700-CASED Can …" at bounding box center [674, 287] width 924 height 122
drag, startPoint x: 548, startPoint y: 450, endPoint x: 466, endPoint y: 436, distance: 83.1
click at [439, 433] on div "Box Size Custom USPS Small Flat Box USPS Medium Flat Box USPS Large Flat Box US…" at bounding box center [674, 446] width 924 height 49
click at [553, 446] on input "22.0" at bounding box center [548, 450] width 190 height 21
type input "22.5"
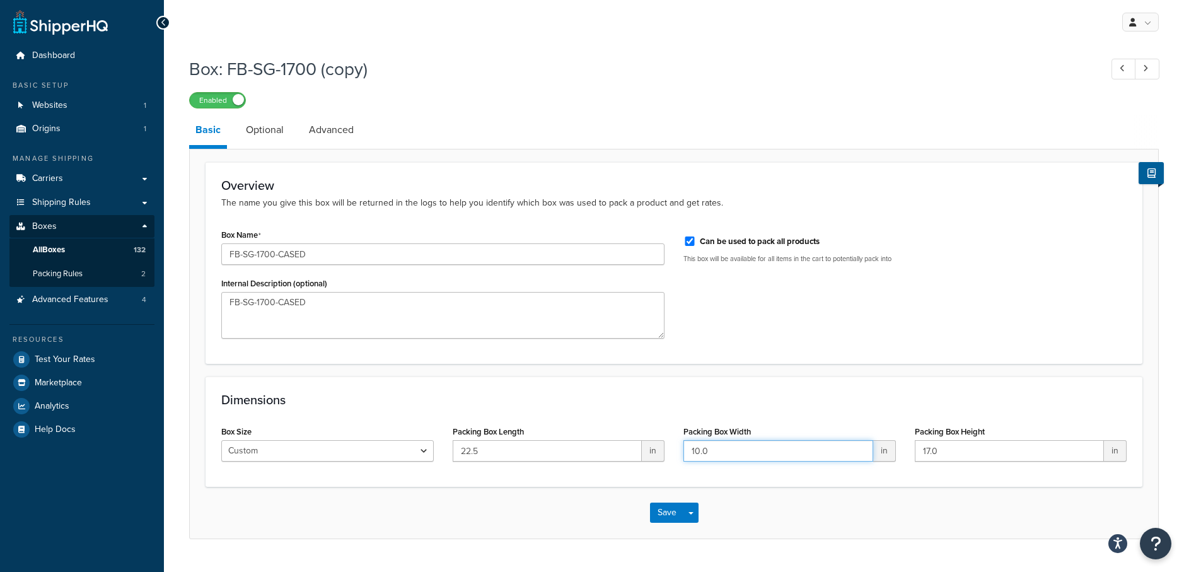
click at [748, 448] on input "10.0" at bounding box center [778, 450] width 190 height 21
type input "13.5"
type input "19.5"
click at [856, 357] on div "Overview The name you give this box will be returned in the logs to help you id…" at bounding box center [673, 263] width 937 height 202
click at [659, 514] on button "Save" at bounding box center [667, 512] width 34 height 20
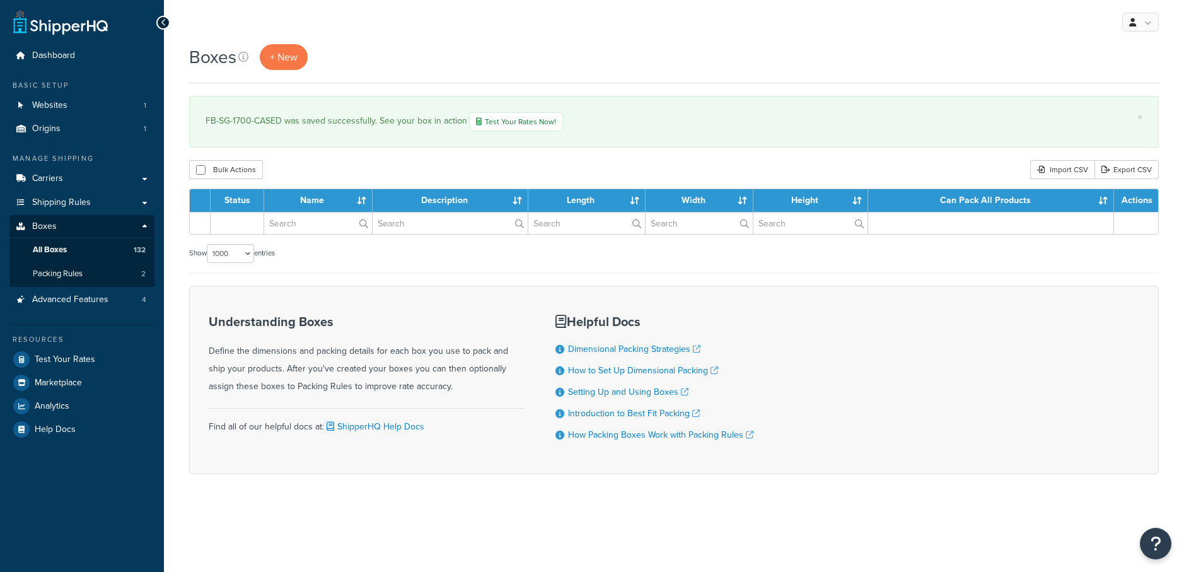
select select "1000"
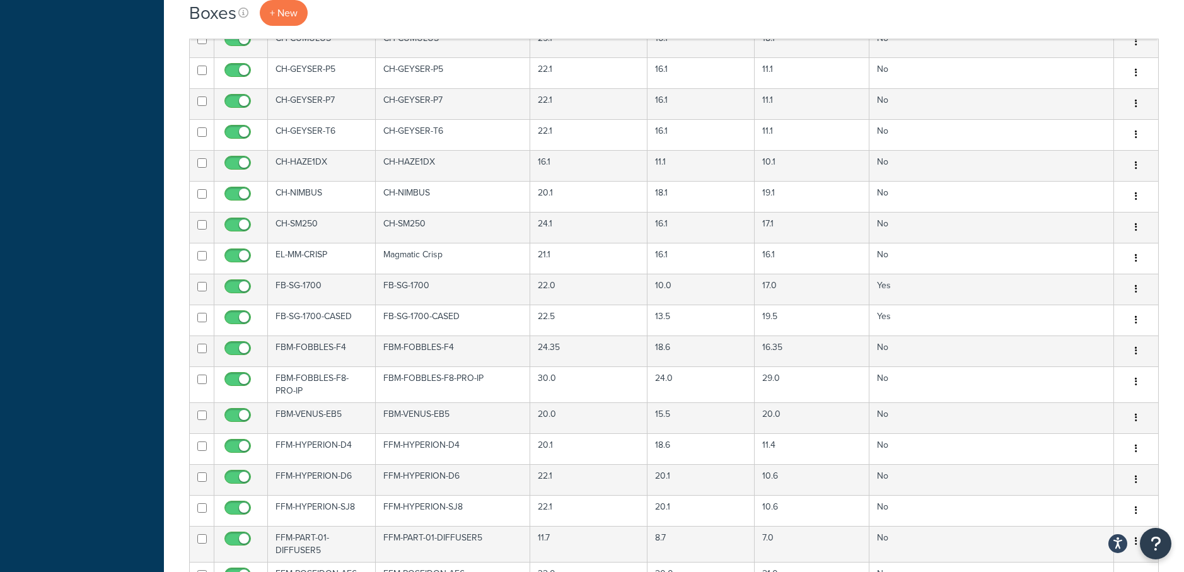
scroll to position [2090, 0]
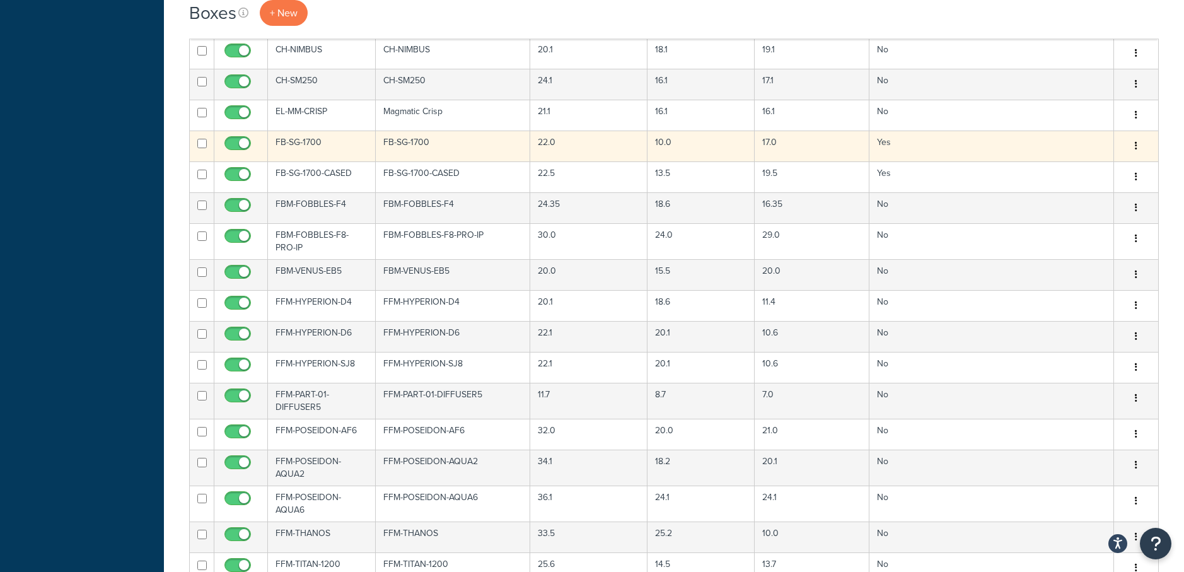
click at [1135, 141] on icon "button" at bounding box center [1136, 145] width 3 height 9
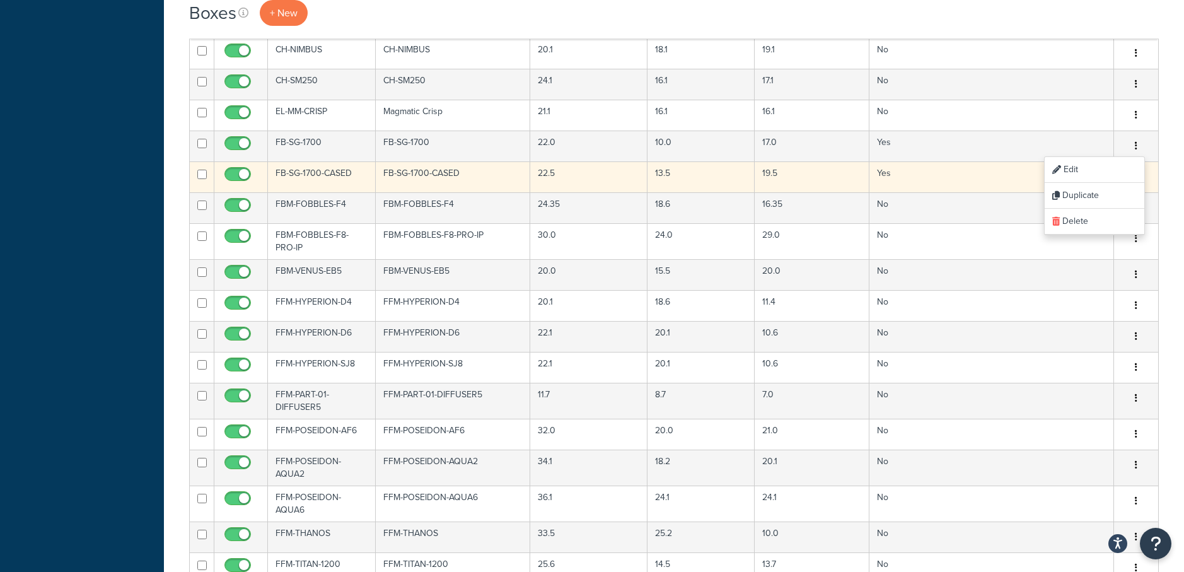
click at [1150, 167] on div "Edit Duplicate Delete" at bounding box center [1135, 177] width 29 height 20
click at [1139, 169] on button "button" at bounding box center [1136, 177] width 18 height 20
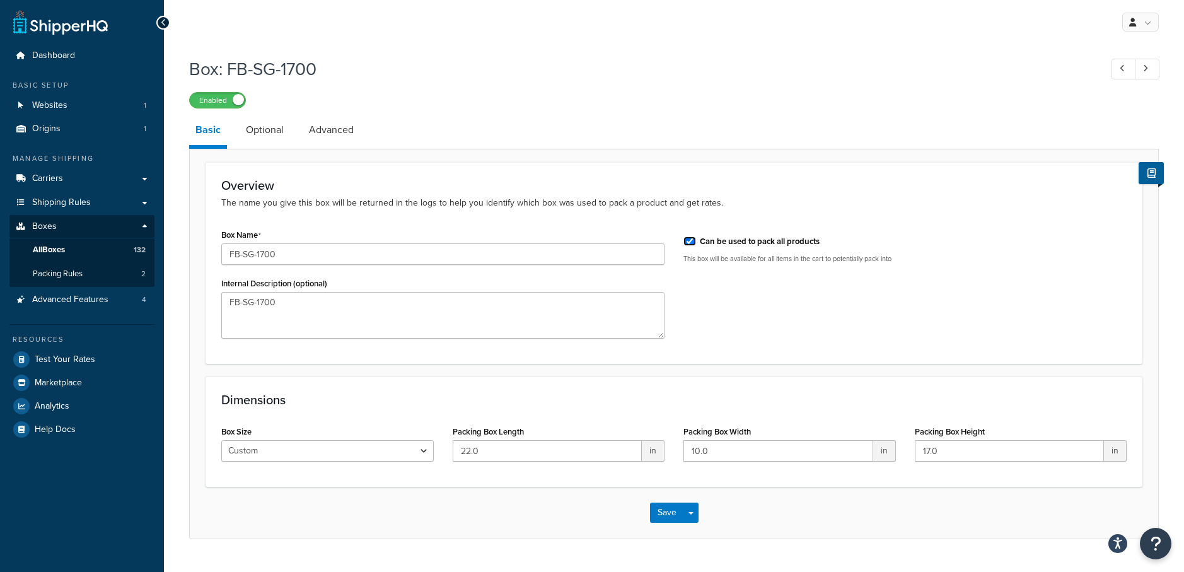
click at [691, 238] on input "Can be used to pack all products" at bounding box center [689, 240] width 13 height 9
checkbox input "false"
click at [680, 510] on button "Save" at bounding box center [667, 512] width 34 height 20
click at [691, 241] on input "Can be used to pack all products" at bounding box center [689, 240] width 13 height 9
checkbox input "false"
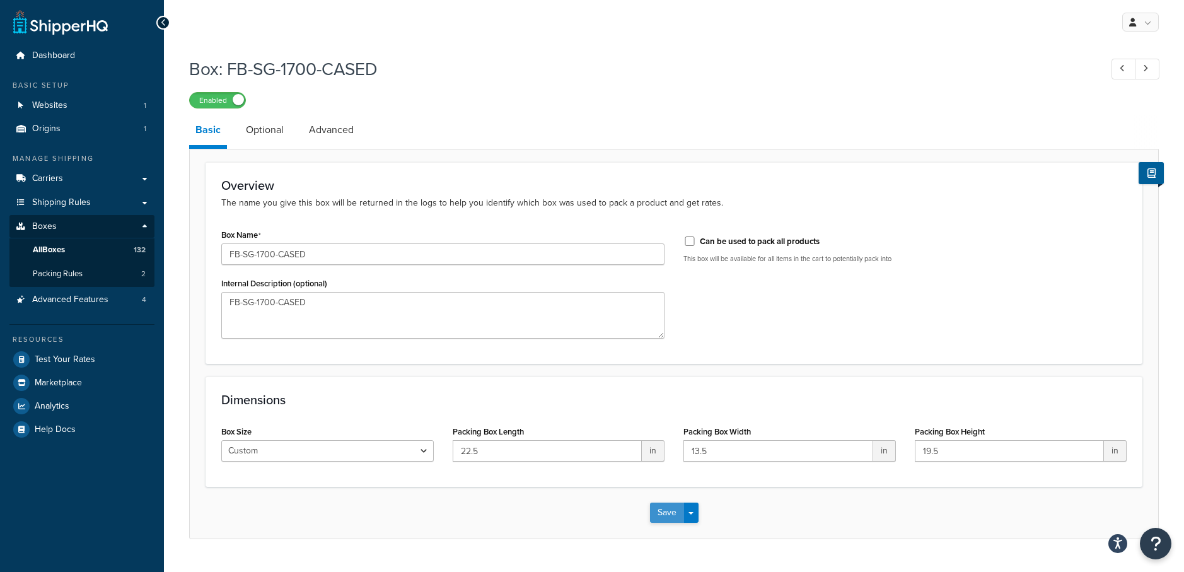
click at [650, 504] on button "Save" at bounding box center [667, 512] width 34 height 20
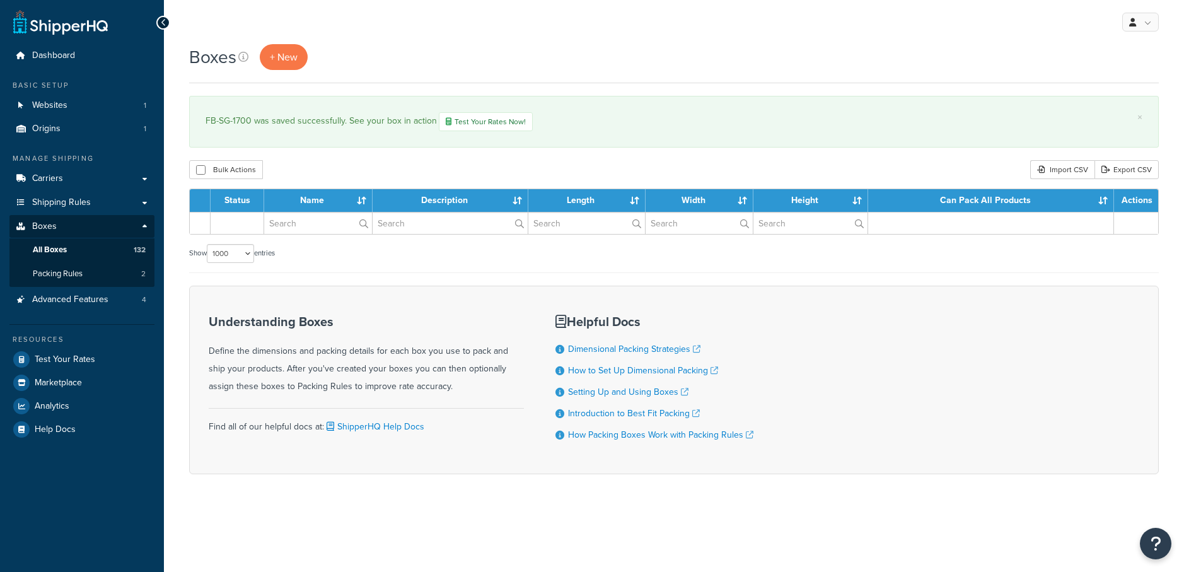
select select "1000"
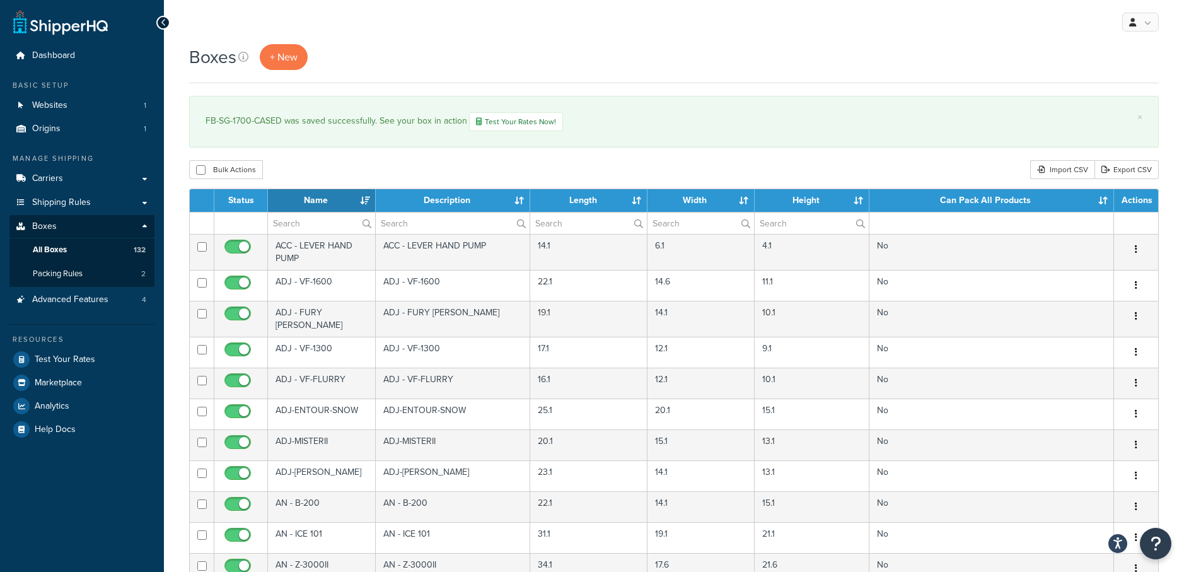
click at [642, 168] on div "Bulk Actions Duplicate Delete Import CSV Export CSV" at bounding box center [673, 169] width 969 height 19
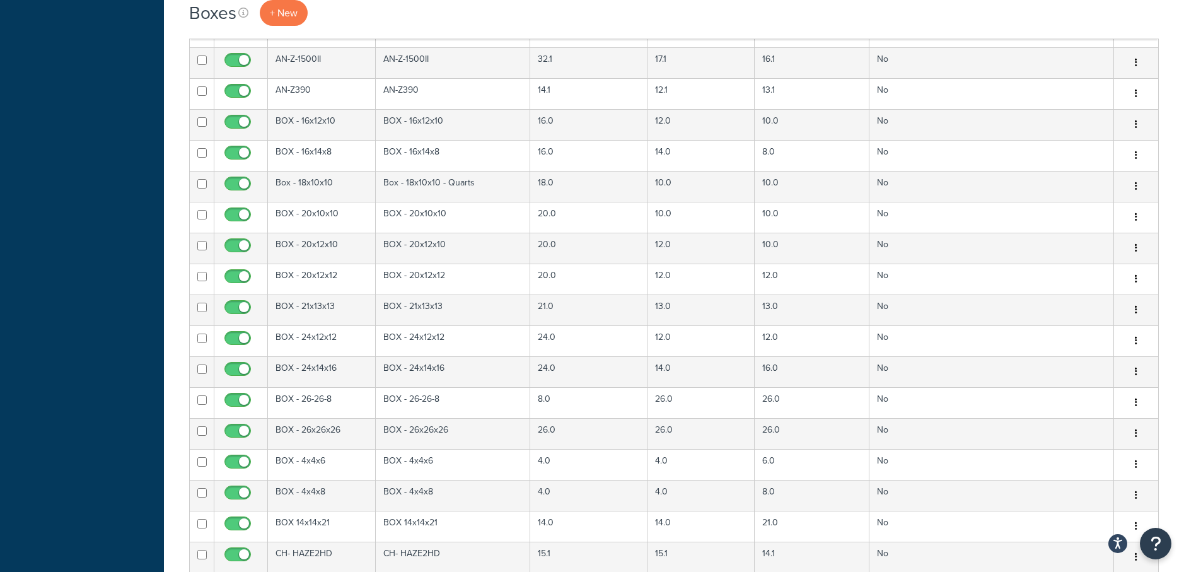
scroll to position [1126, 0]
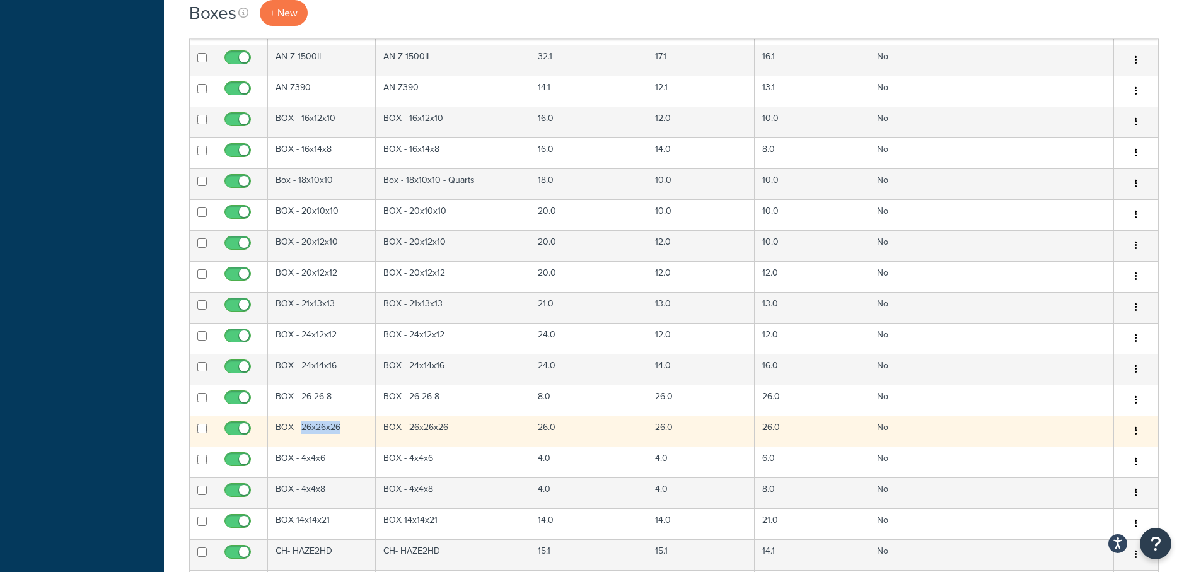
drag, startPoint x: 324, startPoint y: 424, endPoint x: 300, endPoint y: 420, distance: 24.4
click at [300, 420] on td "BOX - 26x26x26" at bounding box center [322, 430] width 108 height 31
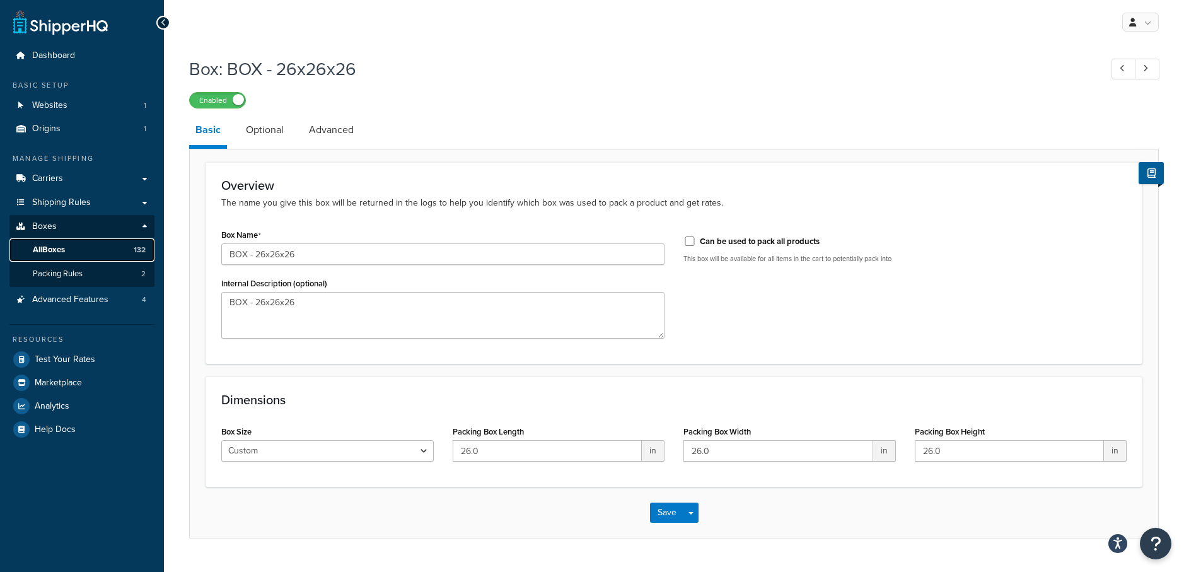
click at [56, 248] on span "All Boxes" at bounding box center [49, 250] width 32 height 11
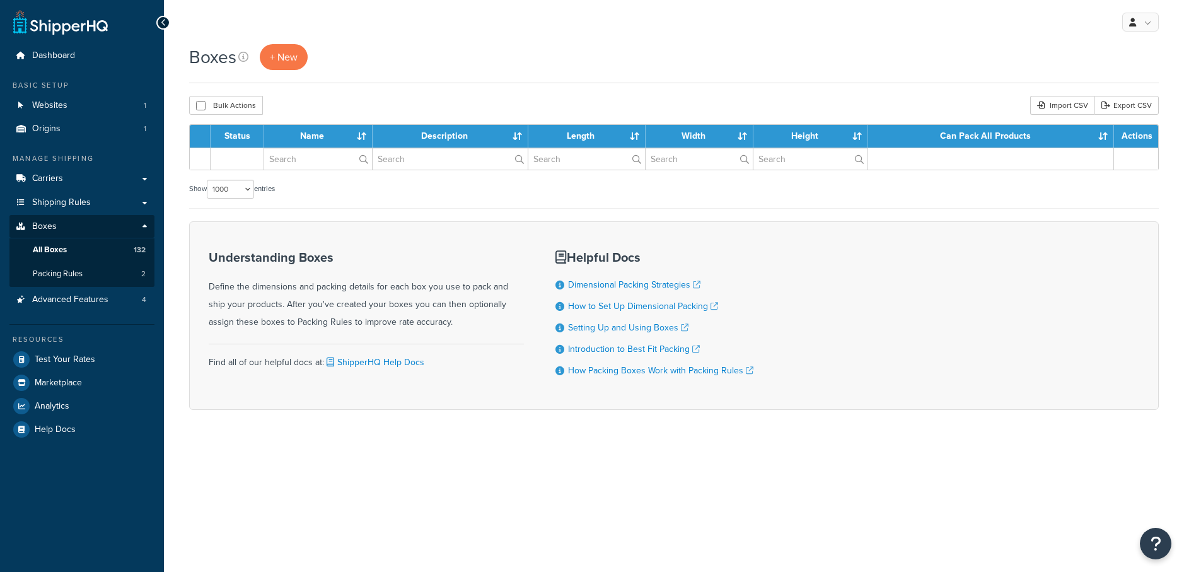
select select "1000"
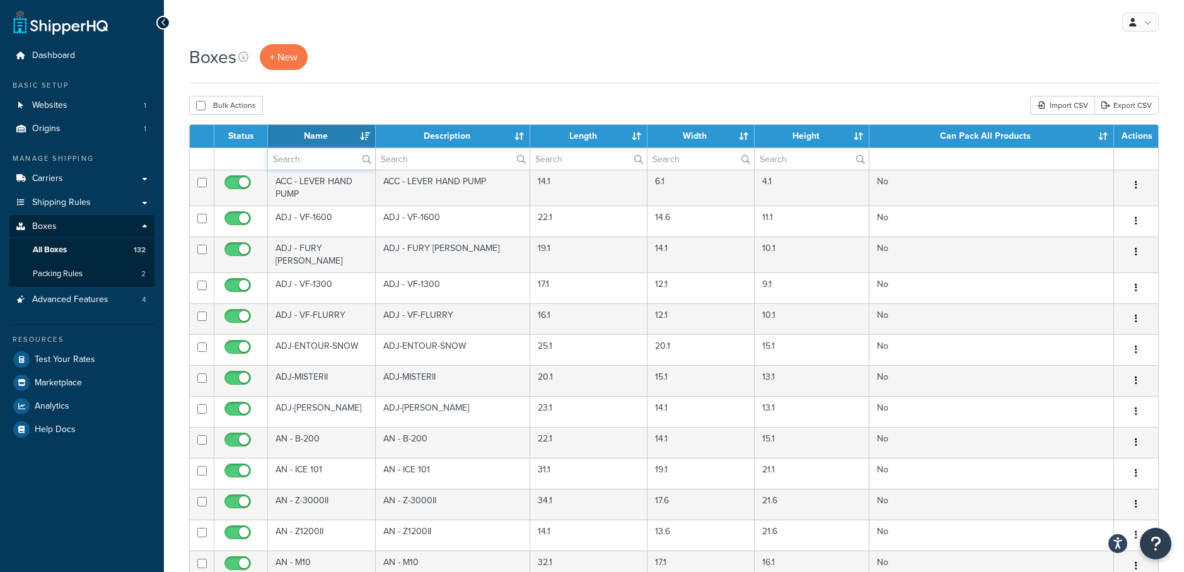
click at [320, 161] on input "text" at bounding box center [321, 158] width 107 height 21
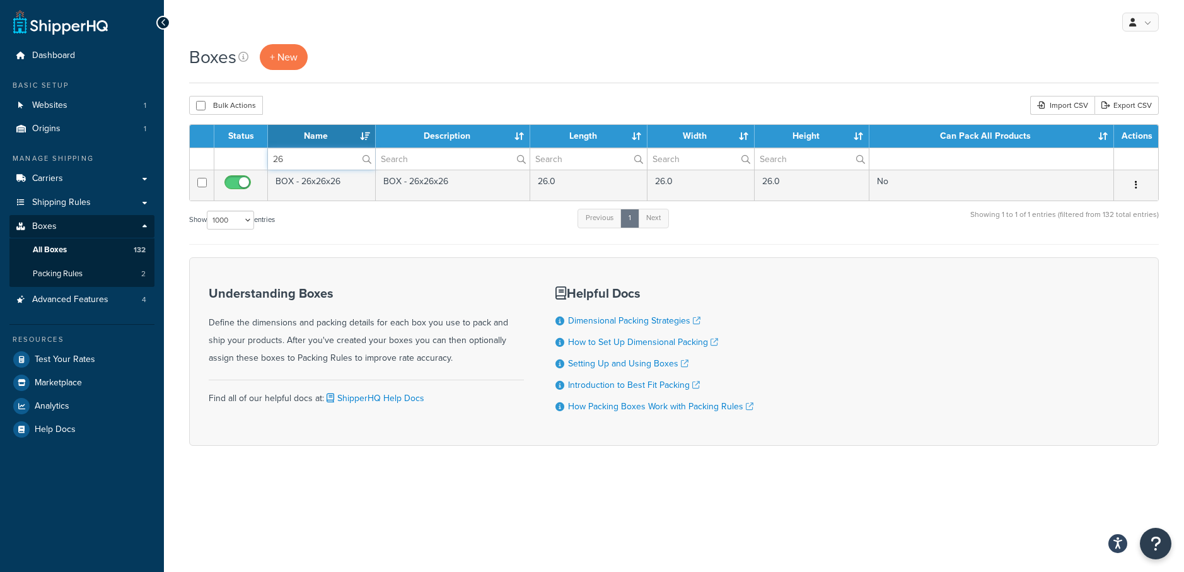
type input "2"
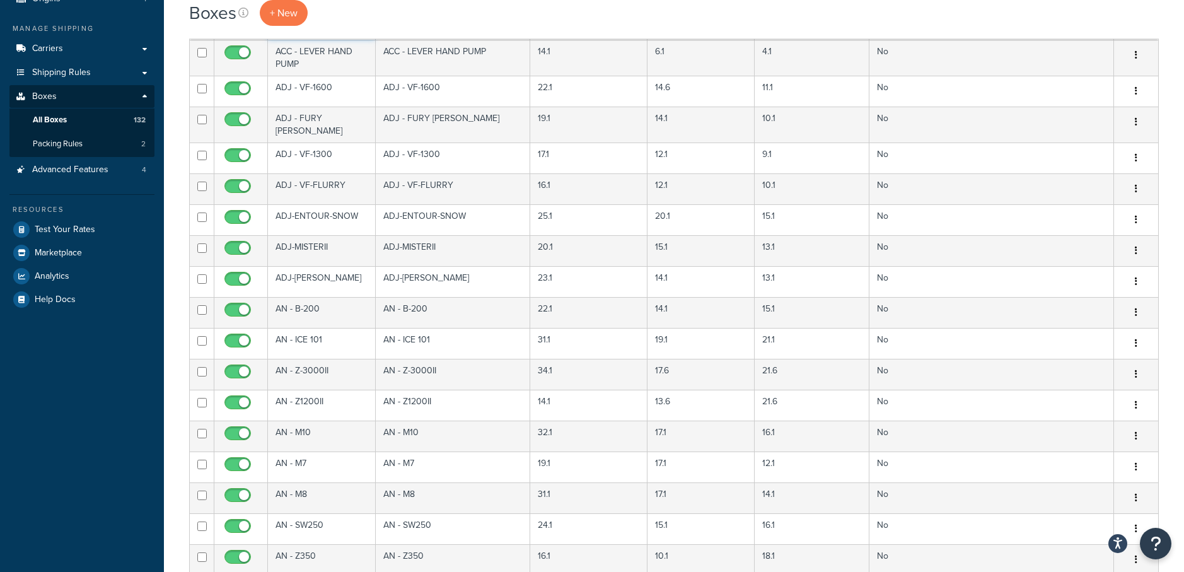
scroll to position [46, 0]
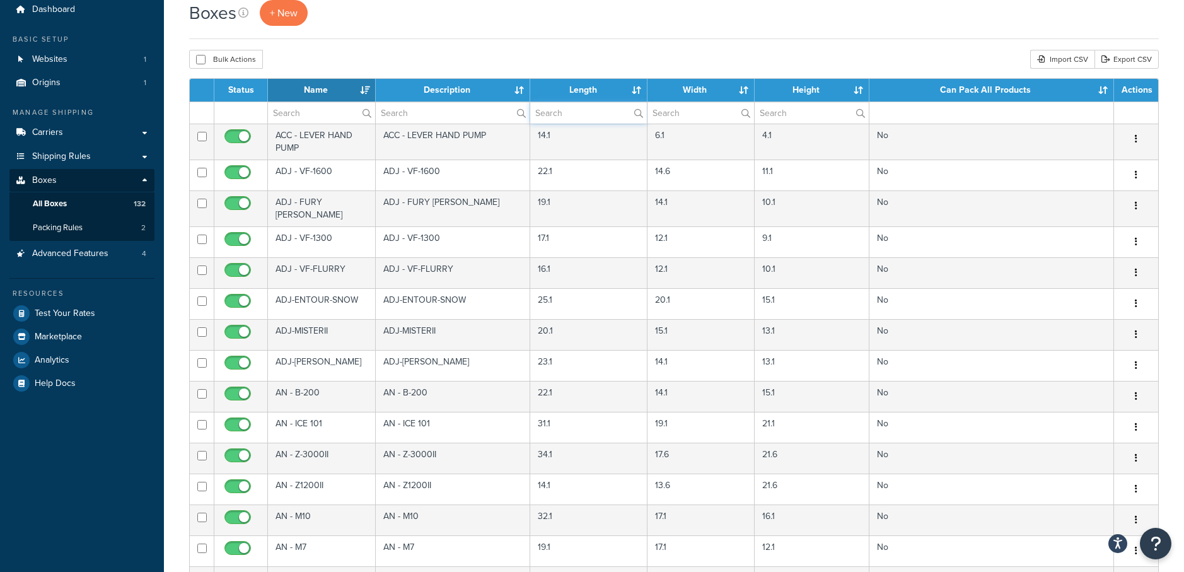
click at [553, 122] on input "text" at bounding box center [588, 112] width 116 height 21
type input "26"
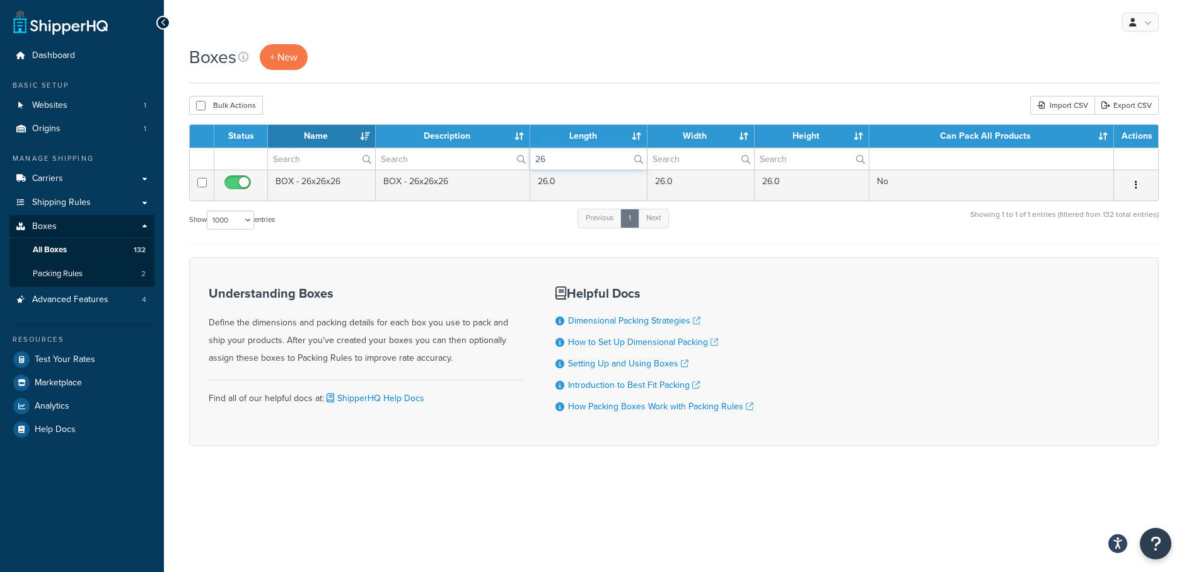
scroll to position [0, 0]
click at [606, 76] on div "Boxes + New" at bounding box center [673, 63] width 969 height 39
click at [52, 253] on span "All Boxes" at bounding box center [50, 250] width 34 height 11
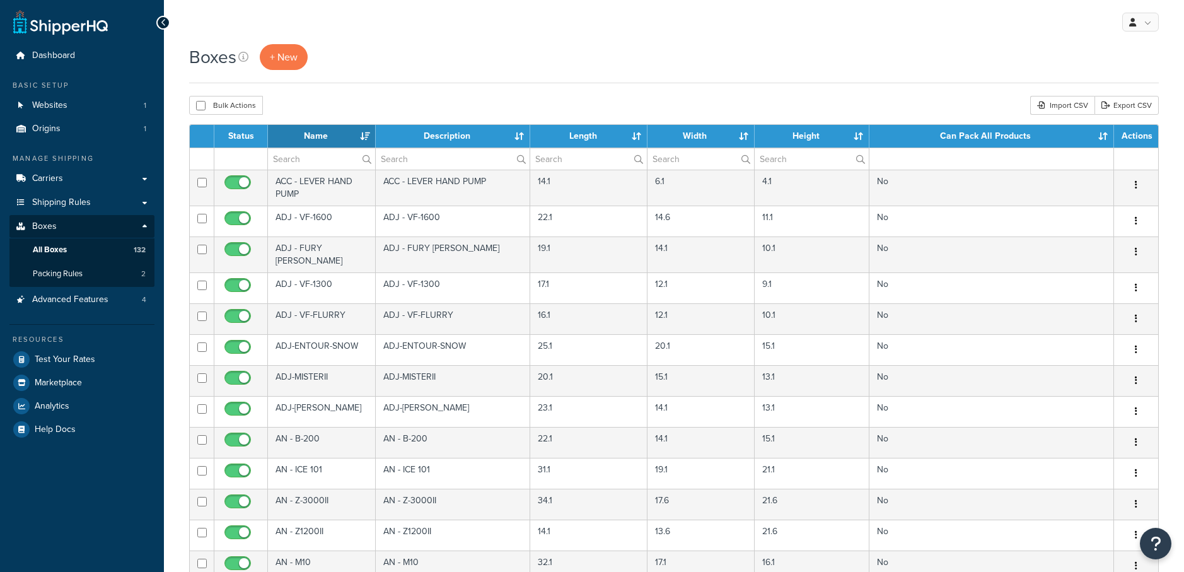
select select "1000"
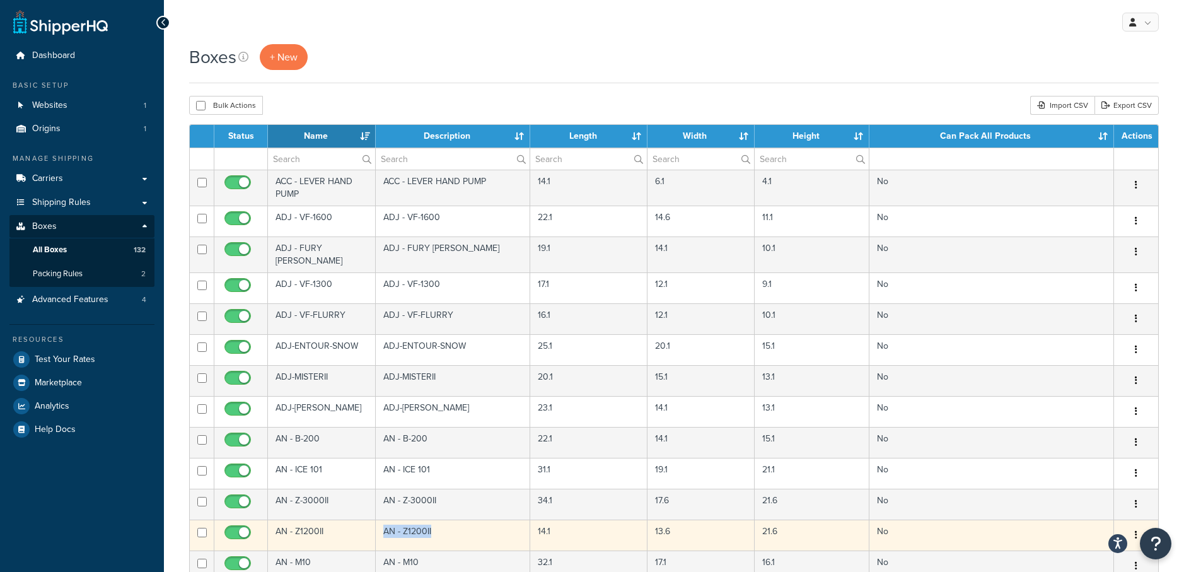
drag, startPoint x: 432, startPoint y: 525, endPoint x: 383, endPoint y: 524, distance: 49.2
click at [383, 524] on td "AN - Z1200II" at bounding box center [453, 534] width 155 height 31
copy td "AN - Z1200II"
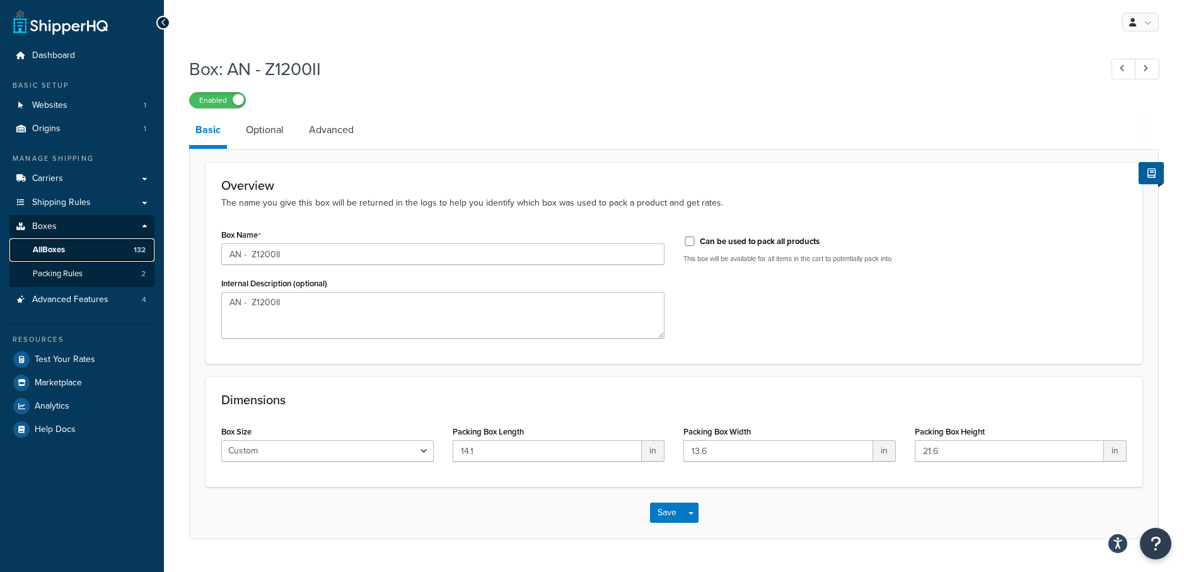
click at [65, 245] on span "All Boxes" at bounding box center [49, 250] width 32 height 11
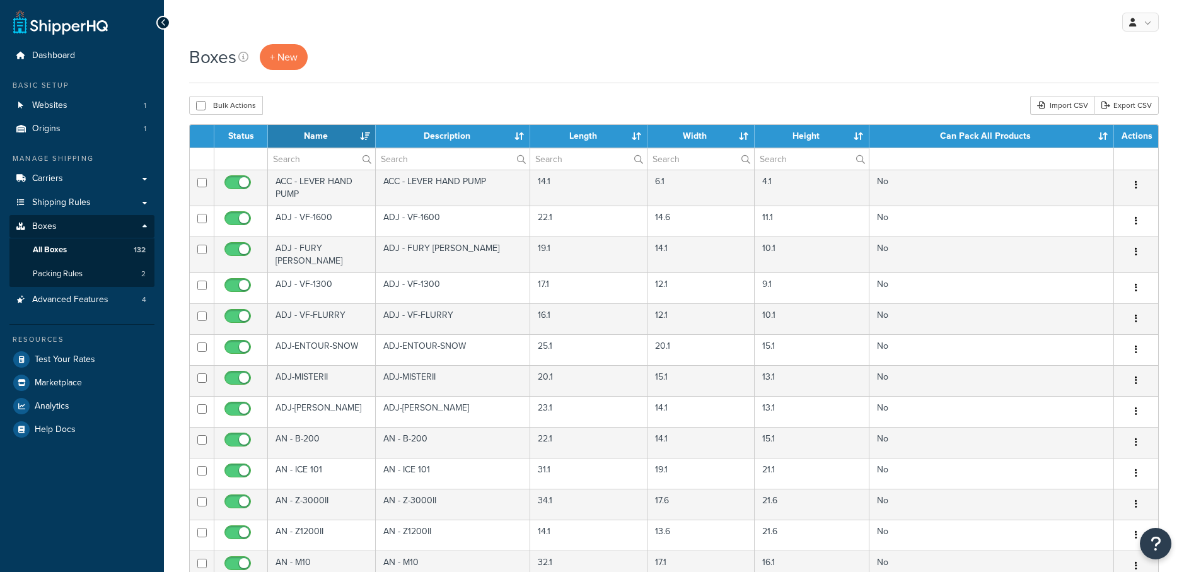
select select "1000"
click at [285, 162] on input "text" at bounding box center [321, 158] width 107 height 21
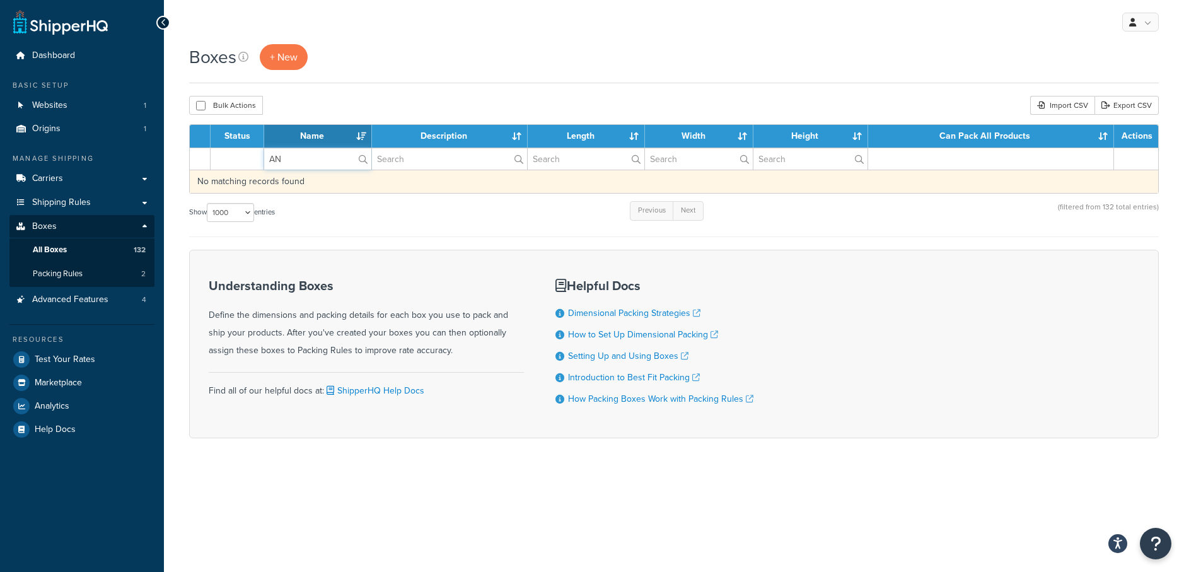
type input "A"
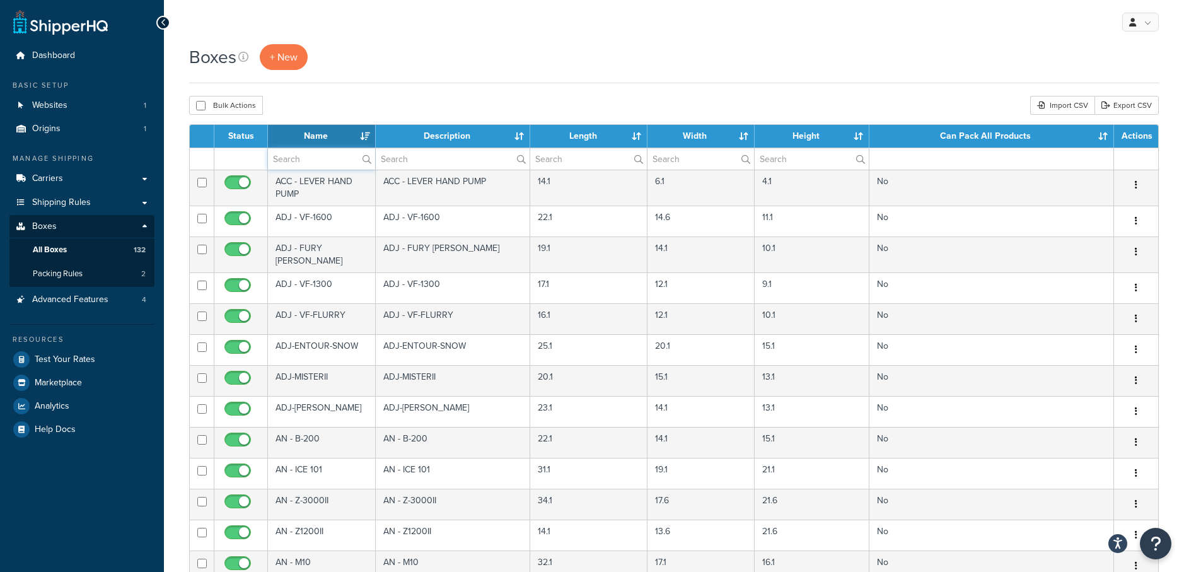
paste input "7.75 7.75 7.75 7.75 7.75 7.75 7.75 7.75 7.75 7.75 7.75"
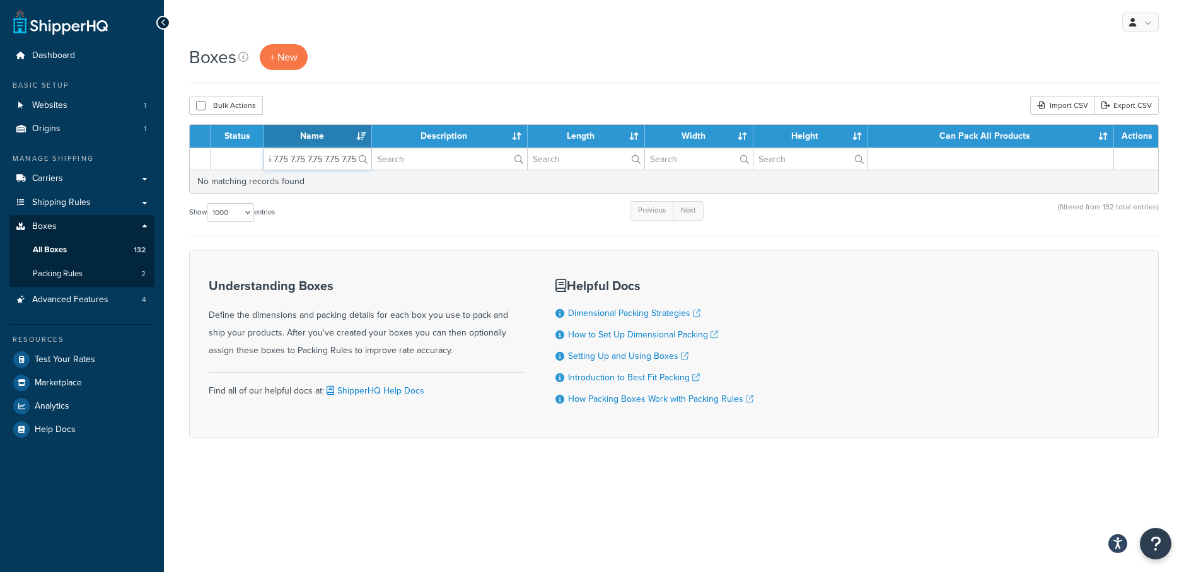
click at [345, 164] on input "7.75 7.75 7.75 7.75 7.75 7.75 7.75 7.75 7.75 7.75 7.75" at bounding box center [317, 158] width 107 height 21
click at [344, 164] on input "7.75 7.75 7.75 7.75 7.75 7.75 7.75 7.75 7.75 7.75 7.75" at bounding box center [317, 158] width 107 height 21
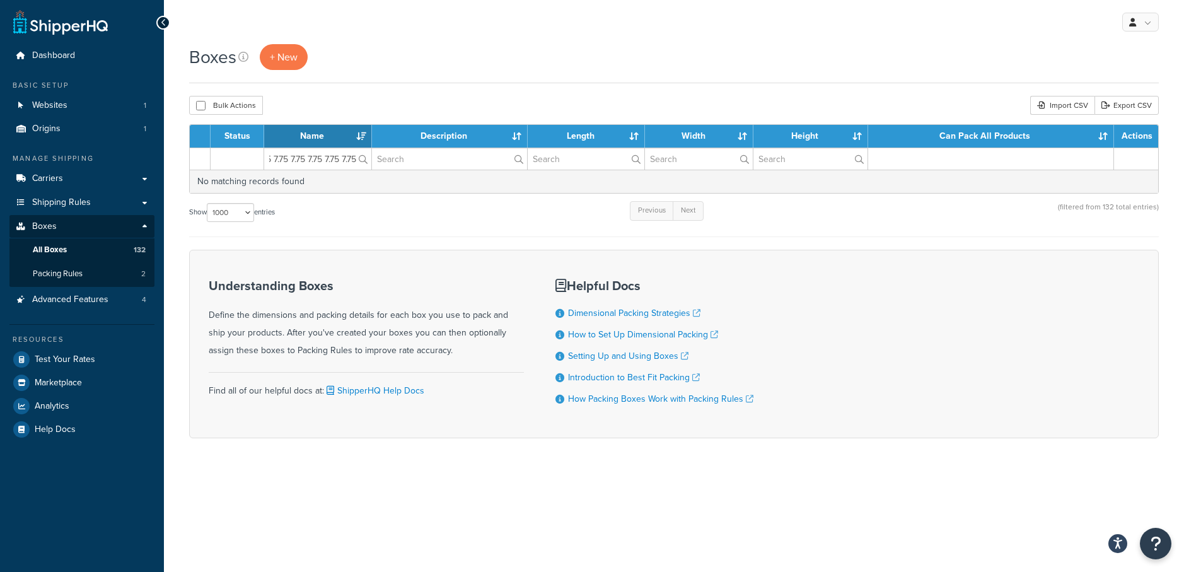
scroll to position [0, 0]
type input "14x"
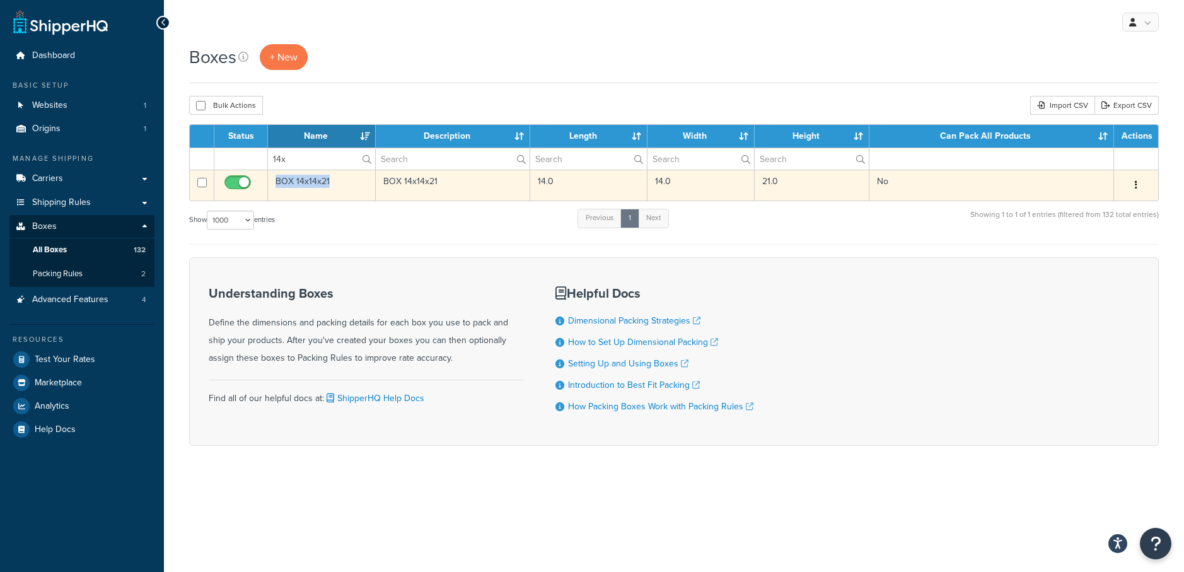
drag, startPoint x: 339, startPoint y: 178, endPoint x: 273, endPoint y: 181, distance: 65.6
click at [273, 181] on td "BOX 14x14x21" at bounding box center [322, 185] width 108 height 31
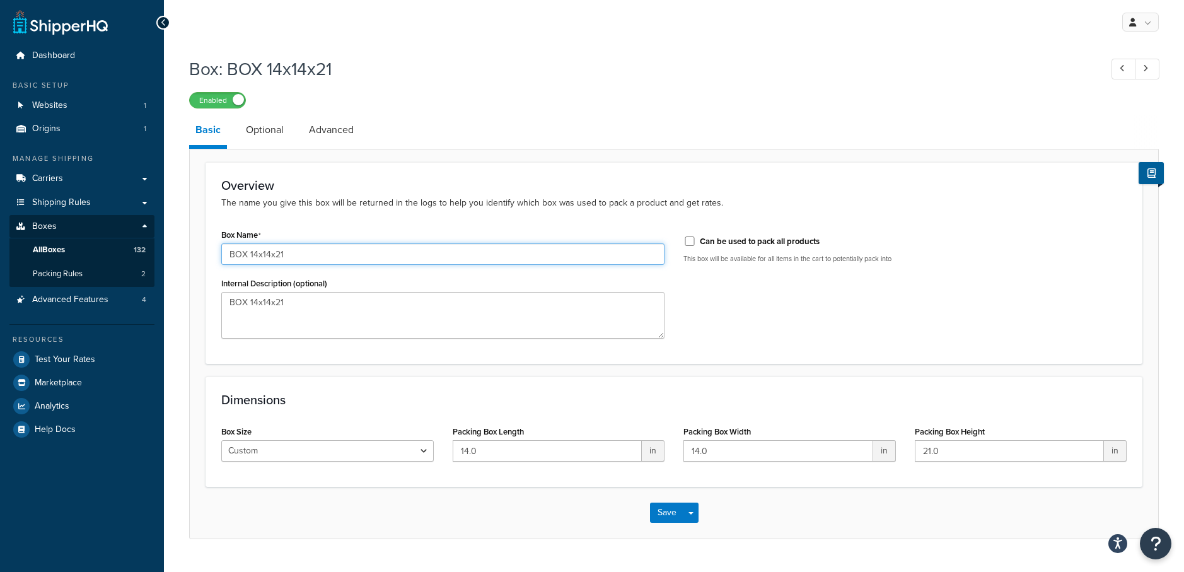
drag, startPoint x: 347, startPoint y: 255, endPoint x: 76, endPoint y: 226, distance: 272.0
click at [76, 226] on div "Dashboard Basic Setup Websites 1 Origins 1 Manage Shipping Carriers Carriers Al…" at bounding box center [592, 301] width 1184 height 602
drag, startPoint x: 330, startPoint y: 251, endPoint x: 187, endPoint y: 221, distance: 146.7
click at [180, 240] on div "Box: BOX 14x14x21 Enabled Basic Optional Advanced Overview The name you give th…" at bounding box center [674, 310] width 1020 height 520
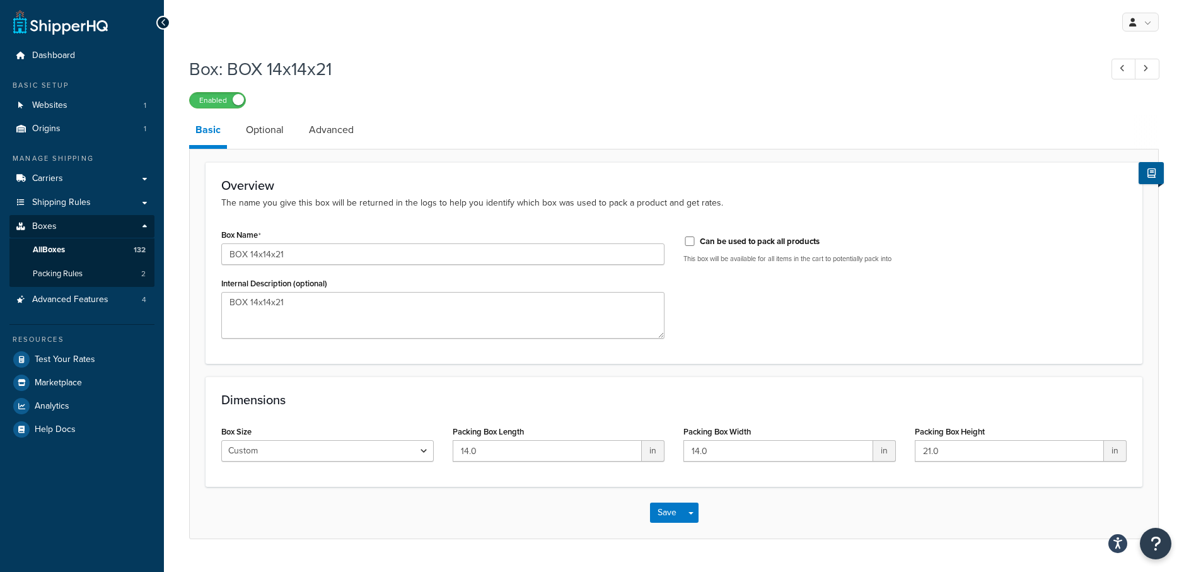
click at [976, 109] on div "Box: BOX 14x14x21 Enabled Basic Optional Advanced Overview The name you give th…" at bounding box center [673, 294] width 969 height 489
click at [695, 508] on button "Save Dropdown" at bounding box center [690, 512] width 15 height 20
click at [749, 287] on div "Box Name BOX 14x14x21 Internal Description (optional) BOX 14x14x21 Can be used …" at bounding box center [674, 287] width 924 height 122
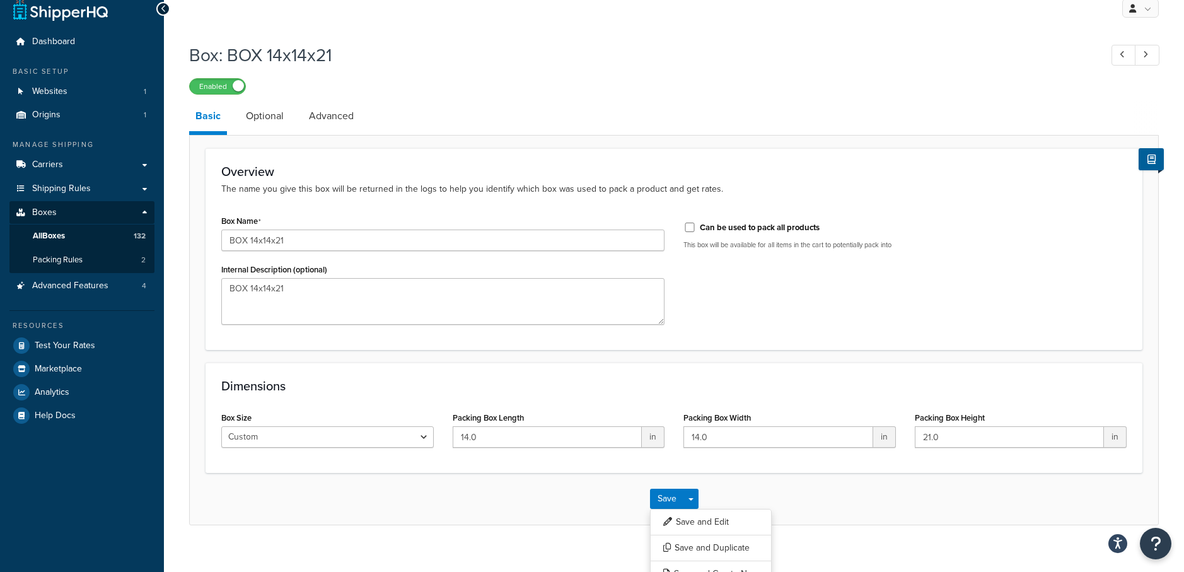
scroll to position [30, 0]
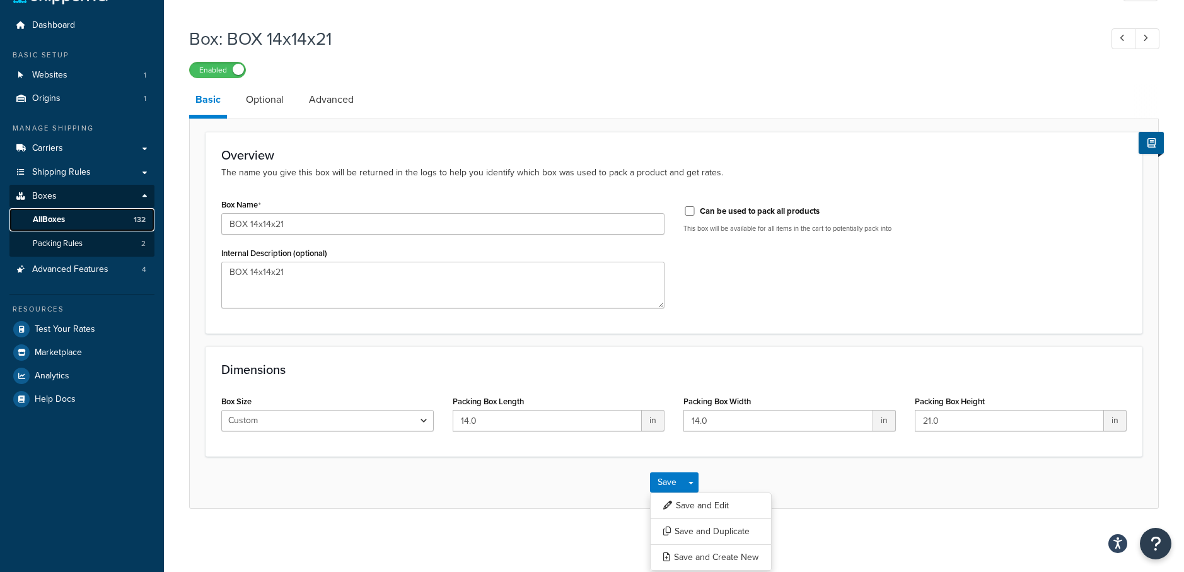
click at [42, 220] on span "All Boxes" at bounding box center [49, 219] width 32 height 11
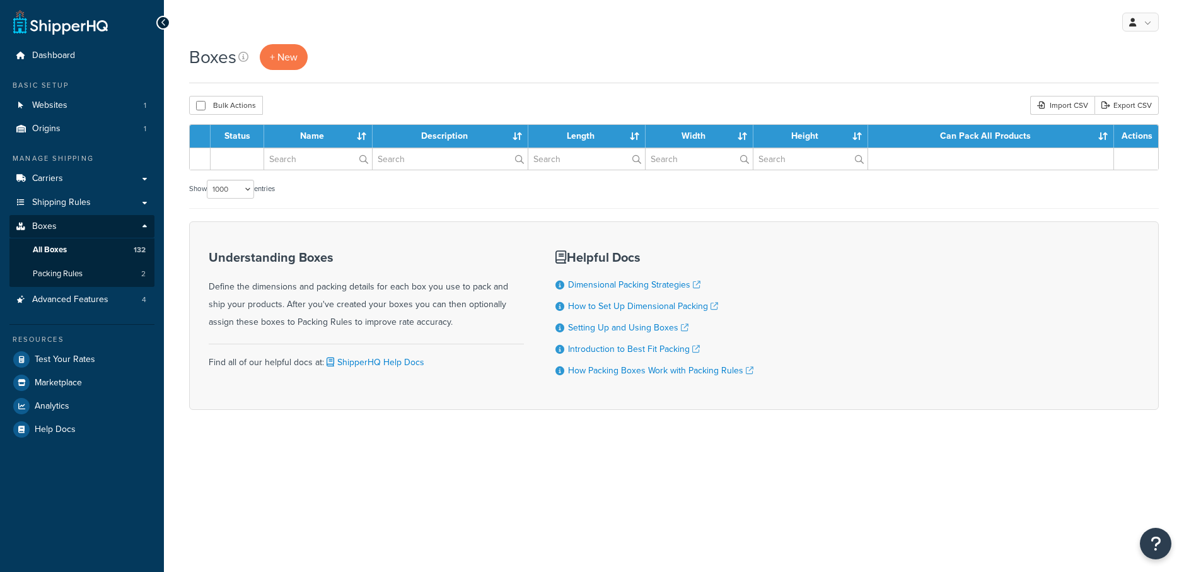
select select "1000"
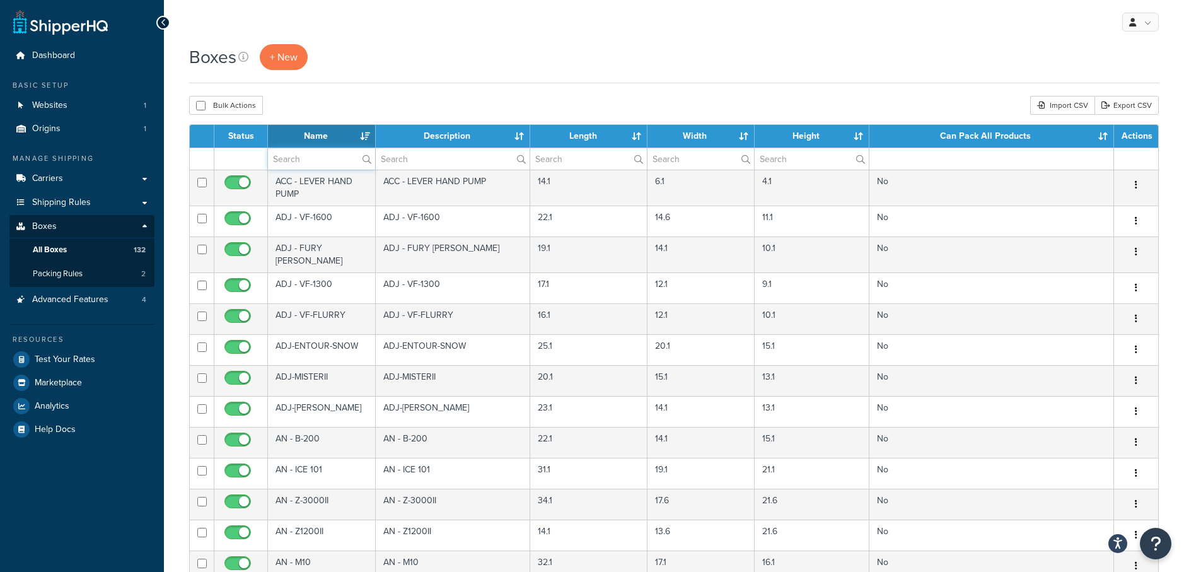
click at [326, 163] on input "text" at bounding box center [321, 158] width 107 height 21
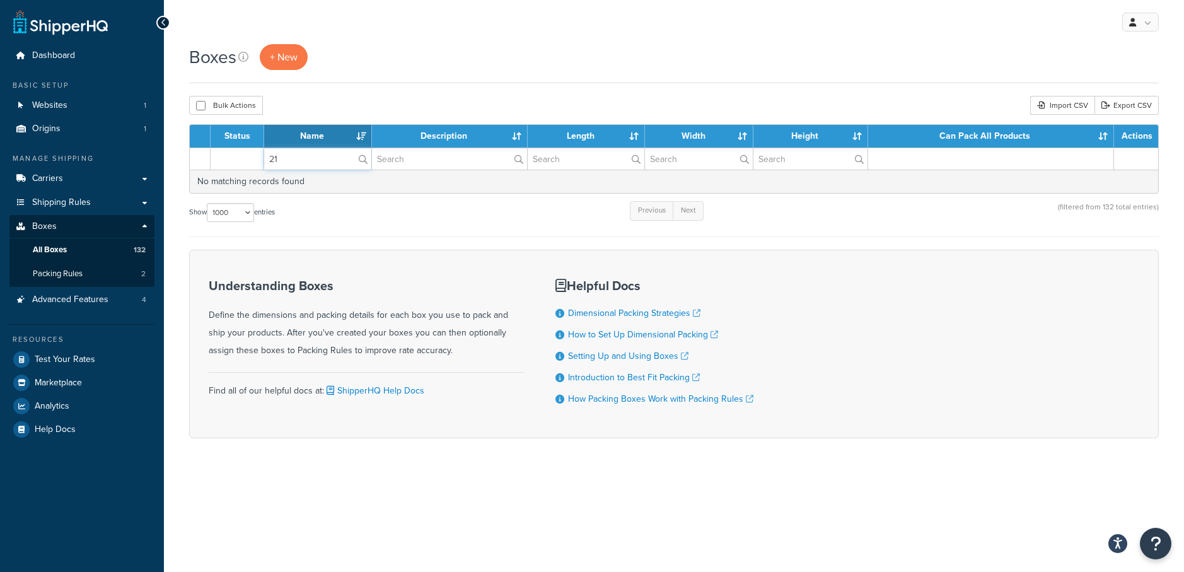
type input "2"
type input "14"
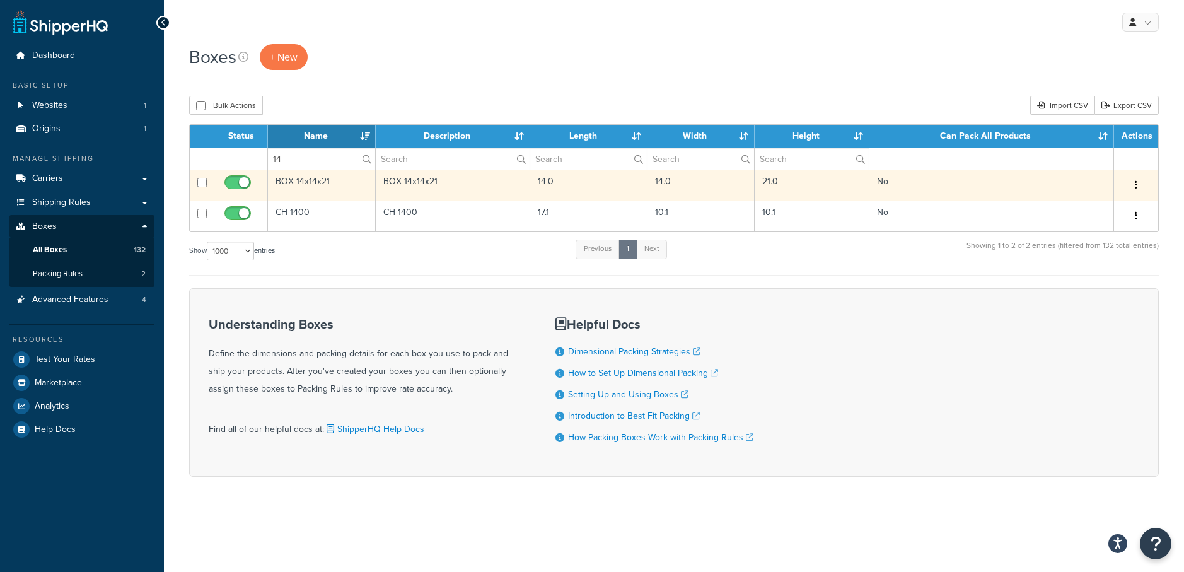
click at [1138, 185] on button "button" at bounding box center [1136, 185] width 18 height 20
click at [1077, 265] on link "Delete" at bounding box center [1094, 261] width 100 height 26
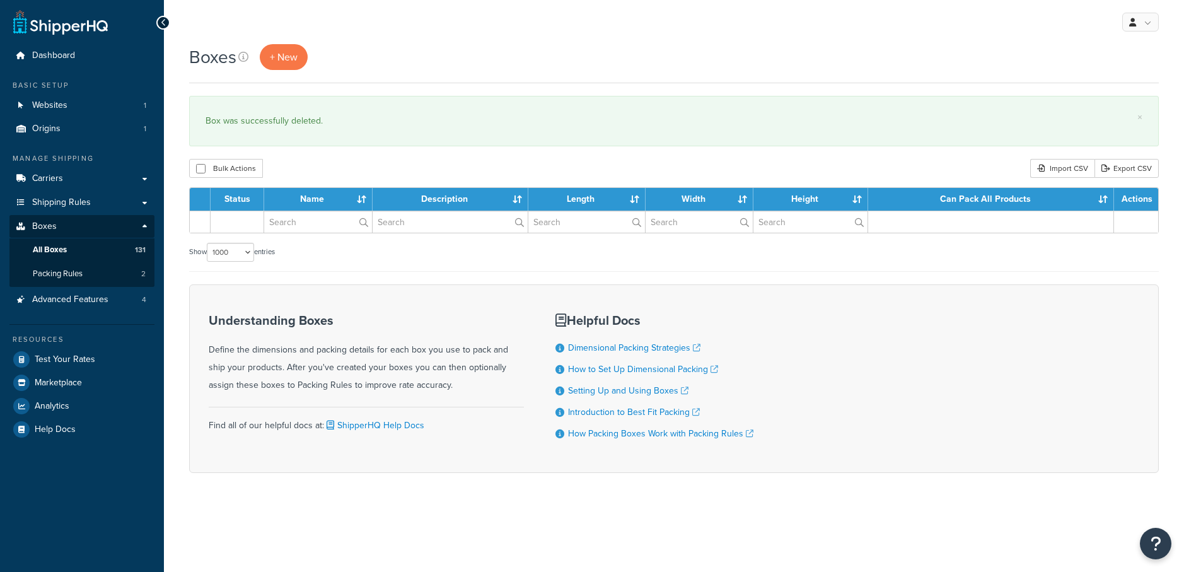
select select "1000"
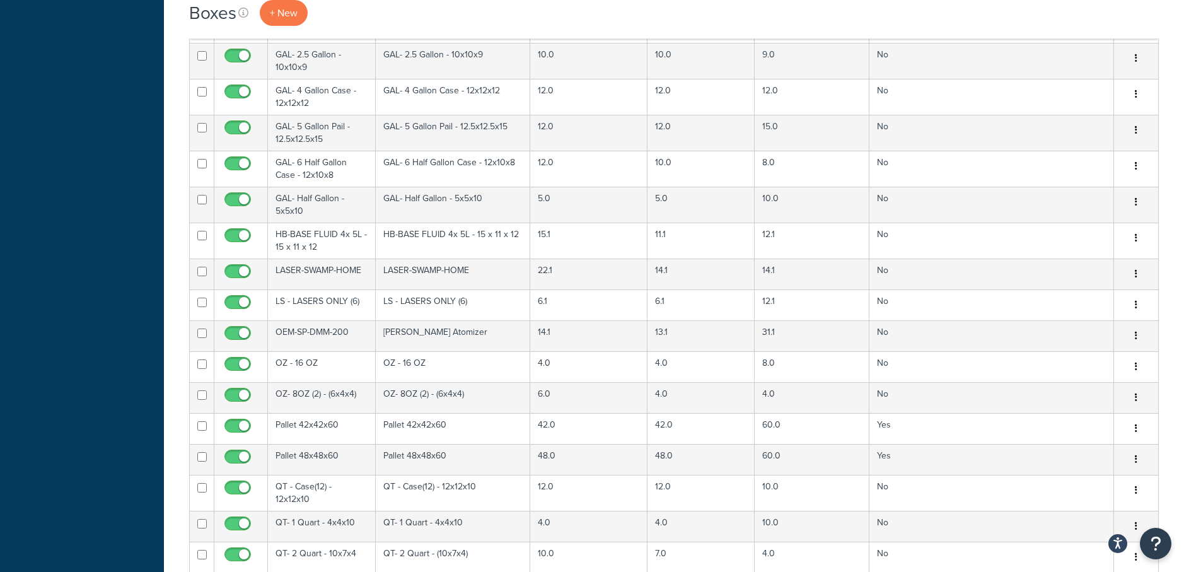
scroll to position [3268, 0]
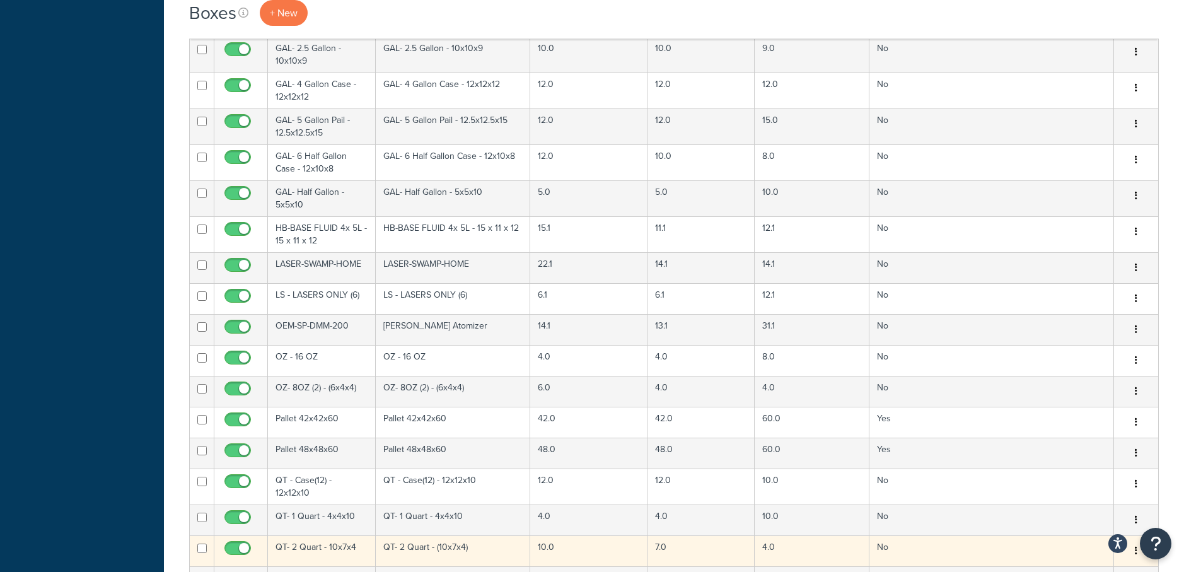
click at [352, 536] on td "QT- 2 Quart - 10x7x4" at bounding box center [322, 550] width 108 height 31
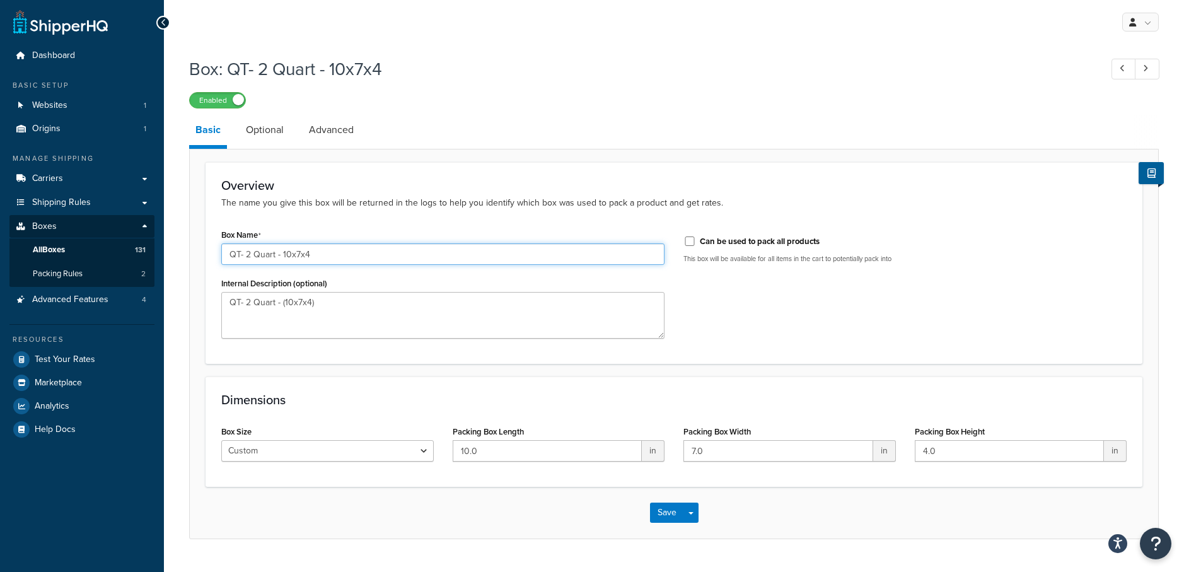
drag, startPoint x: 335, startPoint y: 252, endPoint x: 166, endPoint y: 237, distance: 169.6
click at [166, 237] on div "Box: QT- 2 Quart - 10x7x4 Enabled Basic Optional Advanced Overview The name you…" at bounding box center [674, 310] width 1020 height 520
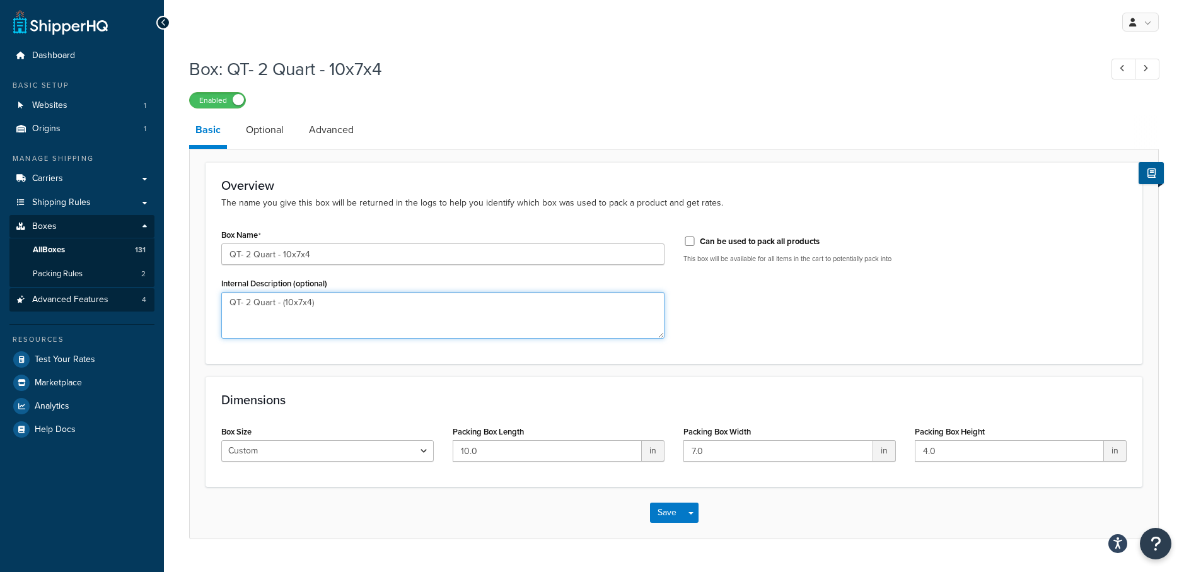
drag, startPoint x: 330, startPoint y: 303, endPoint x: 143, endPoint y: 287, distance: 187.2
click at [143, 287] on div "Dashboard Basic Setup Websites 1 Origins 1 Manage Shipping Carriers Carriers Al…" at bounding box center [592, 301] width 1184 height 602
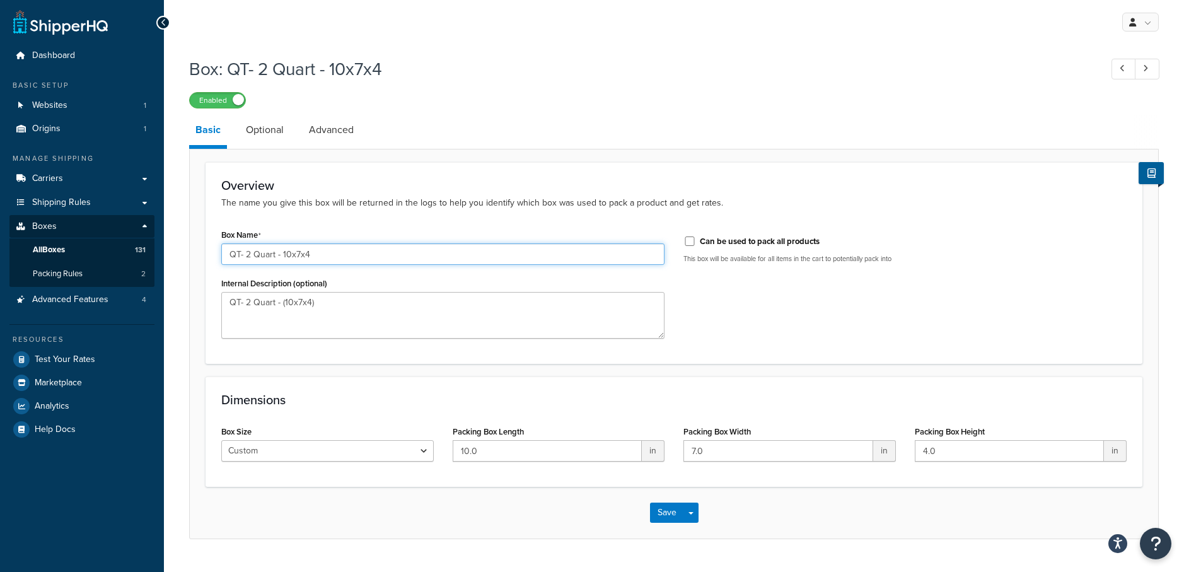
click at [340, 255] on input "QT- 2 Quart - 10x7x4" at bounding box center [442, 253] width 443 height 21
